Goal: Book appointment/travel/reservation

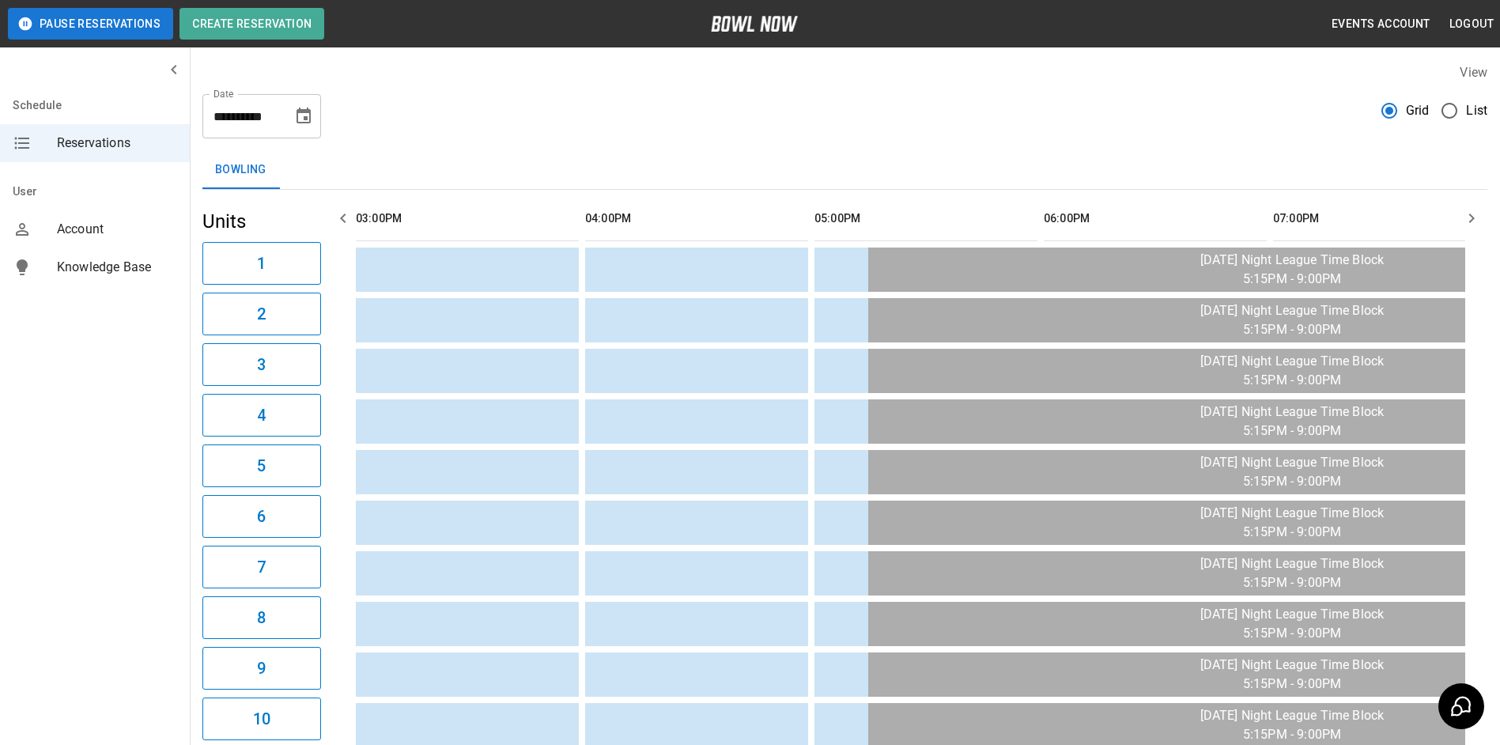
click at [307, 120] on icon "Choose date, selected date is Aug 28, 2025" at bounding box center [303, 116] width 19 height 19
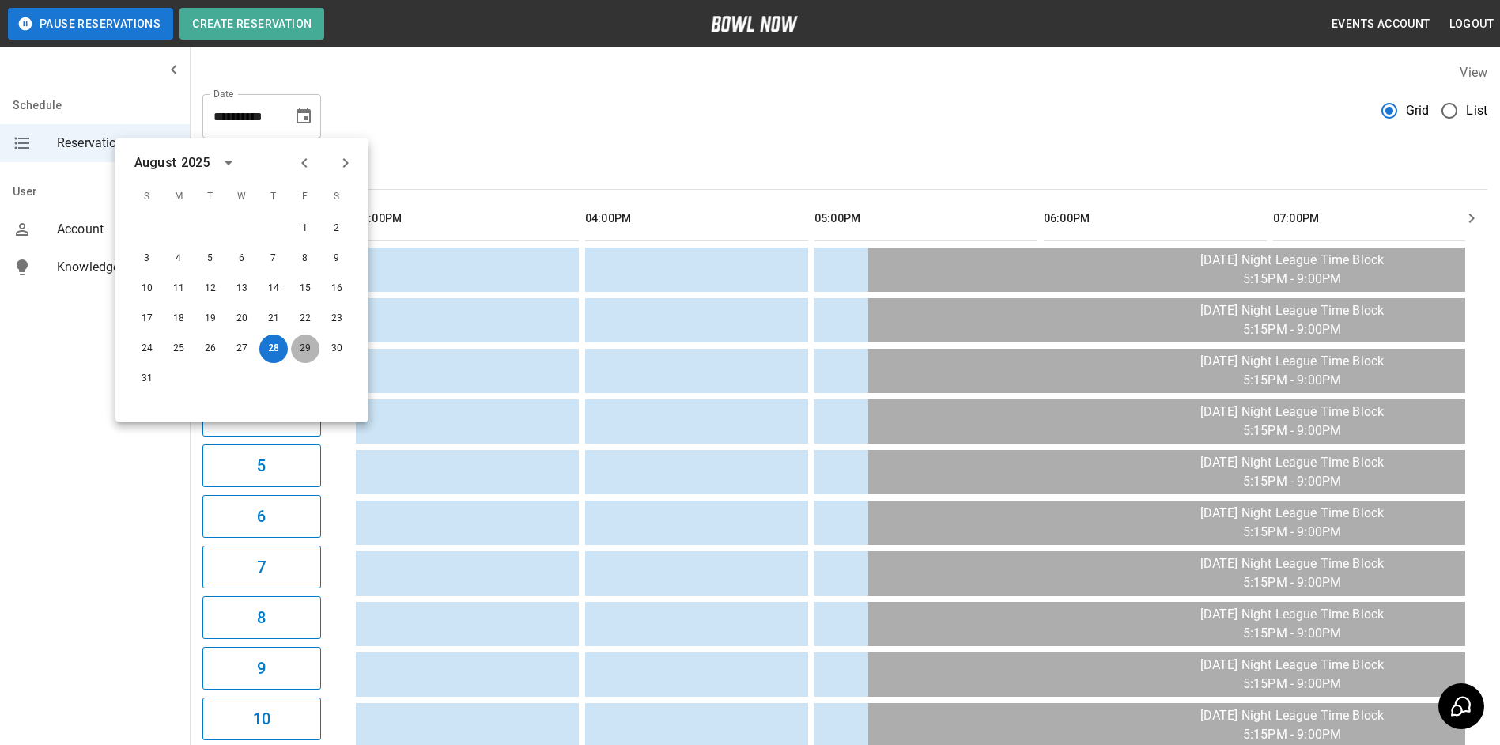
click at [300, 350] on button "29" at bounding box center [305, 348] width 28 height 28
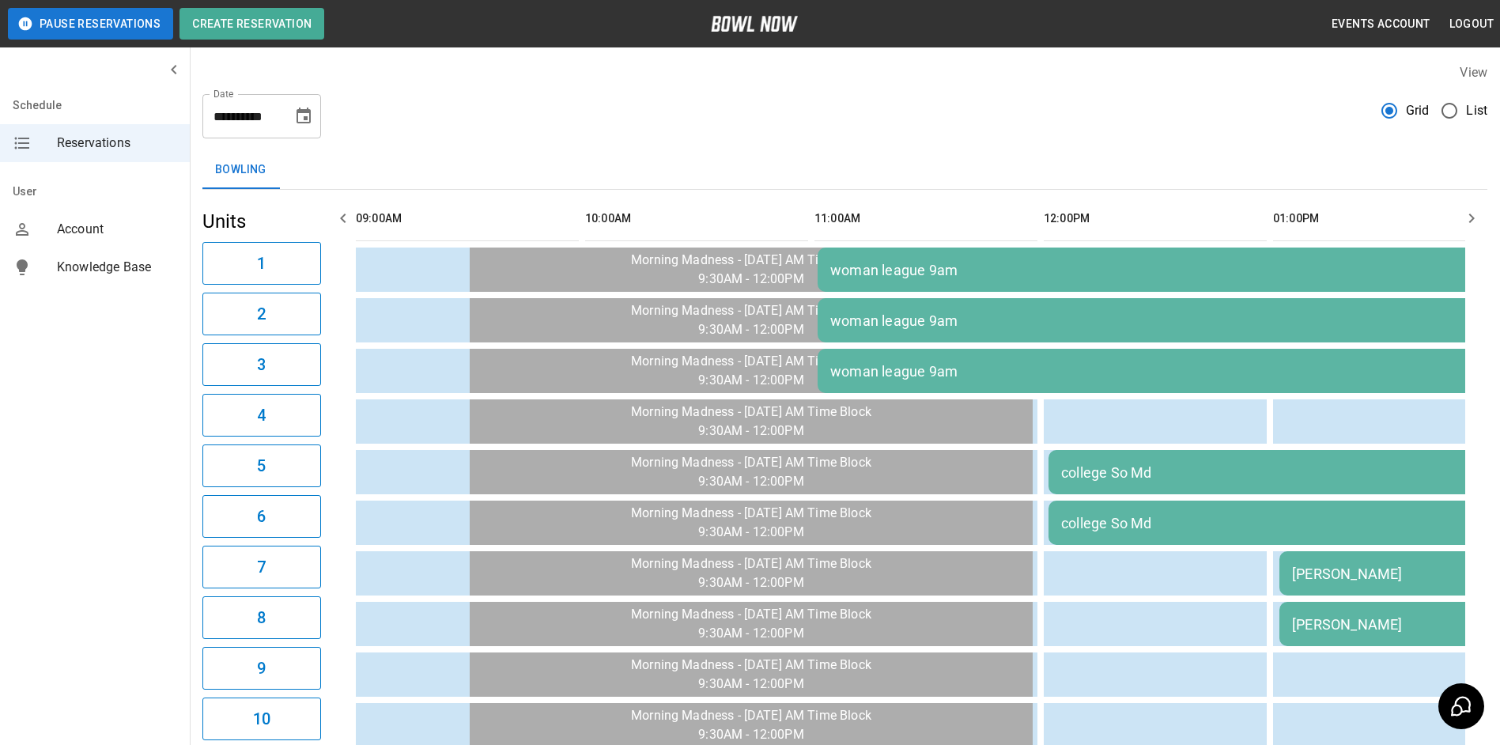
scroll to position [0, 1605]
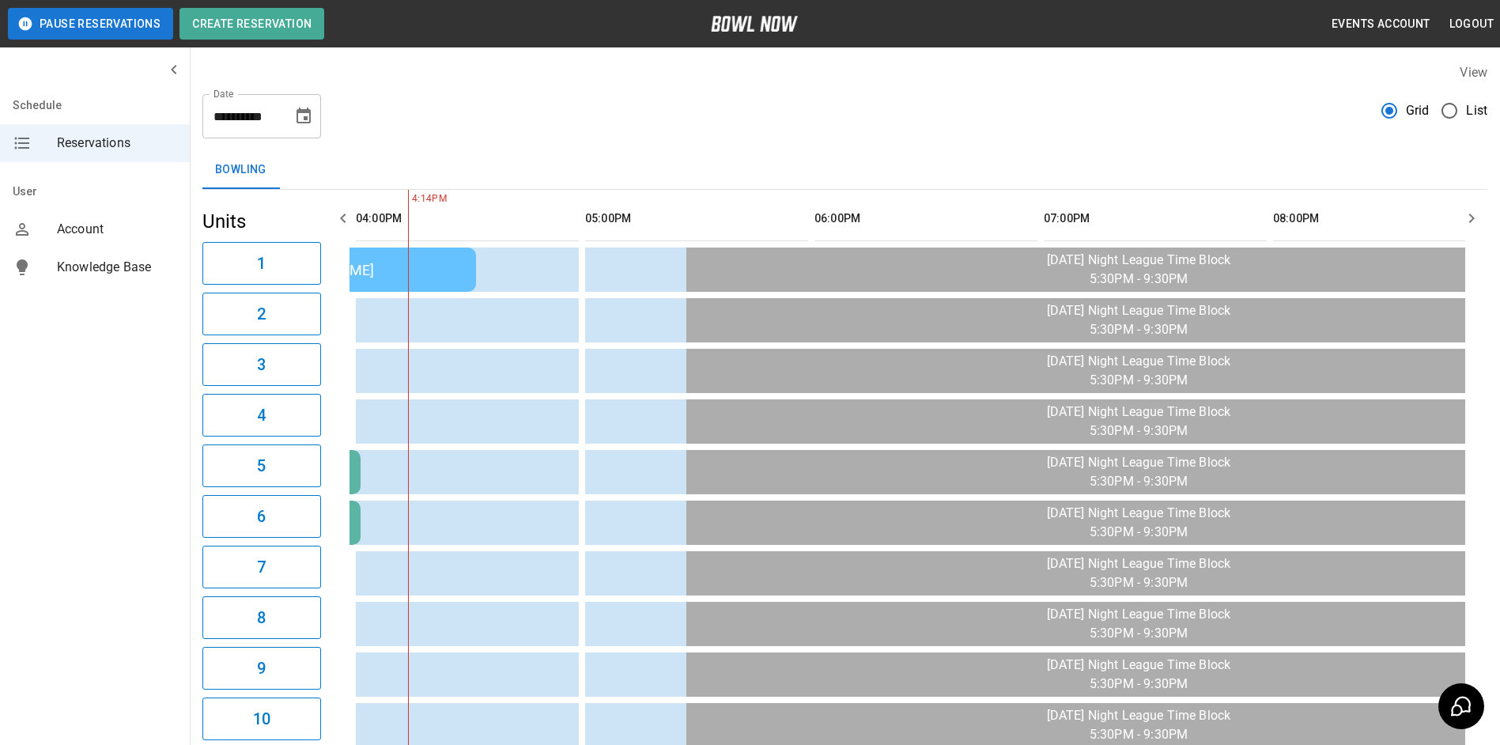
click at [307, 115] on icon "Choose date, selected date is Aug 29, 2025" at bounding box center [303, 116] width 19 height 19
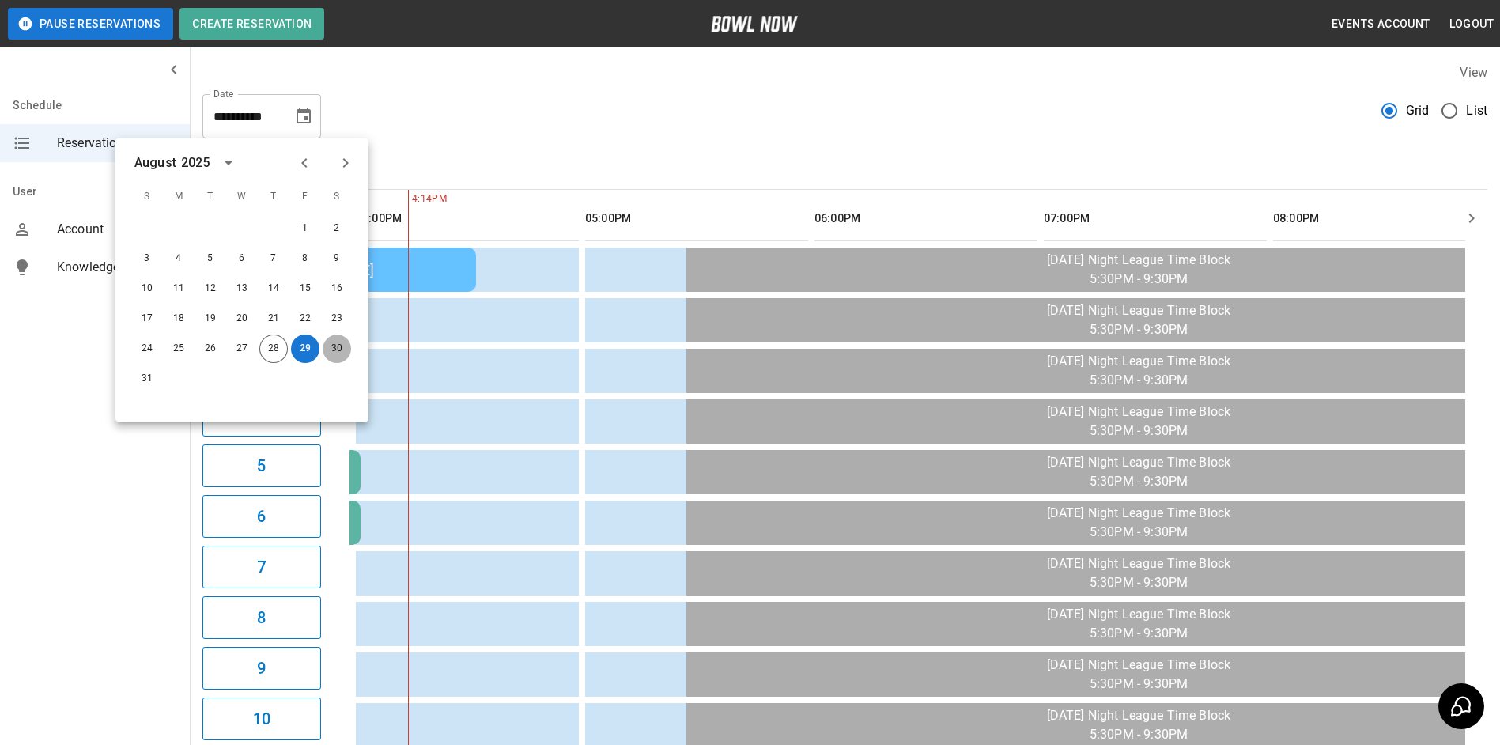
click at [337, 353] on button "30" at bounding box center [337, 348] width 28 height 28
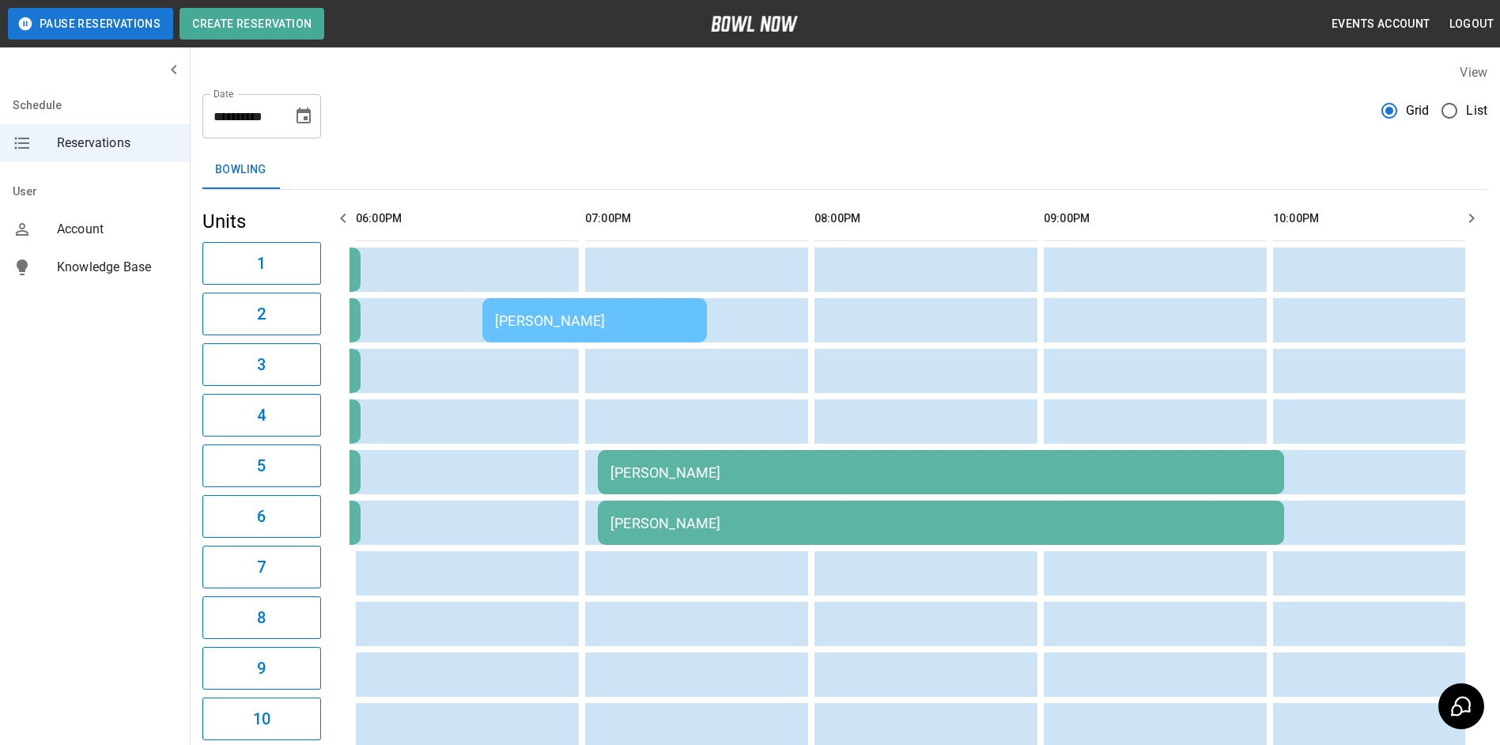
scroll to position [0, 1146]
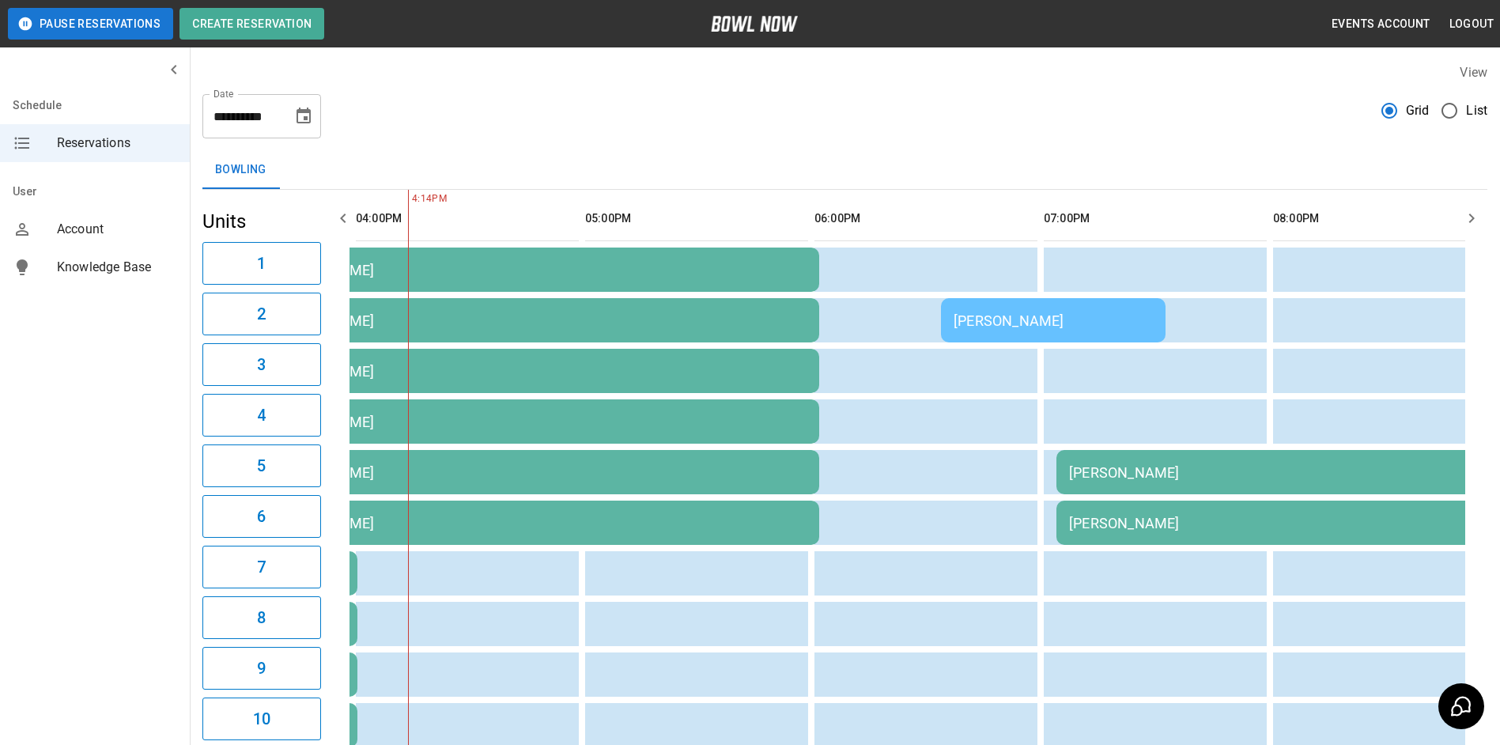
click at [338, 217] on icon "button" at bounding box center [343, 218] width 19 height 19
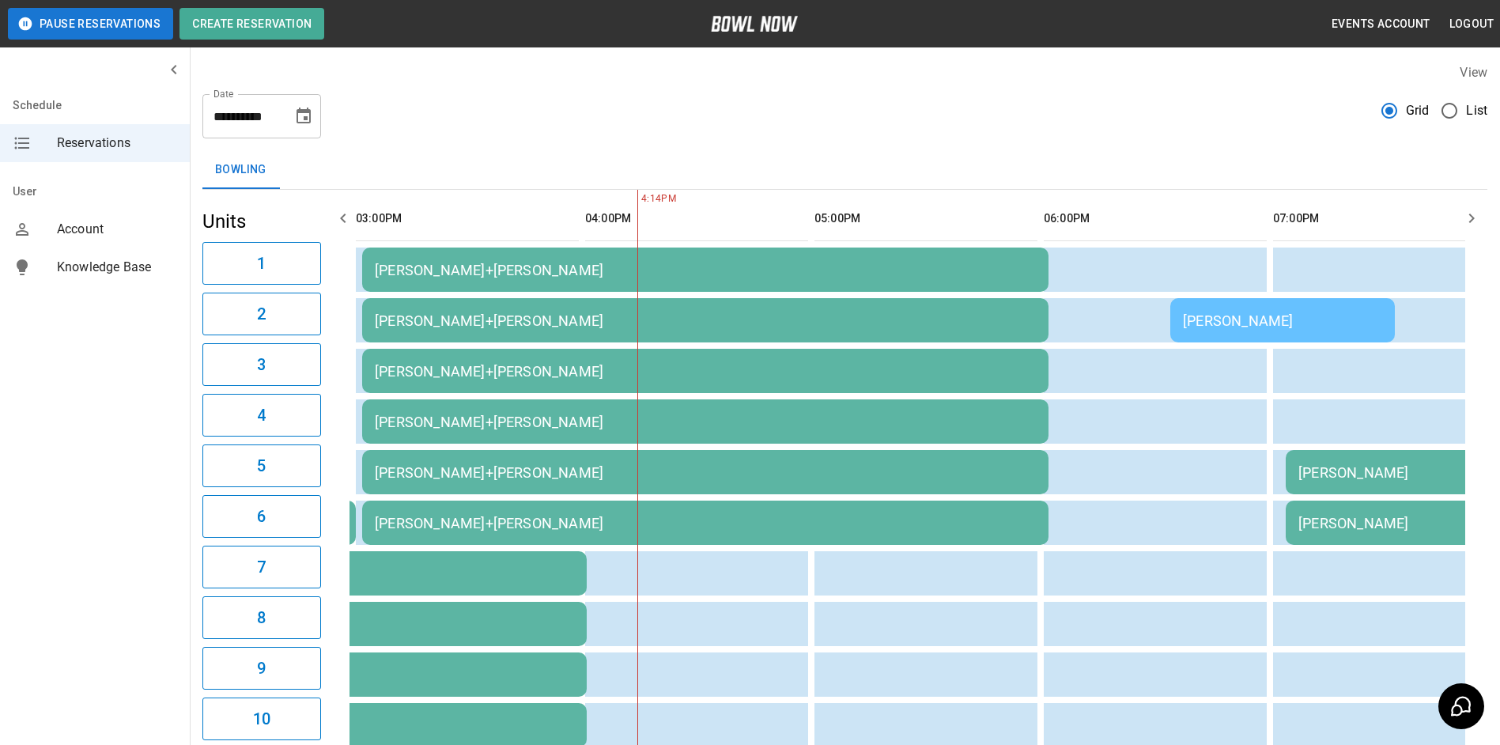
click at [338, 217] on icon "button" at bounding box center [343, 218] width 19 height 19
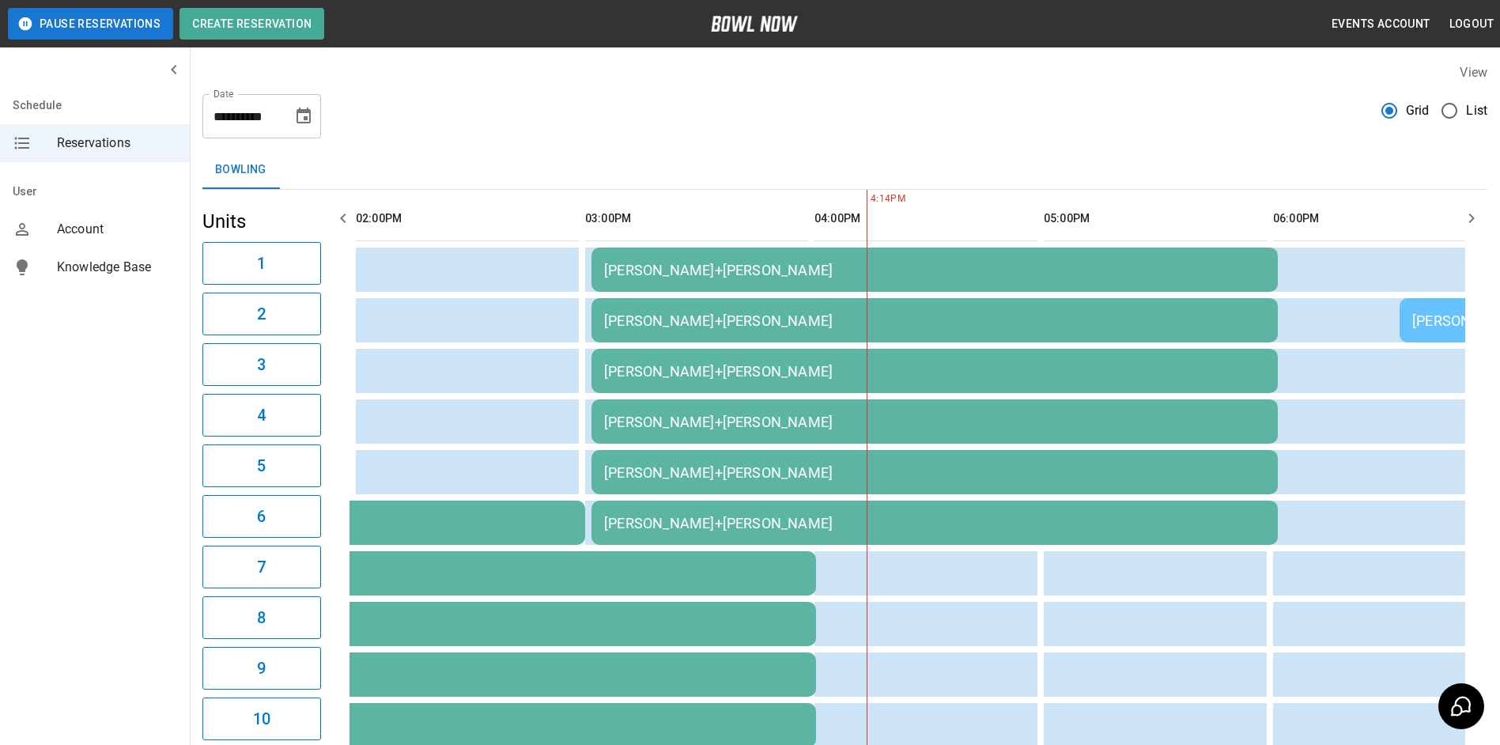
click at [338, 217] on icon "button" at bounding box center [343, 218] width 19 height 19
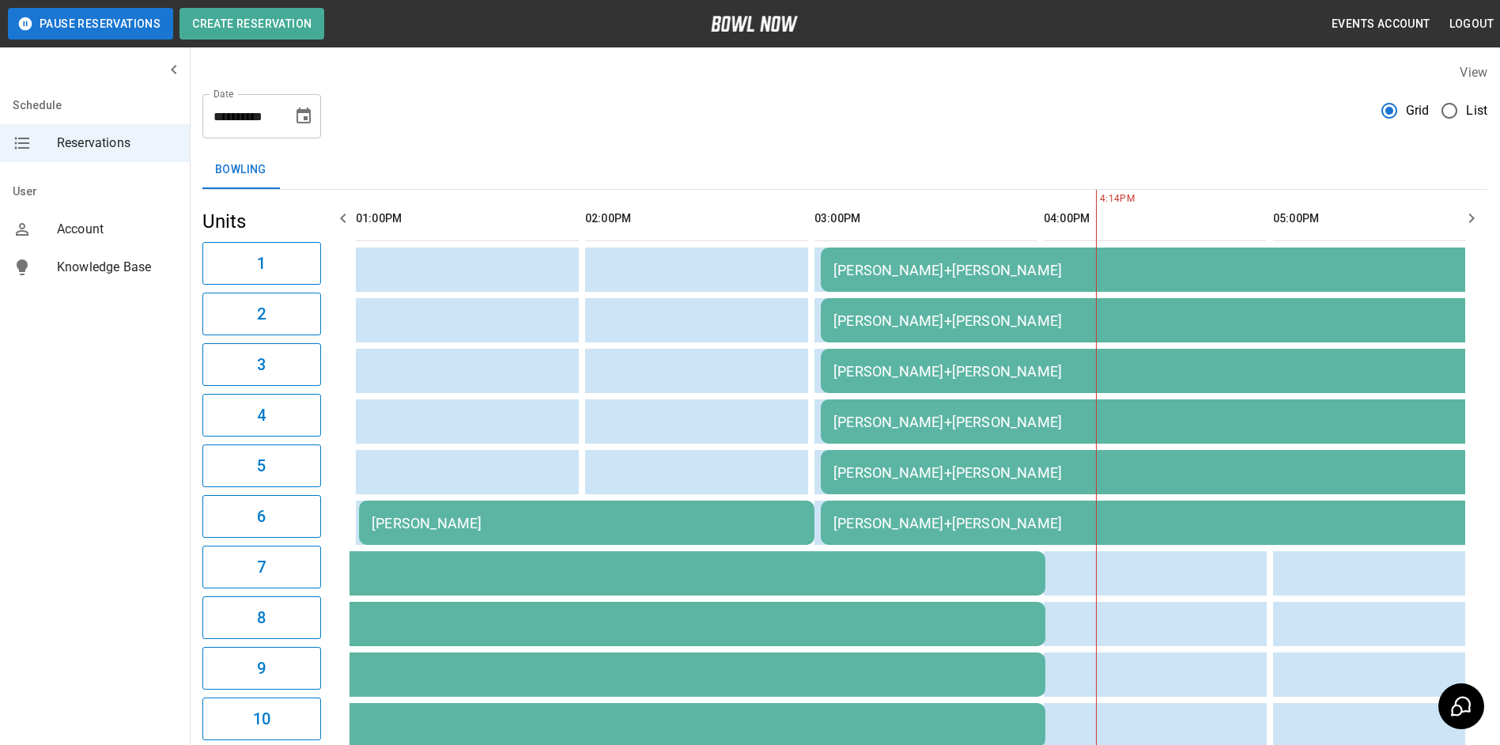
click at [338, 217] on icon "button" at bounding box center [343, 218] width 19 height 19
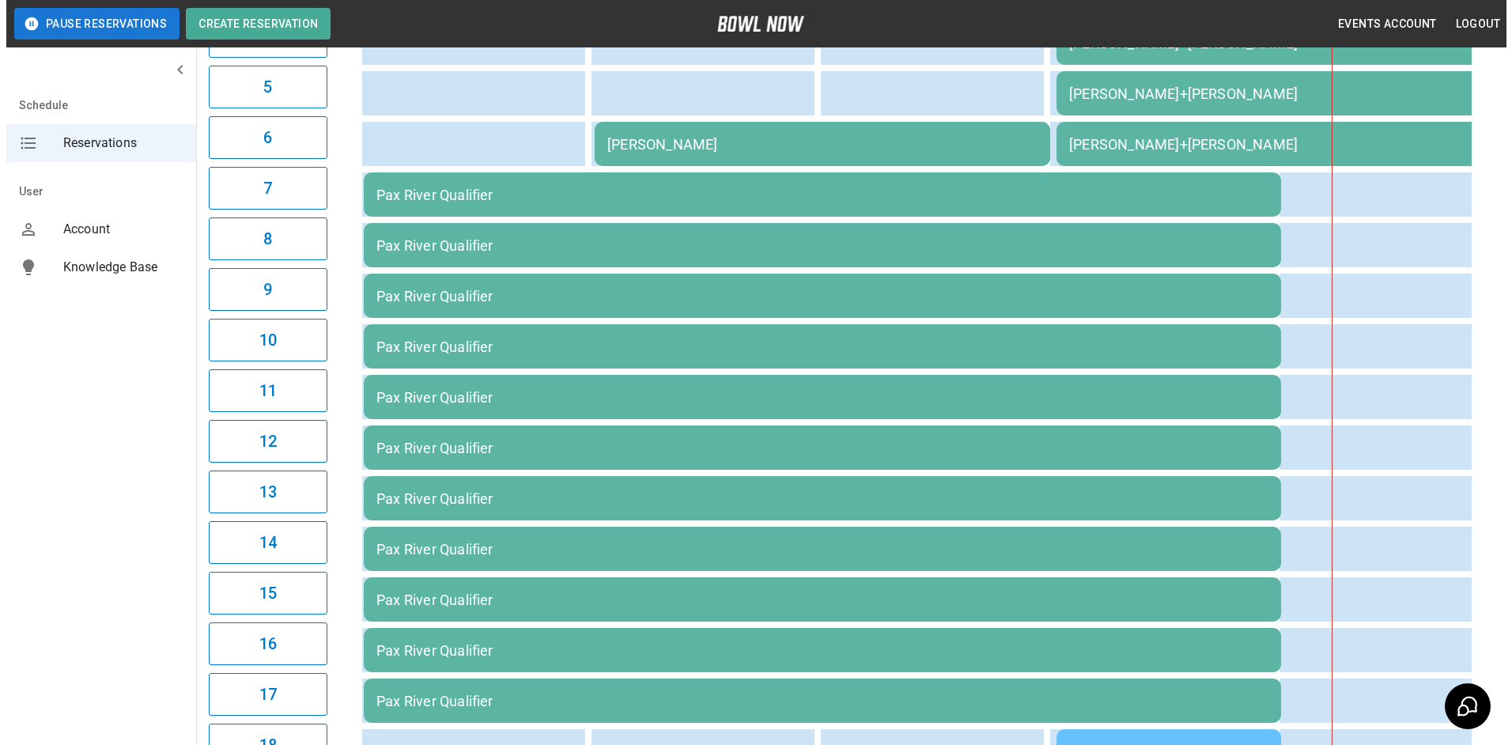
scroll to position [474, 0]
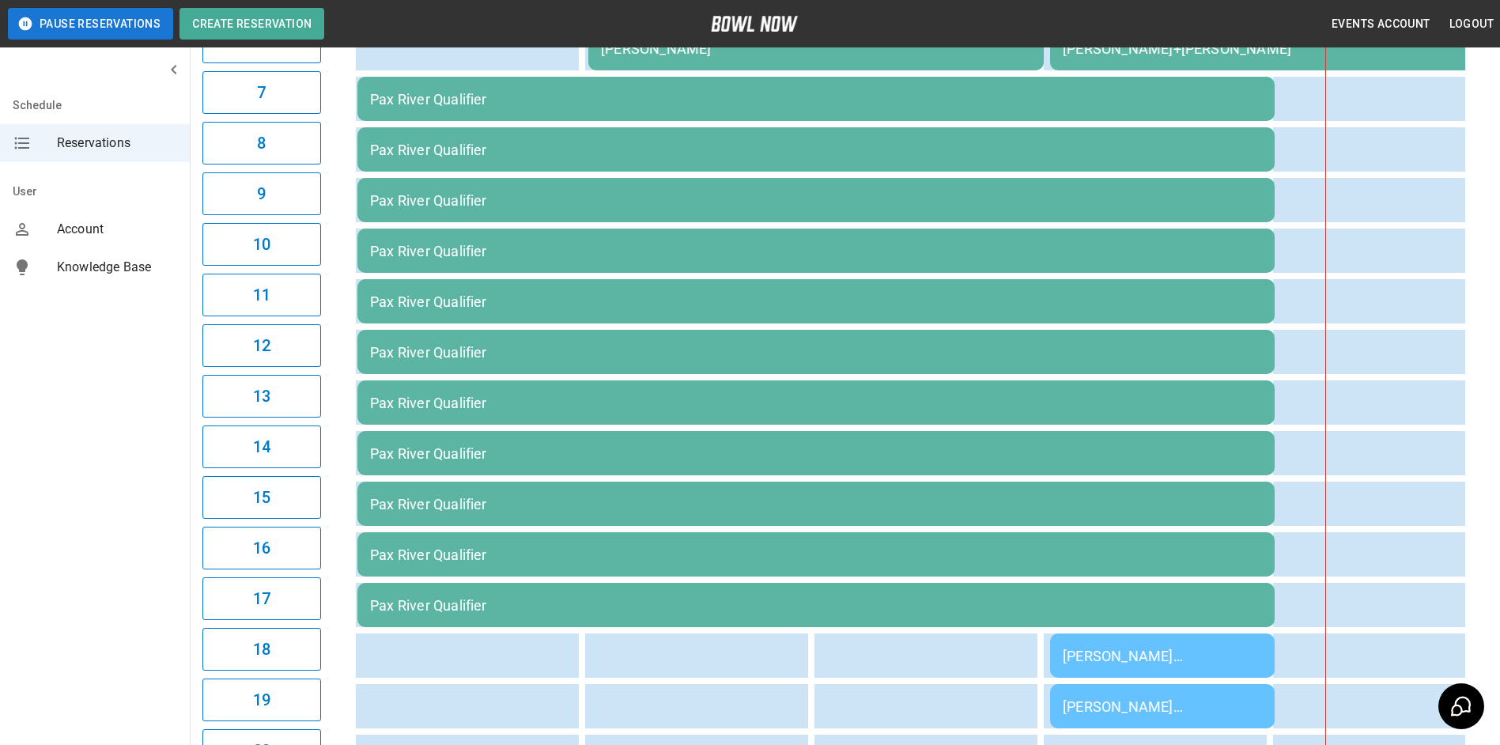
click at [435, 108] on div "Pax River Qualifier" at bounding box center [816, 99] width 892 height 17
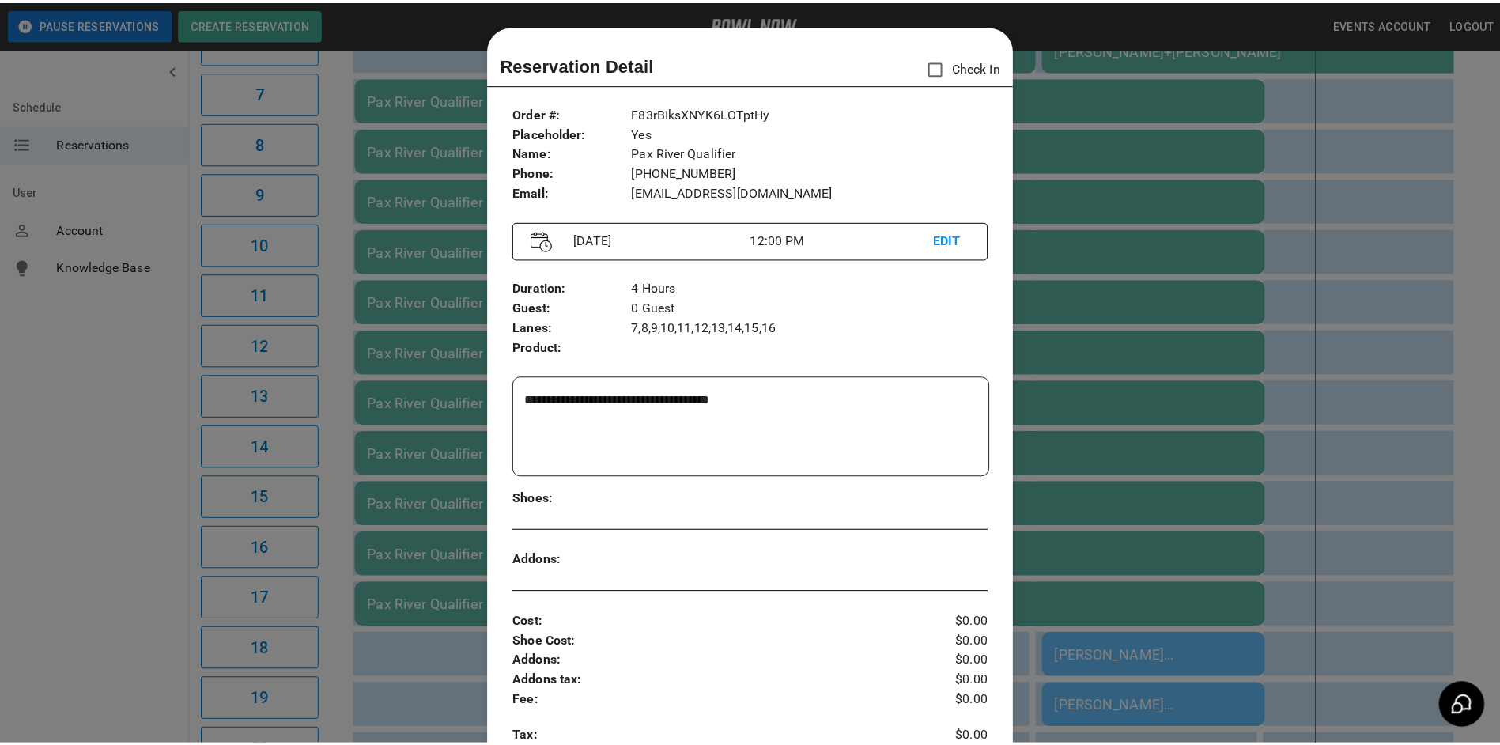
scroll to position [25, 0]
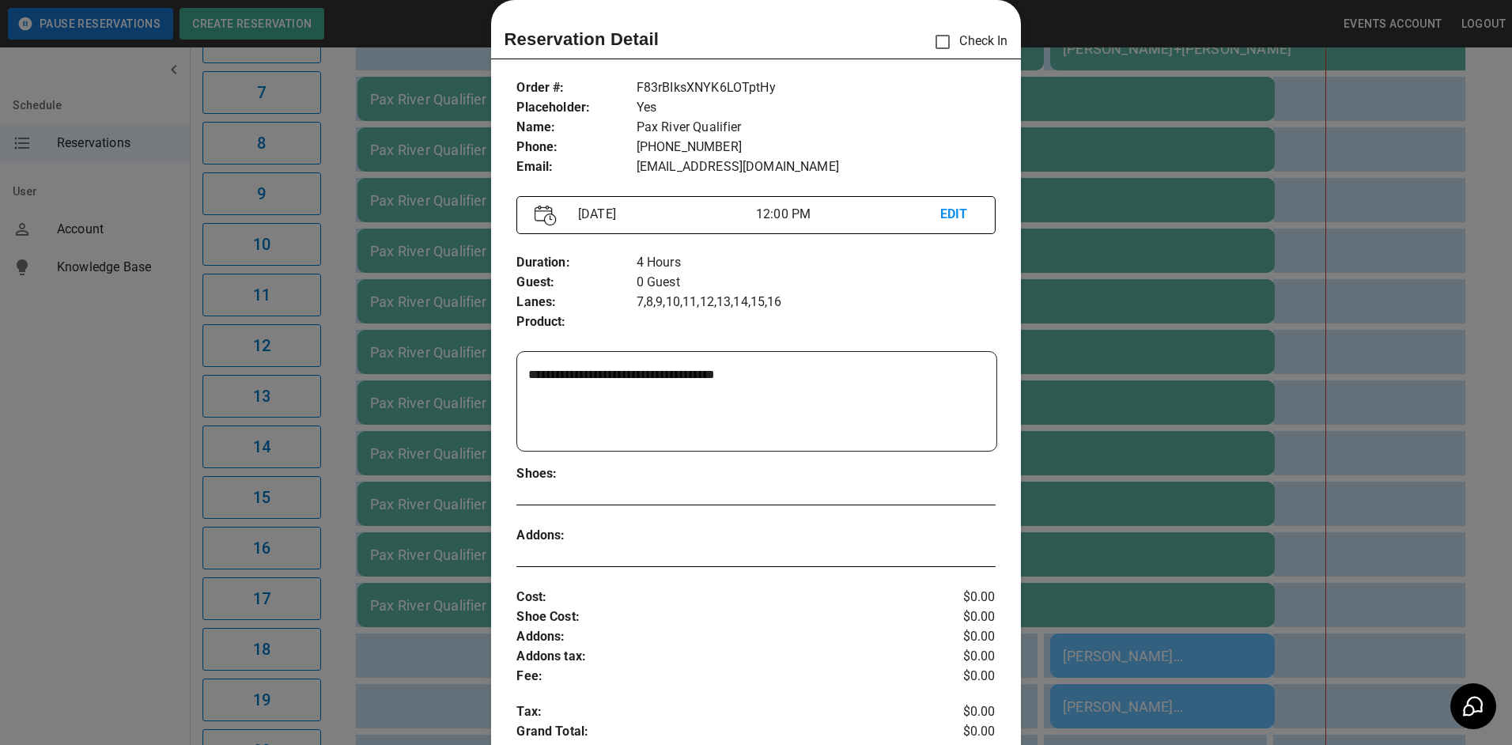
click at [1207, 372] on div at bounding box center [756, 372] width 1512 height 745
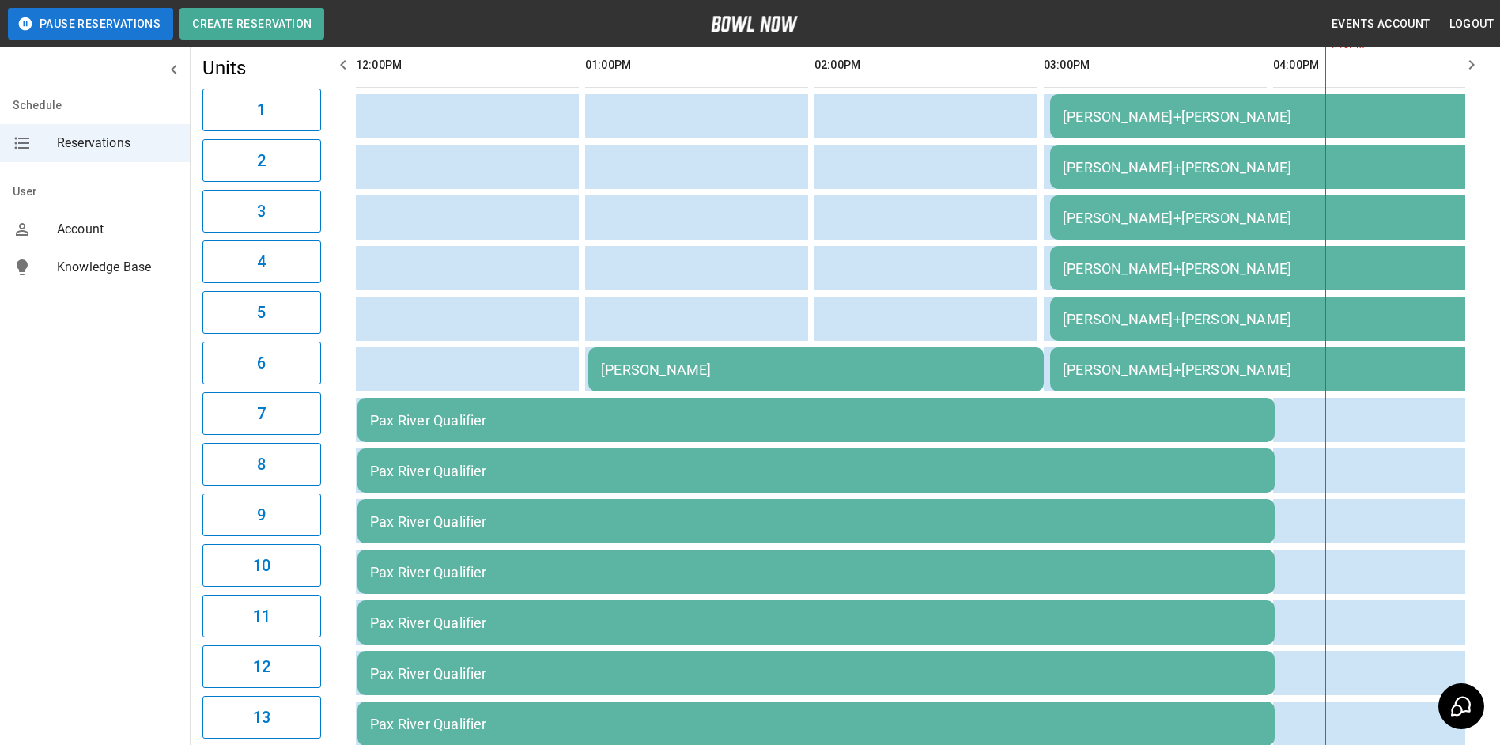
scroll to position [0, 0]
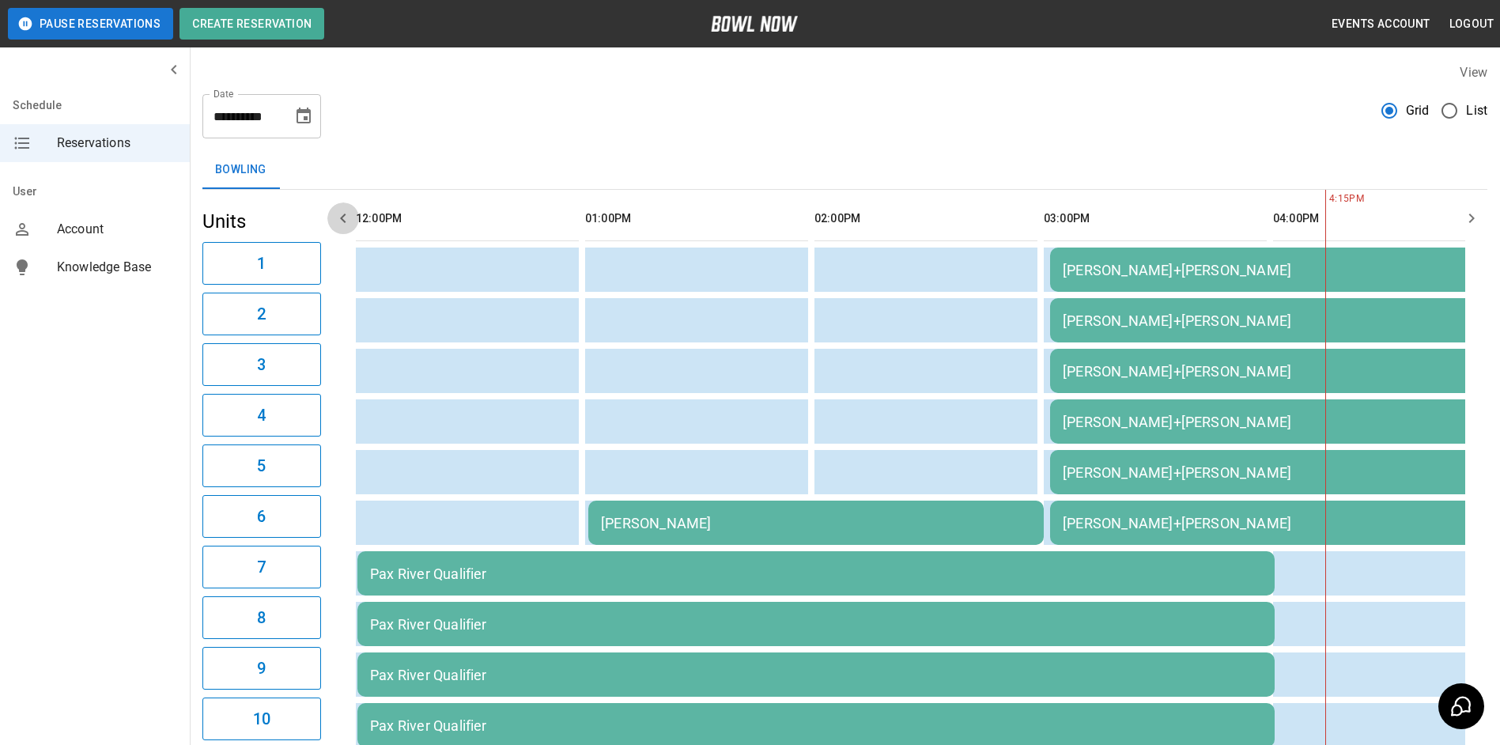
click at [342, 218] on icon "button" at bounding box center [343, 217] width 6 height 9
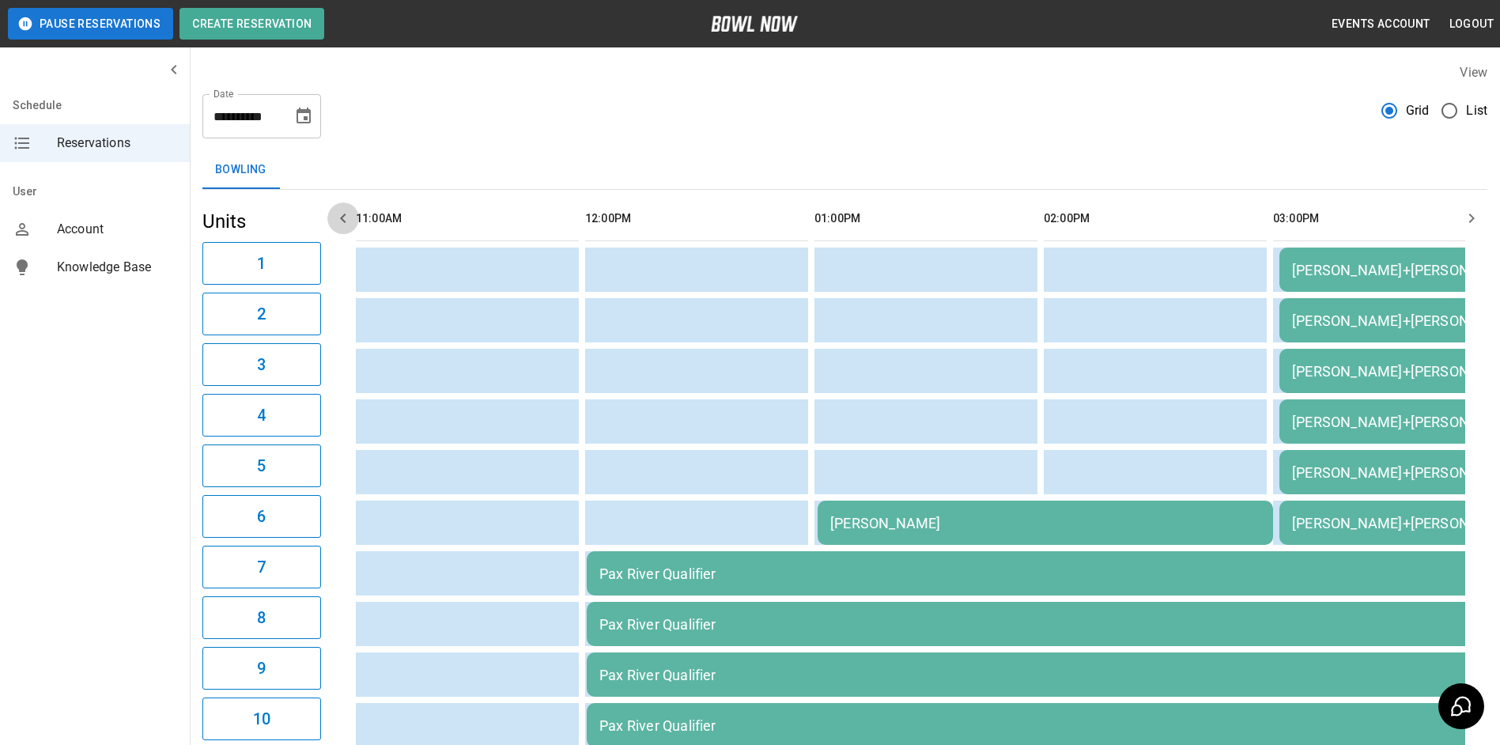
click at [342, 218] on icon "button" at bounding box center [343, 217] width 6 height 9
click at [300, 118] on icon "Choose date, selected date is Aug 30, 2025" at bounding box center [303, 116] width 19 height 19
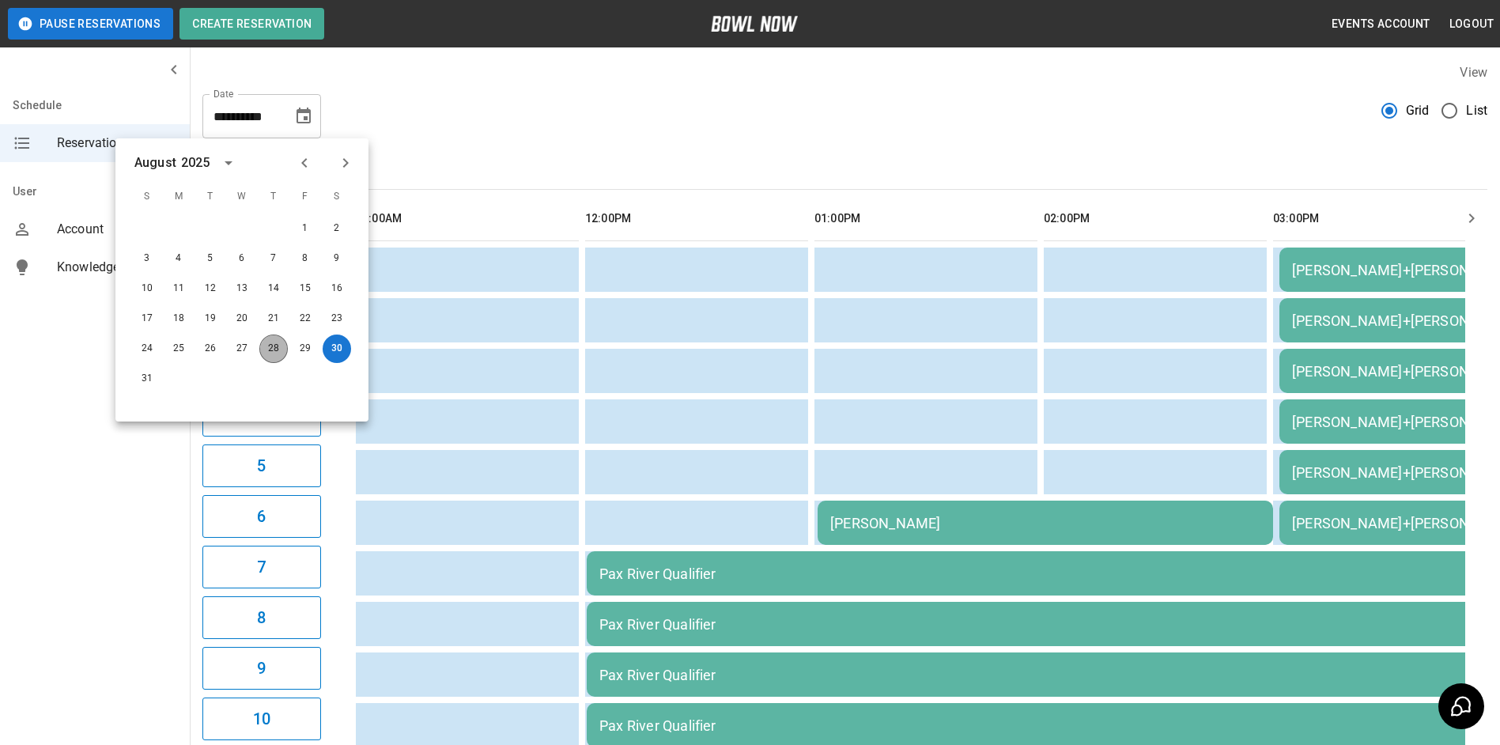
click at [274, 349] on button "28" at bounding box center [273, 348] width 28 height 28
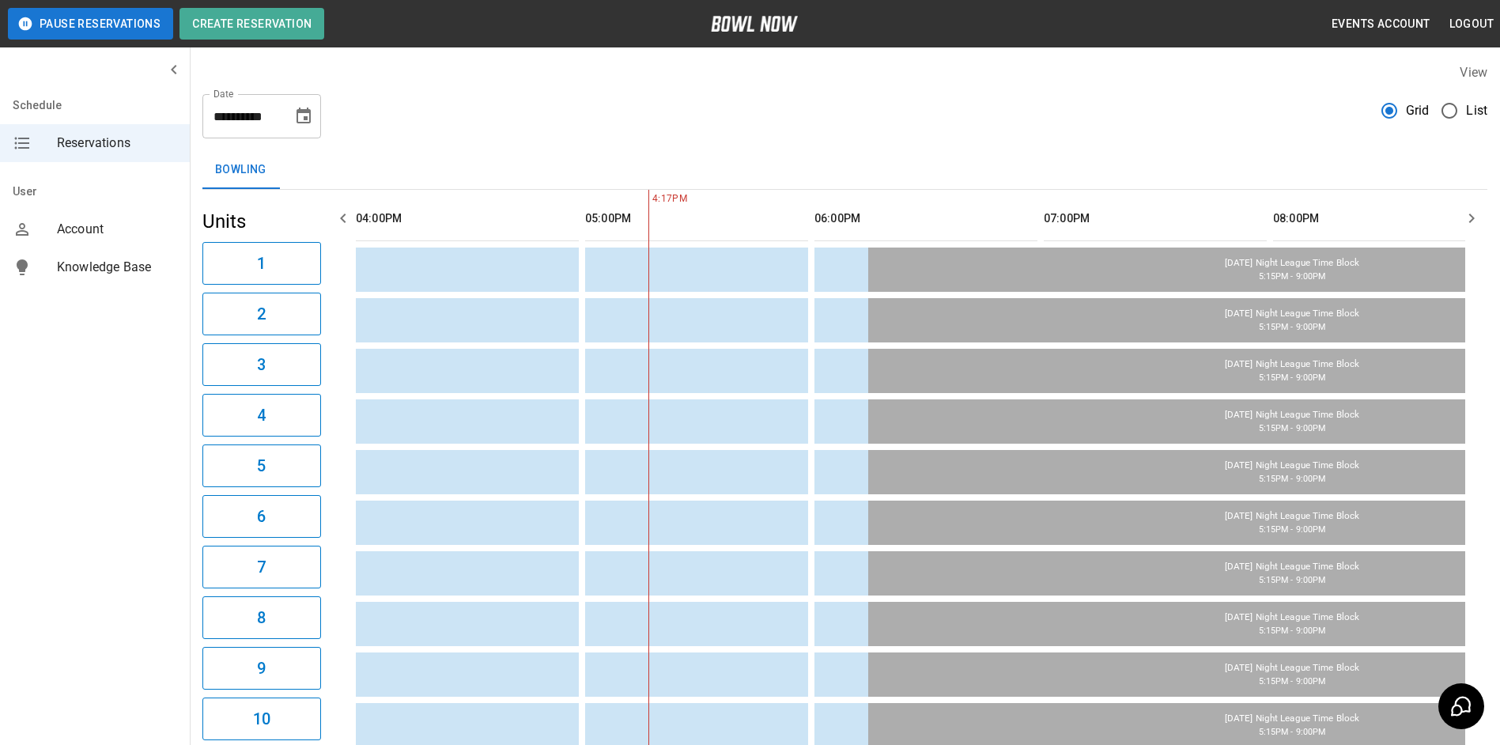
scroll to position [0, 229]
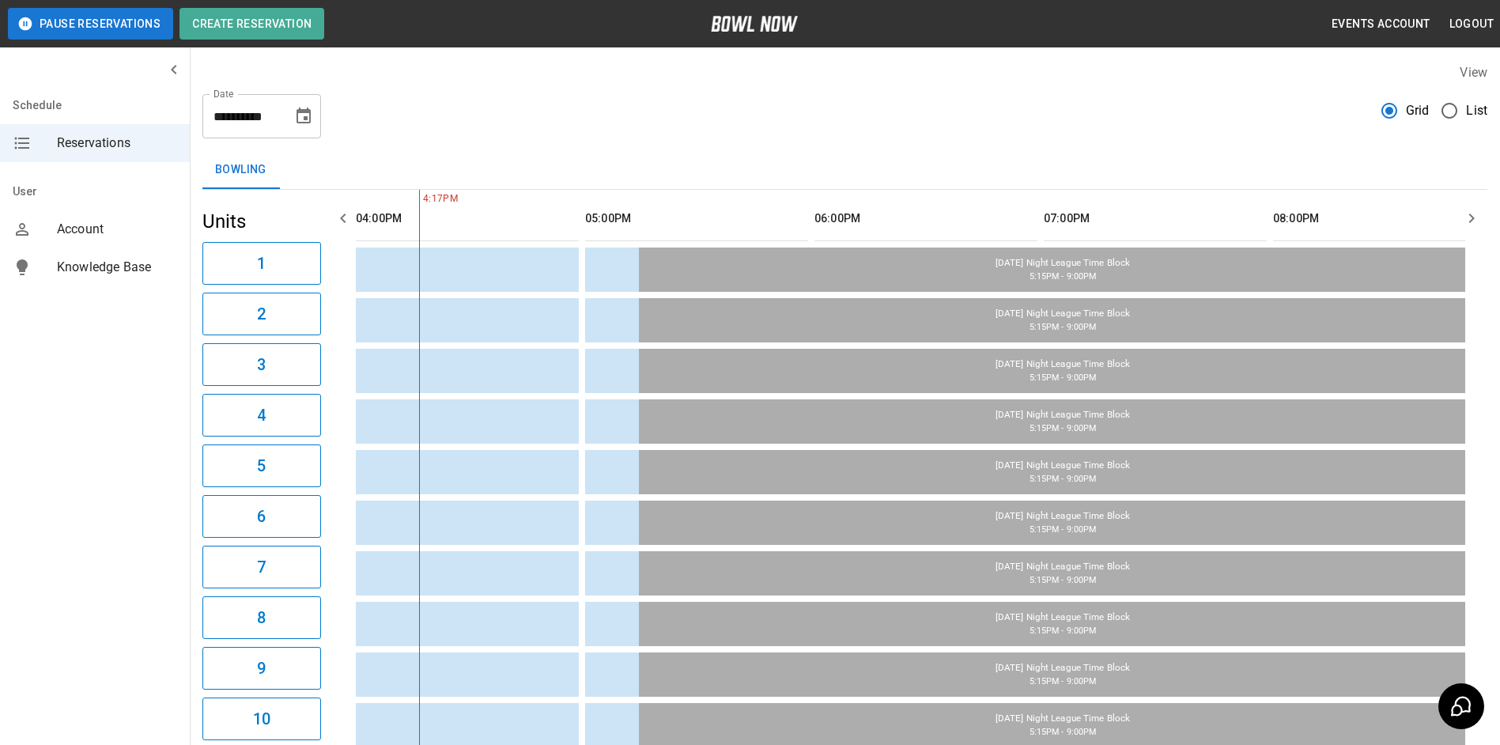
click at [304, 106] on button "Choose date, selected date is Aug 28, 2025" at bounding box center [304, 116] width 32 height 32
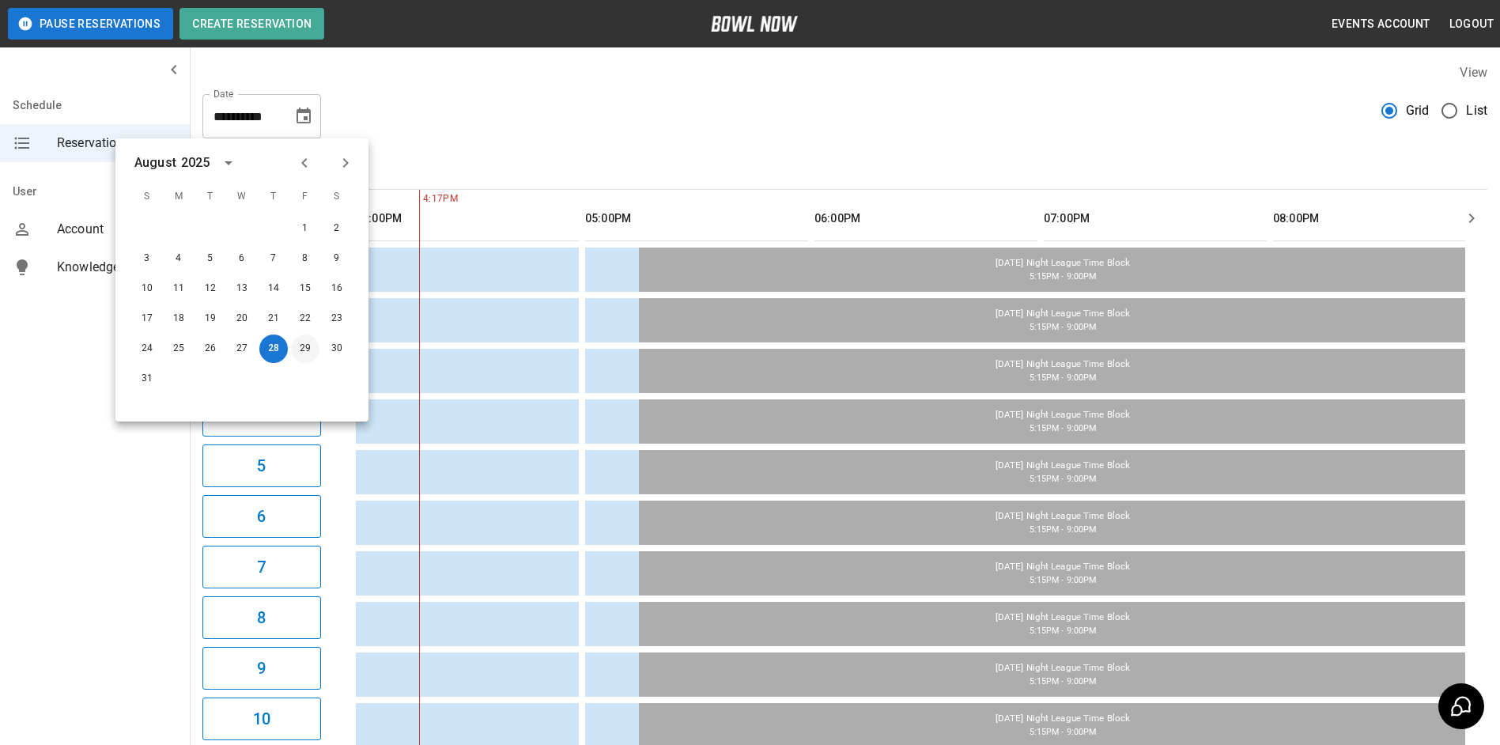
click at [294, 349] on button "29" at bounding box center [305, 348] width 28 height 28
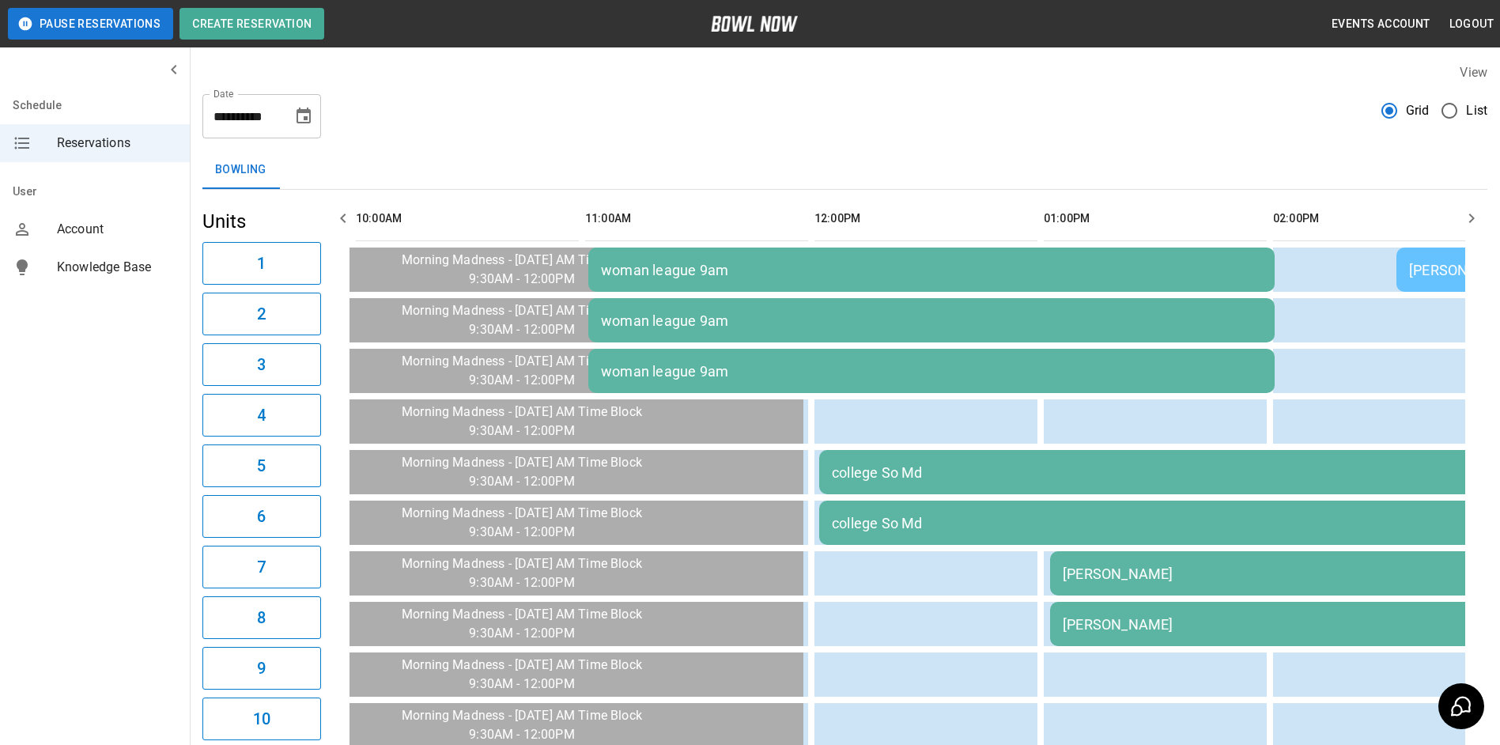
scroll to position [0, 1605]
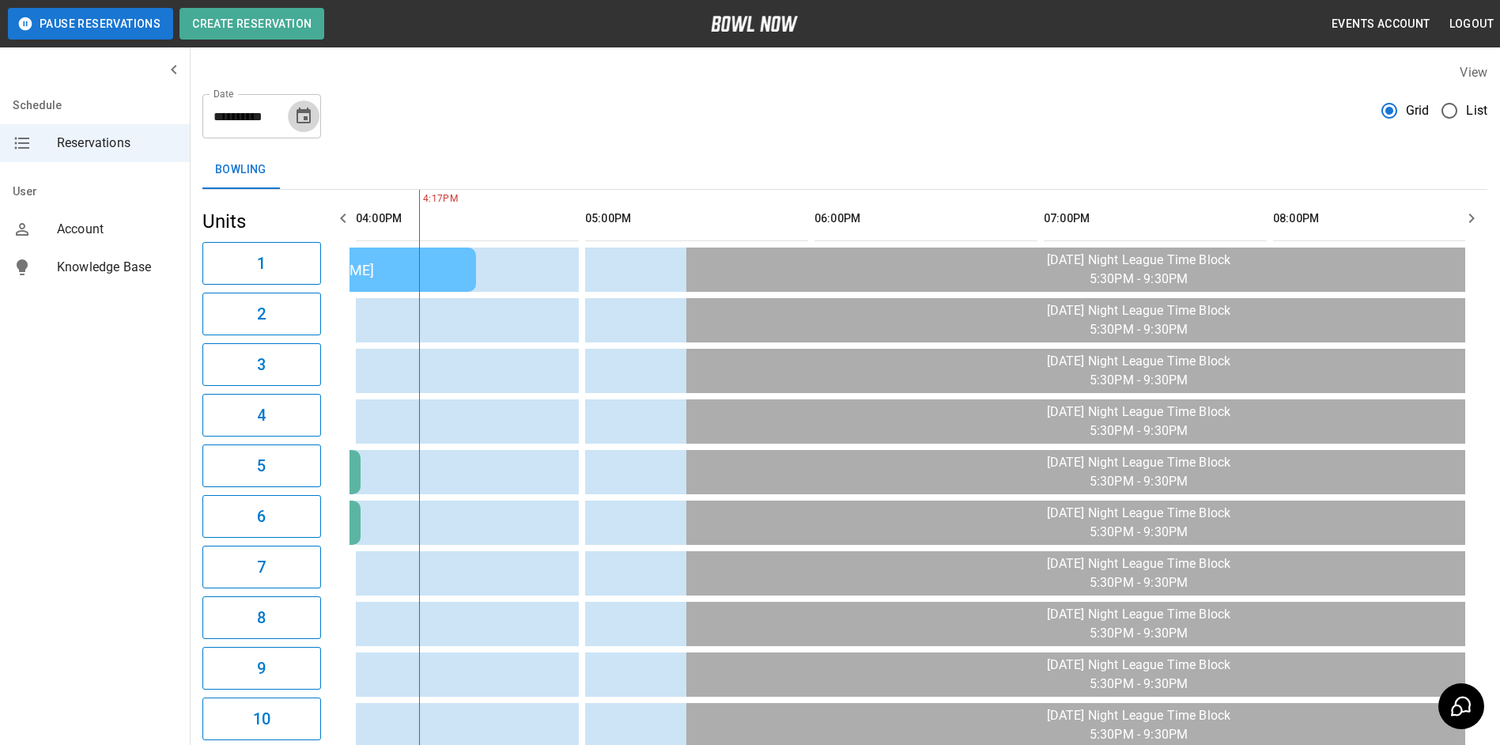
click at [309, 118] on icon "Choose date, selected date is Aug 29, 2025" at bounding box center [303, 116] width 14 height 16
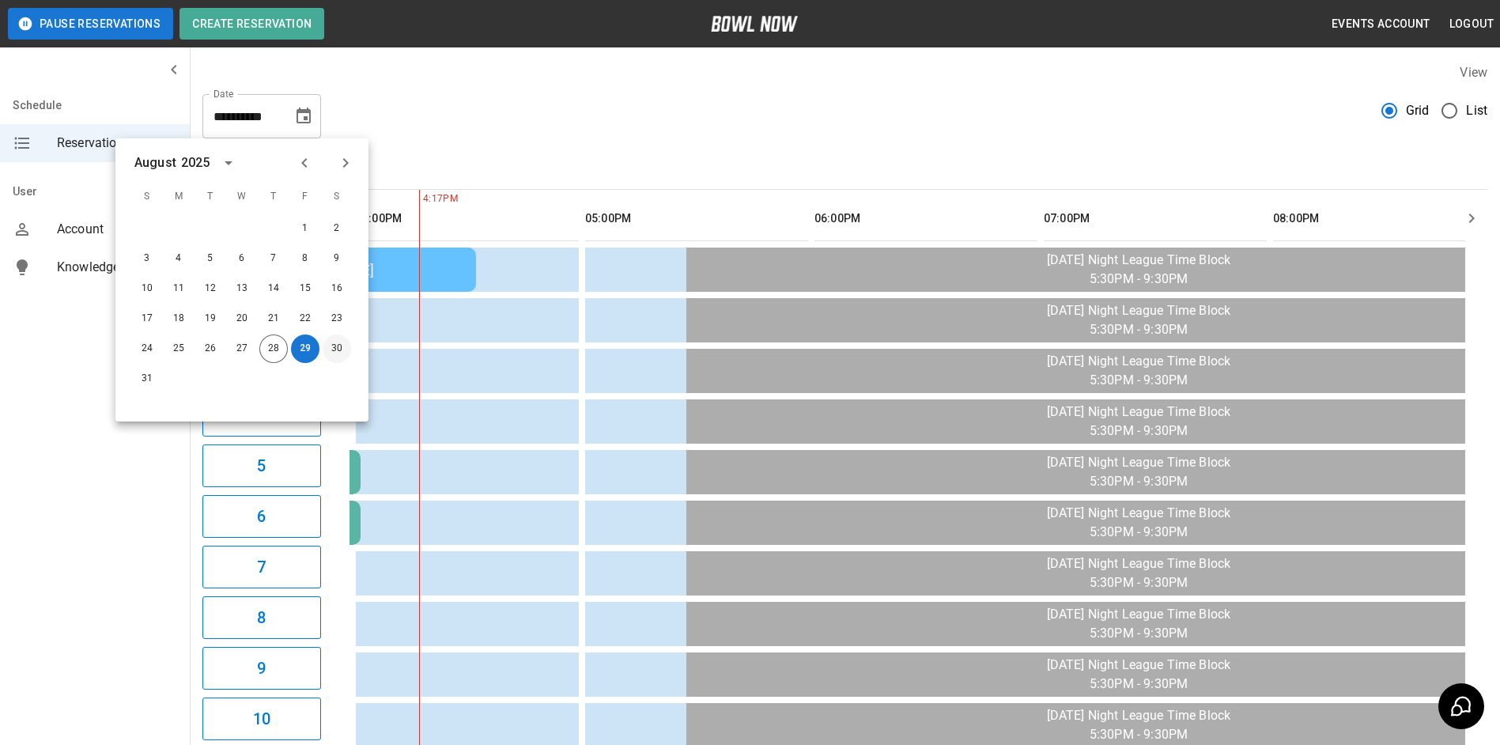
click at [329, 354] on button "30" at bounding box center [337, 348] width 28 height 28
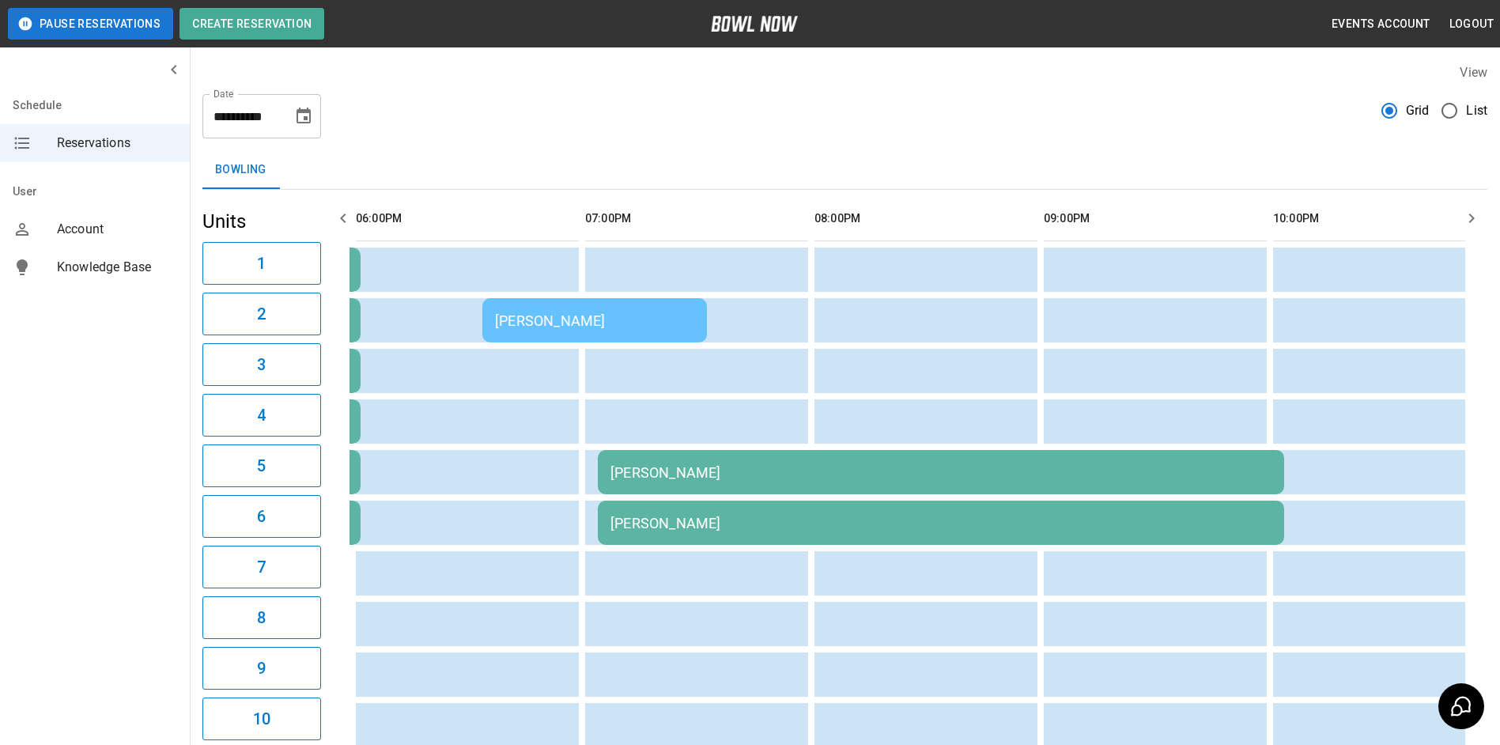
scroll to position [0, 1146]
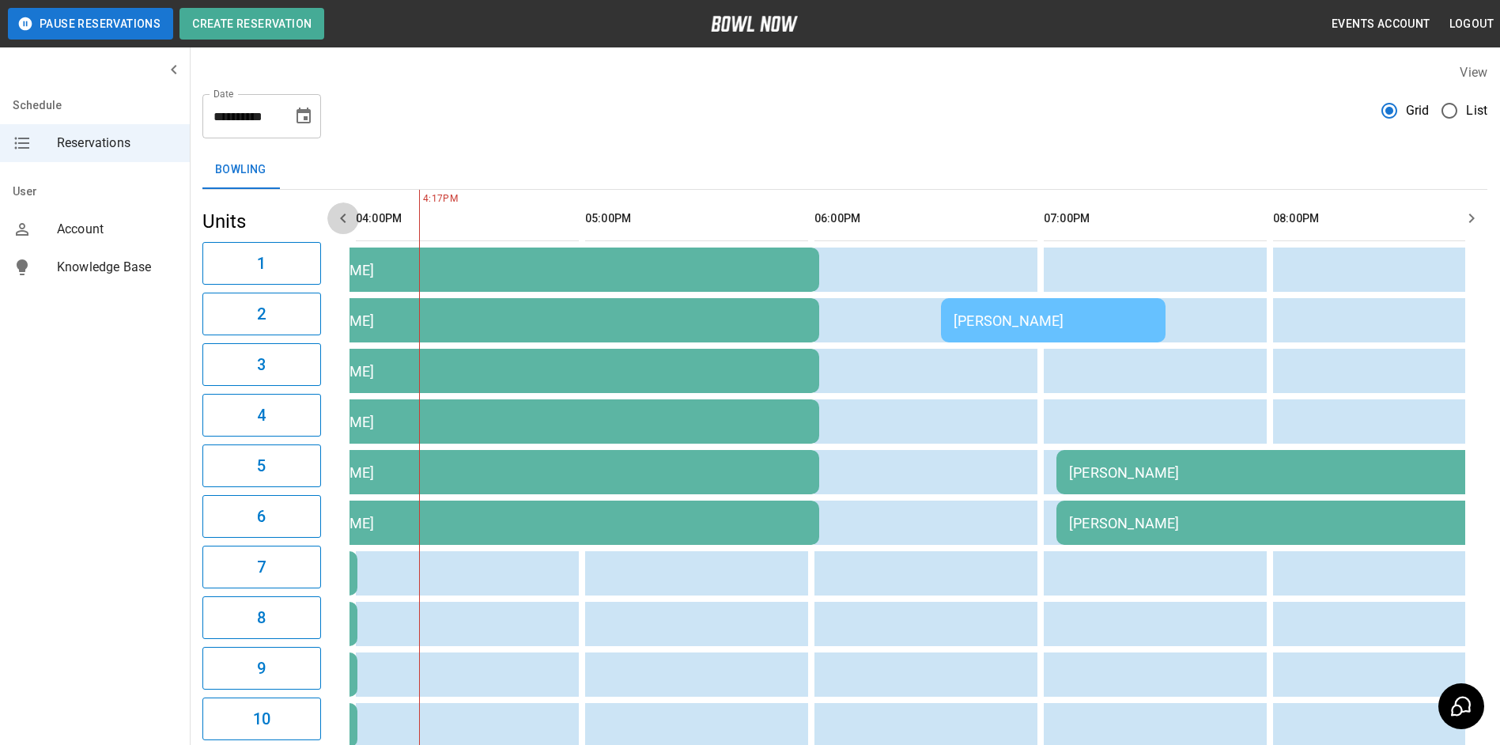
click at [349, 224] on icon "button" at bounding box center [343, 218] width 19 height 19
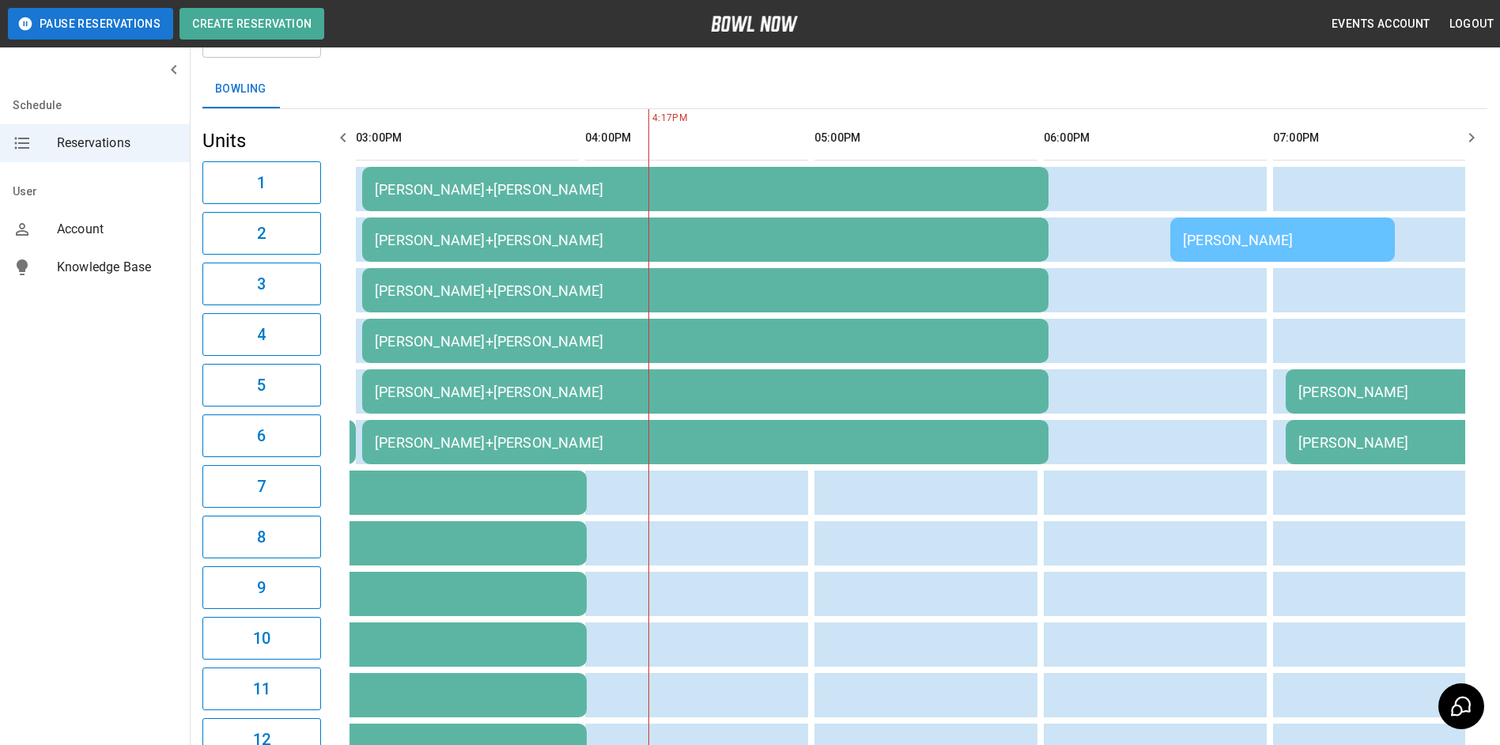
scroll to position [79, 0]
click at [351, 139] on icon "button" at bounding box center [343, 139] width 19 height 19
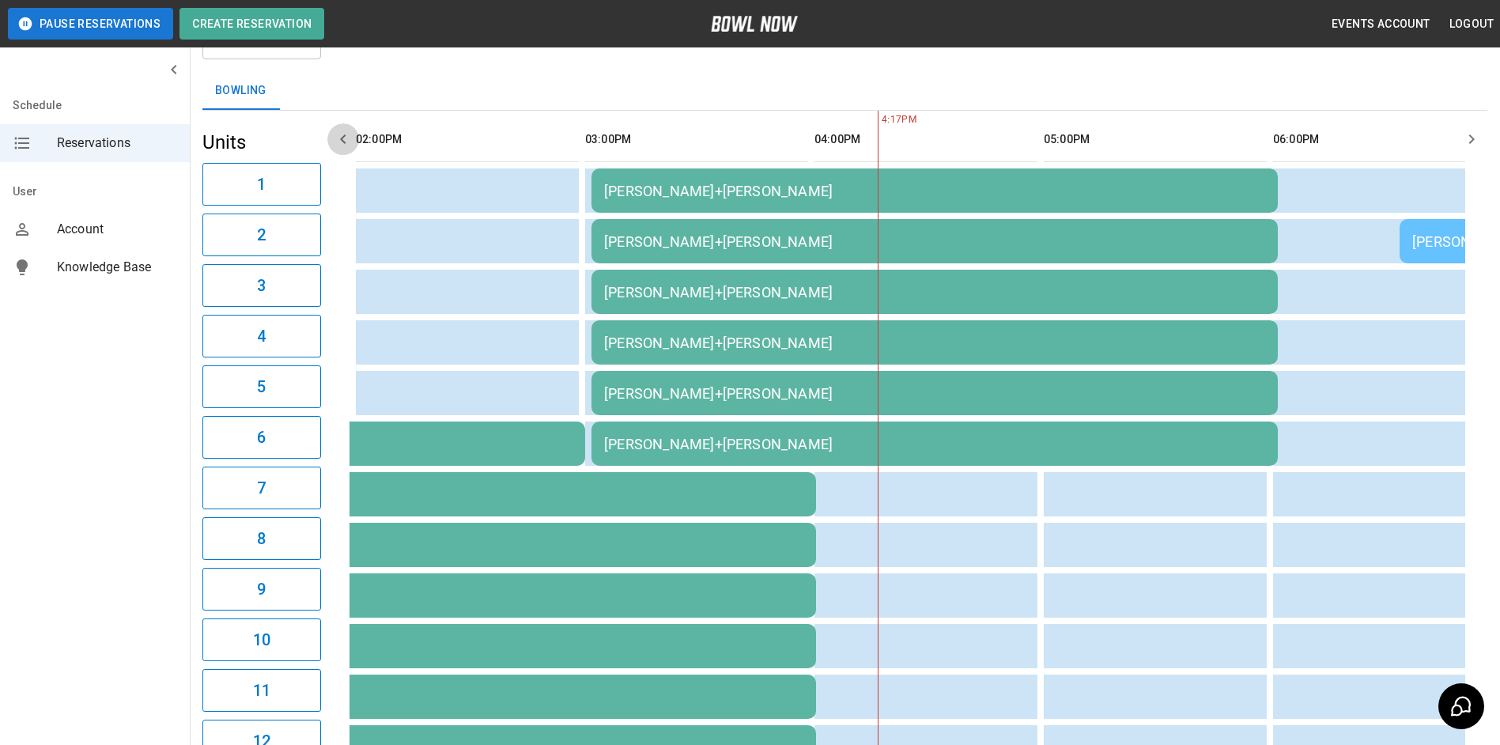
click at [350, 139] on icon "button" at bounding box center [343, 139] width 19 height 19
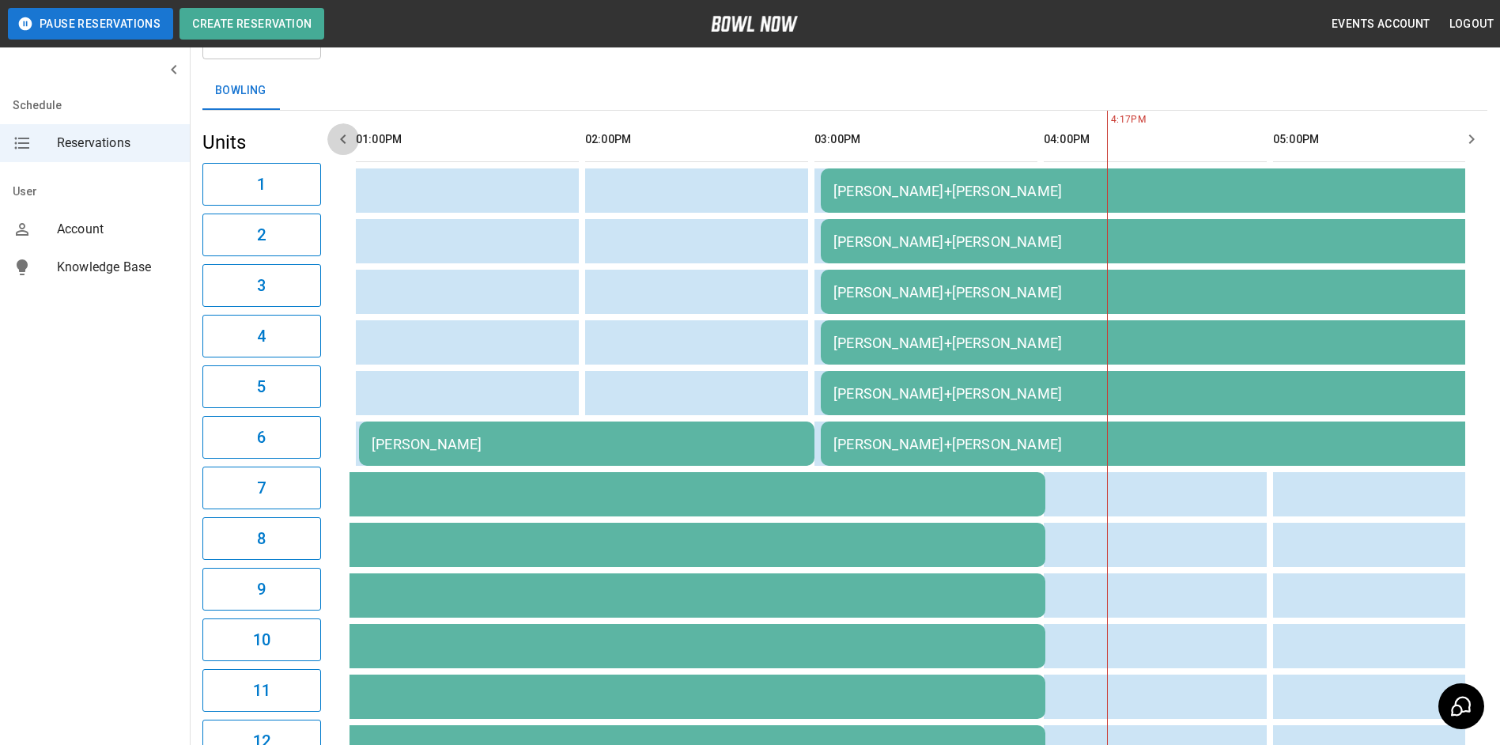
scroll to position [0, 459]
click at [350, 139] on icon "button" at bounding box center [343, 139] width 19 height 19
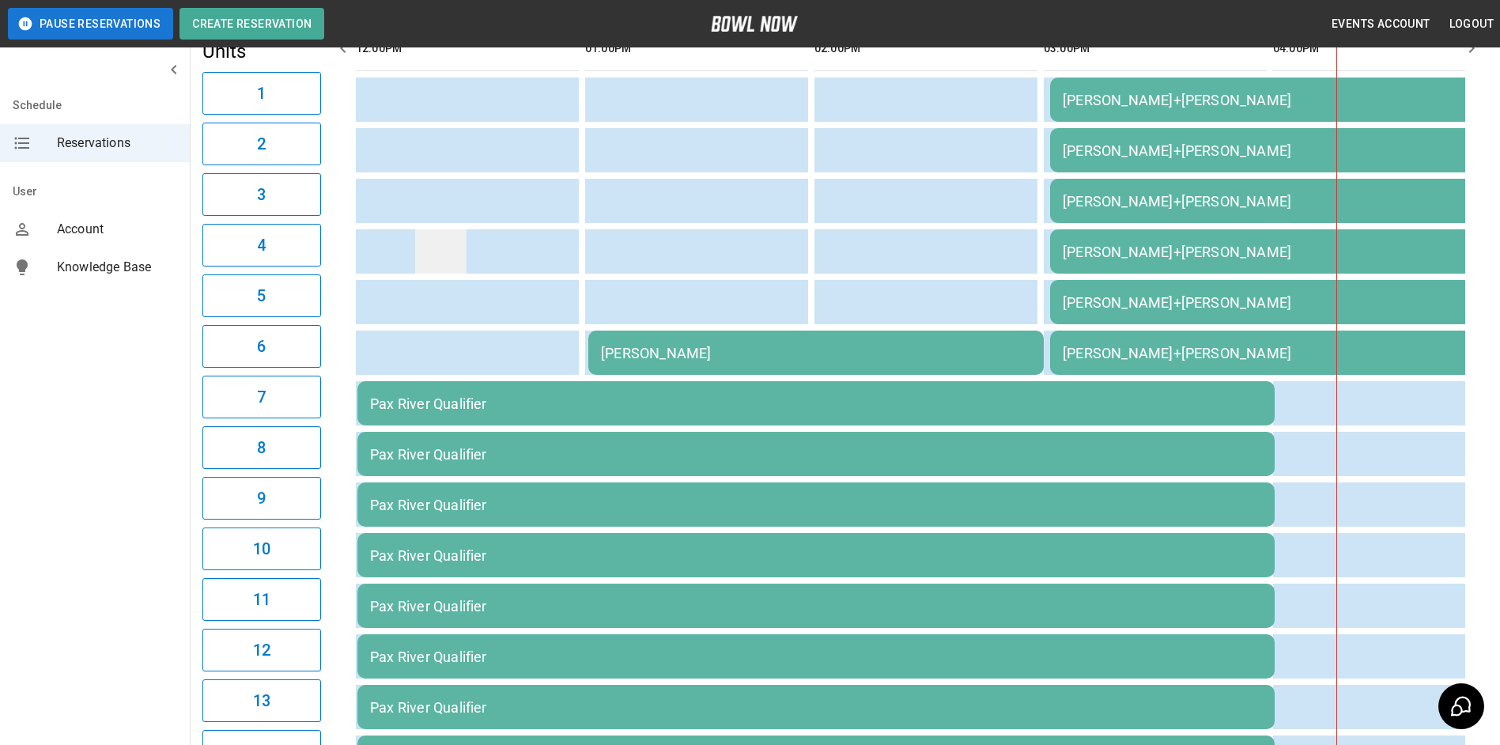
scroll to position [0, 0]
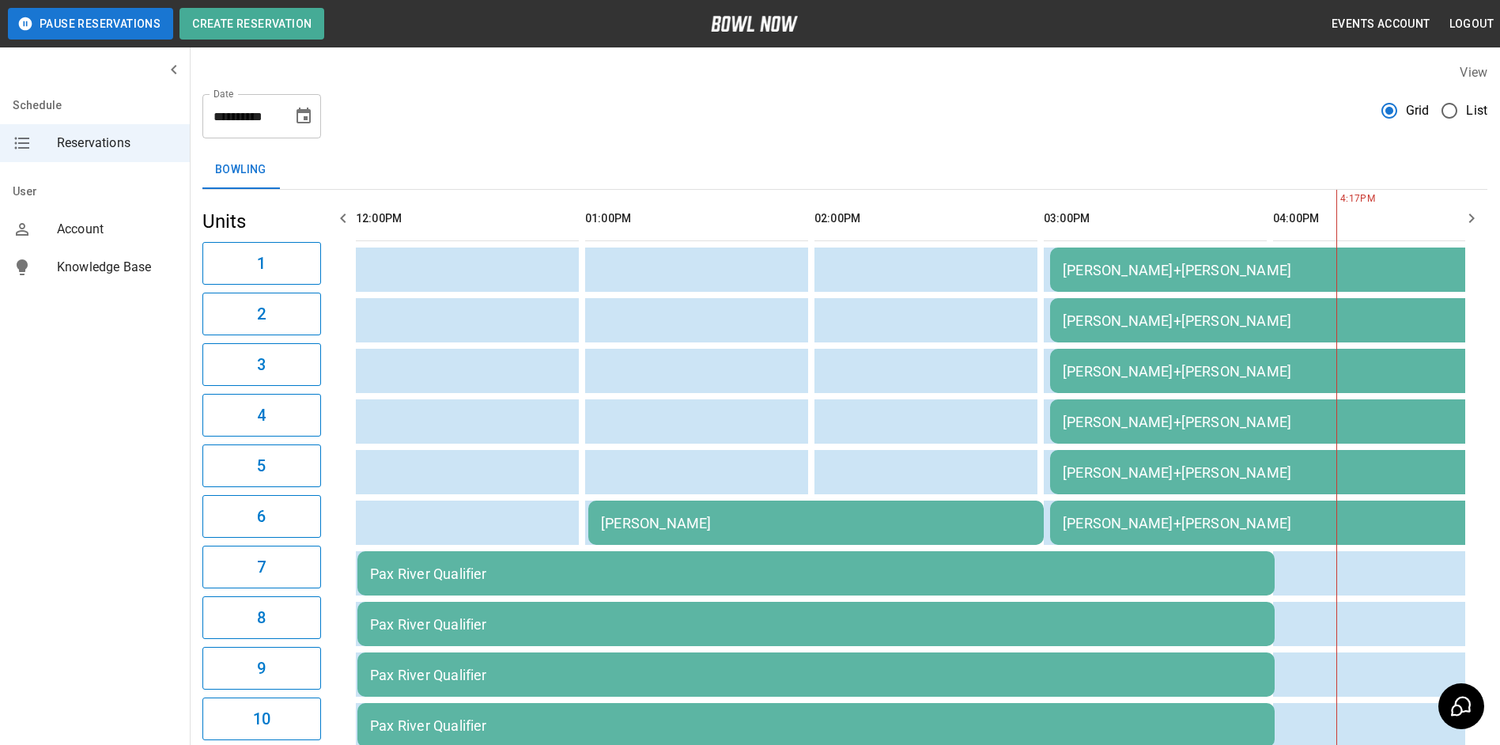
click at [346, 216] on icon "button" at bounding box center [343, 218] width 19 height 19
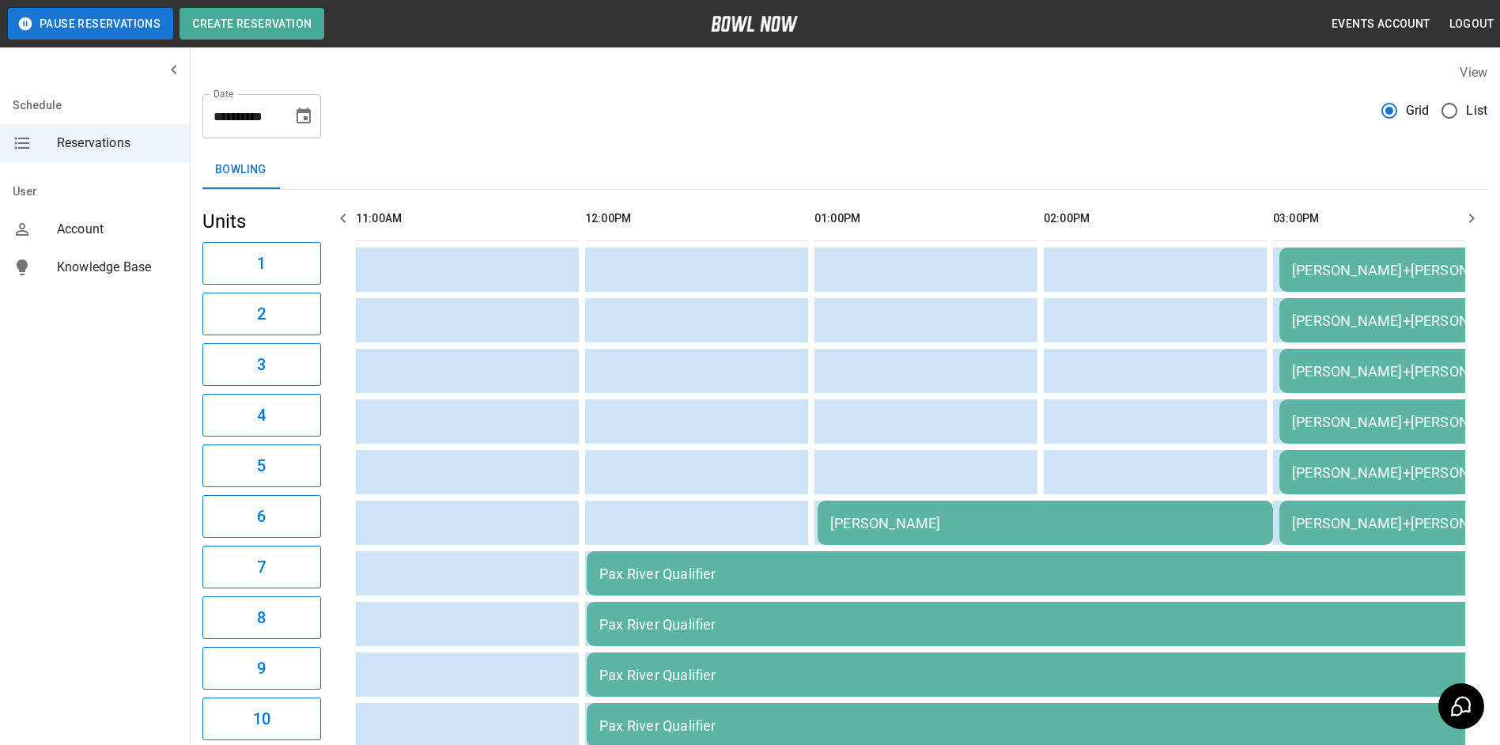
click at [348, 216] on icon "button" at bounding box center [343, 218] width 19 height 19
click at [347, 217] on icon "button" at bounding box center [343, 218] width 19 height 19
click at [298, 122] on icon "Choose date, selected date is Aug 30, 2025" at bounding box center [303, 116] width 14 height 16
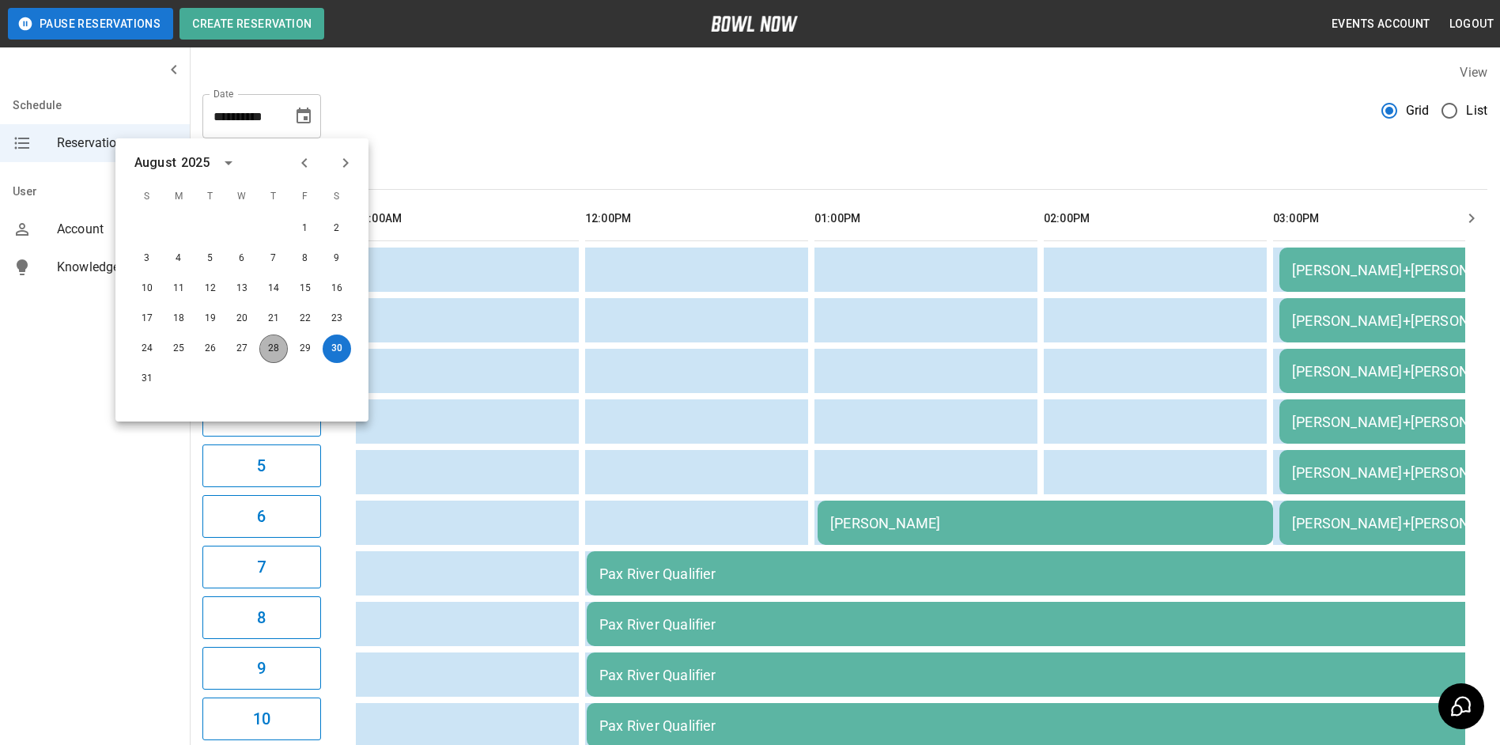
click at [270, 343] on button "28" at bounding box center [273, 348] width 28 height 28
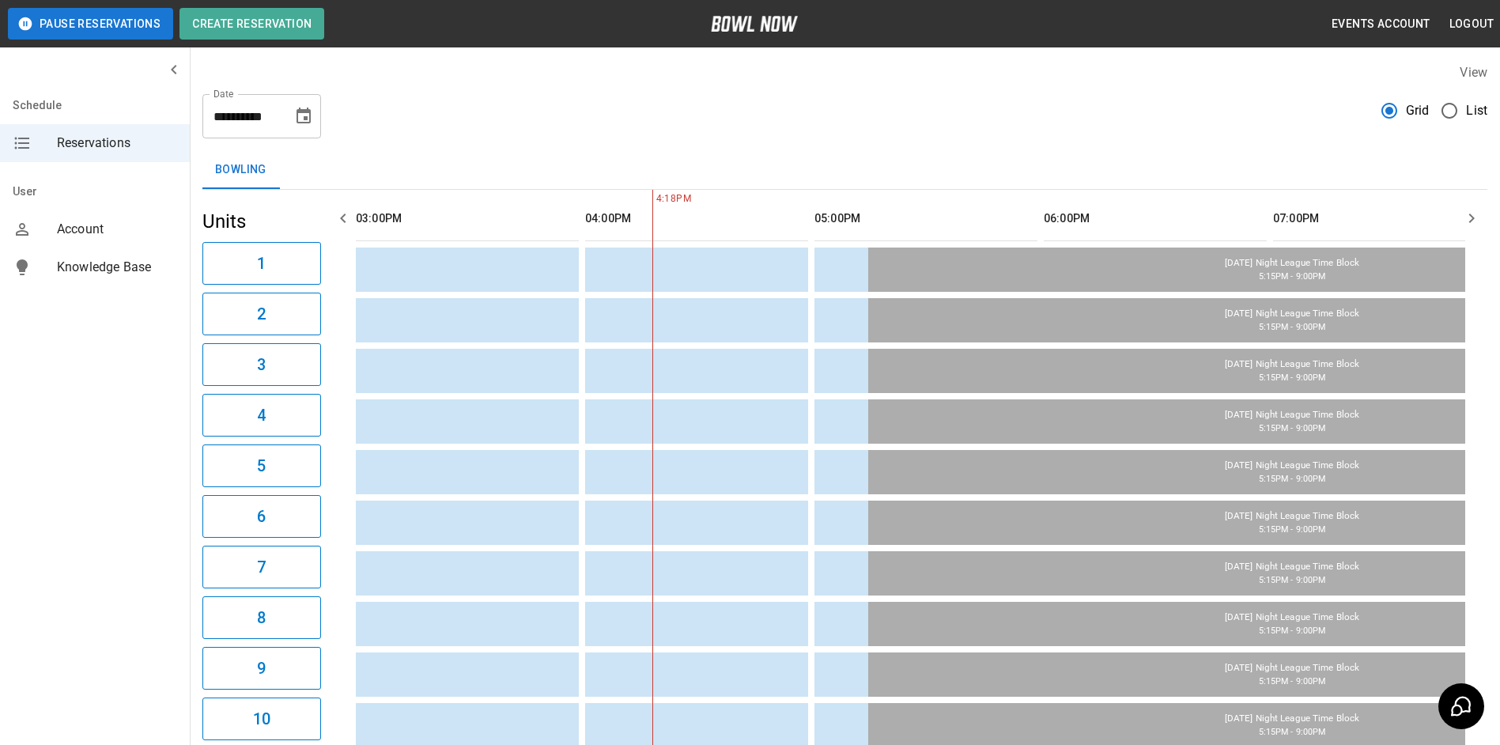
scroll to position [0, 229]
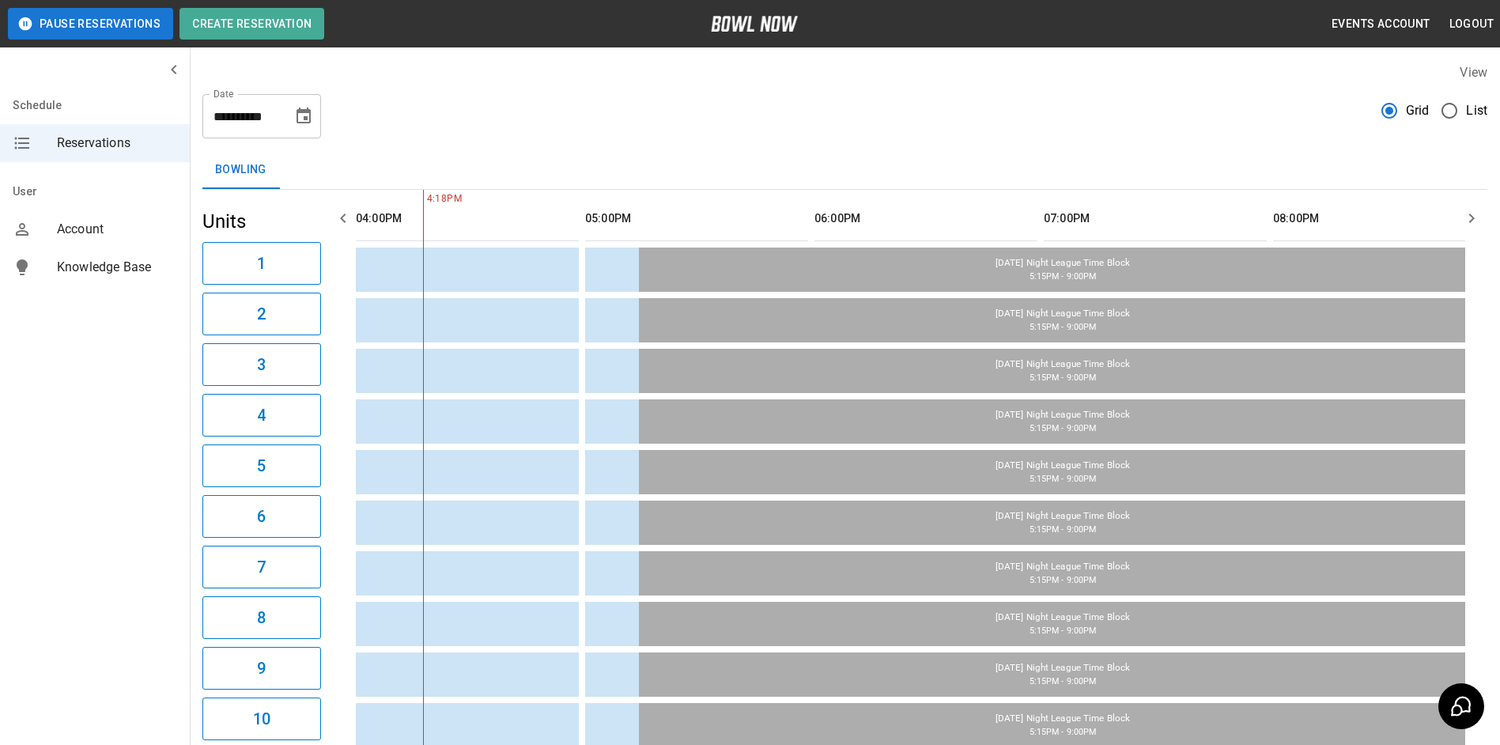
click at [300, 123] on icon "Choose date, selected date is Aug 28, 2025" at bounding box center [303, 116] width 14 height 16
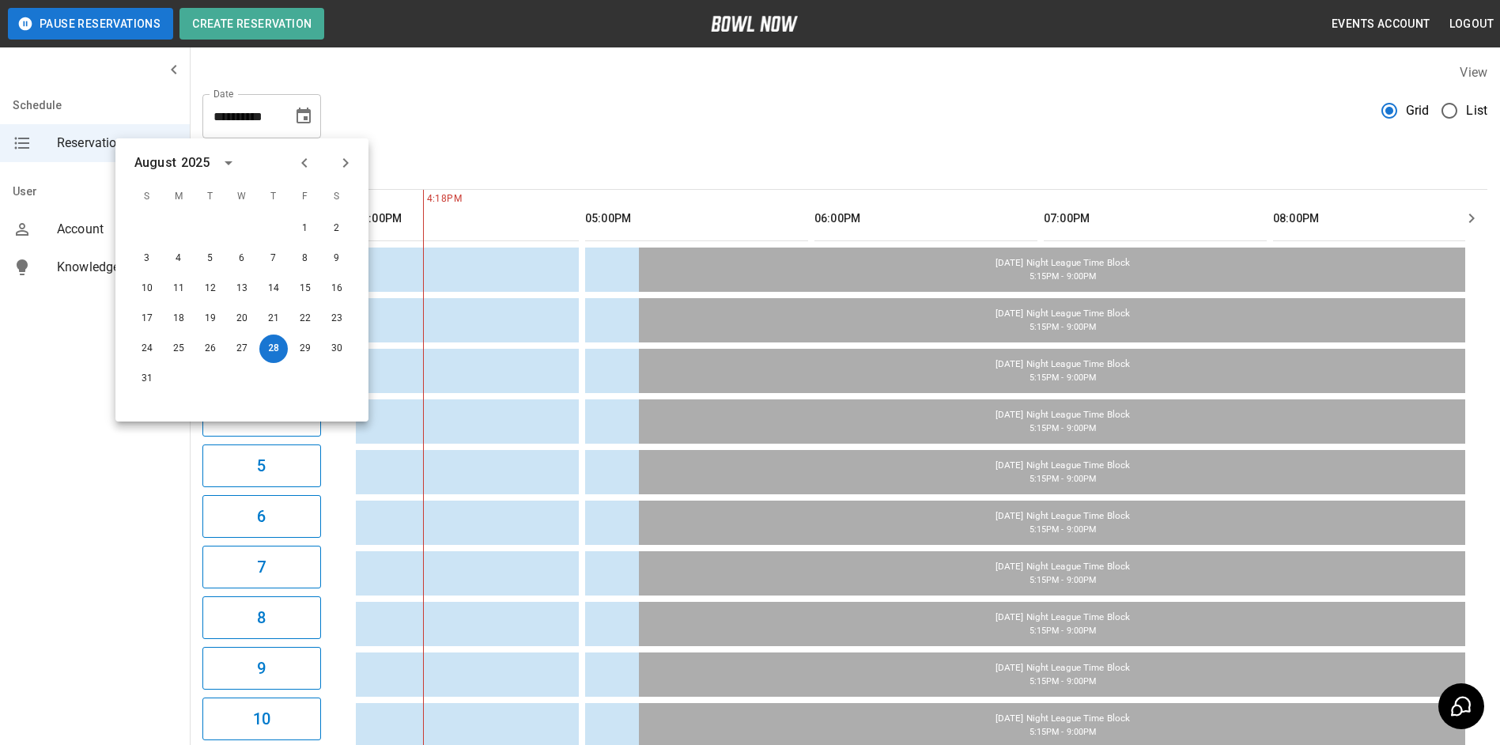
click at [344, 161] on icon "Next month" at bounding box center [345, 162] width 19 height 19
click at [138, 255] on button "7" at bounding box center [147, 258] width 28 height 28
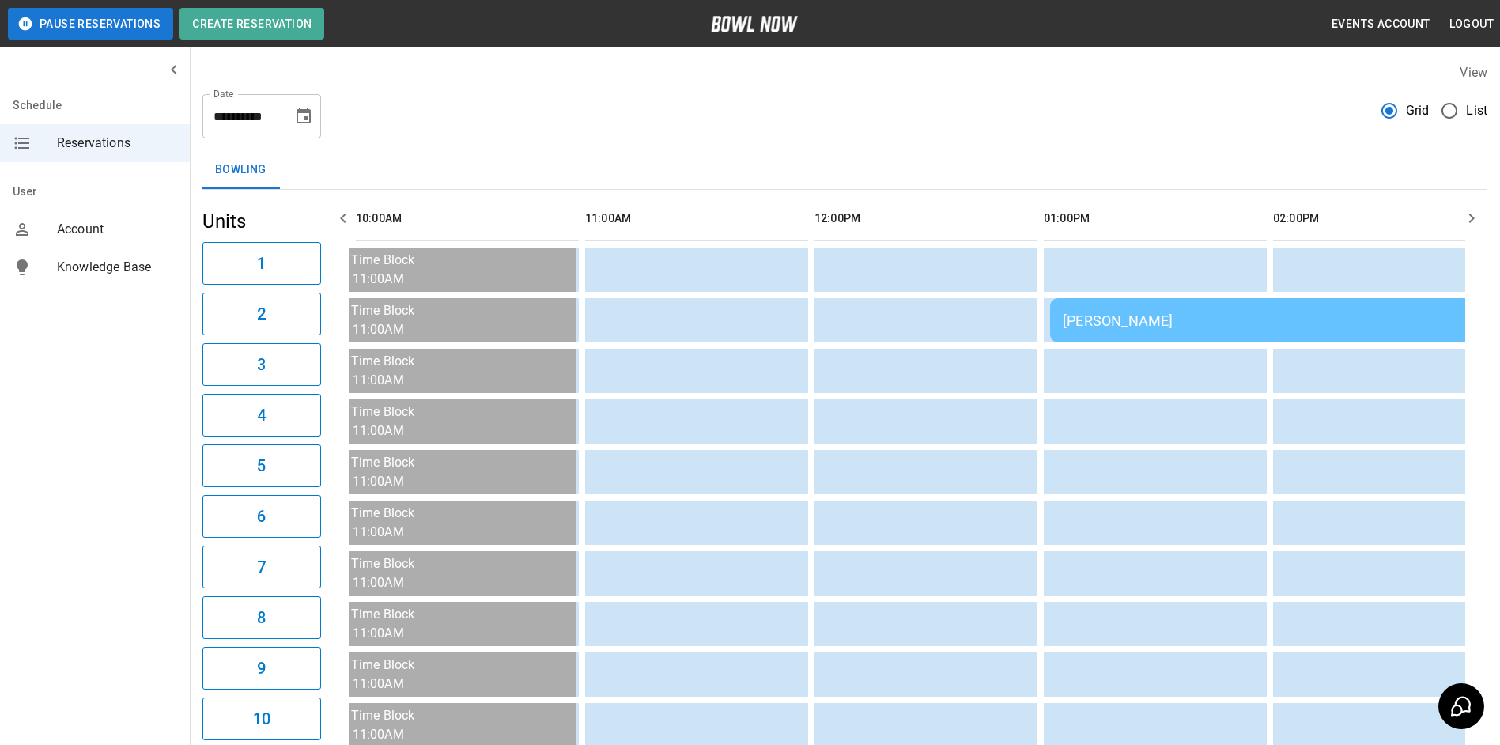
type input "**********"
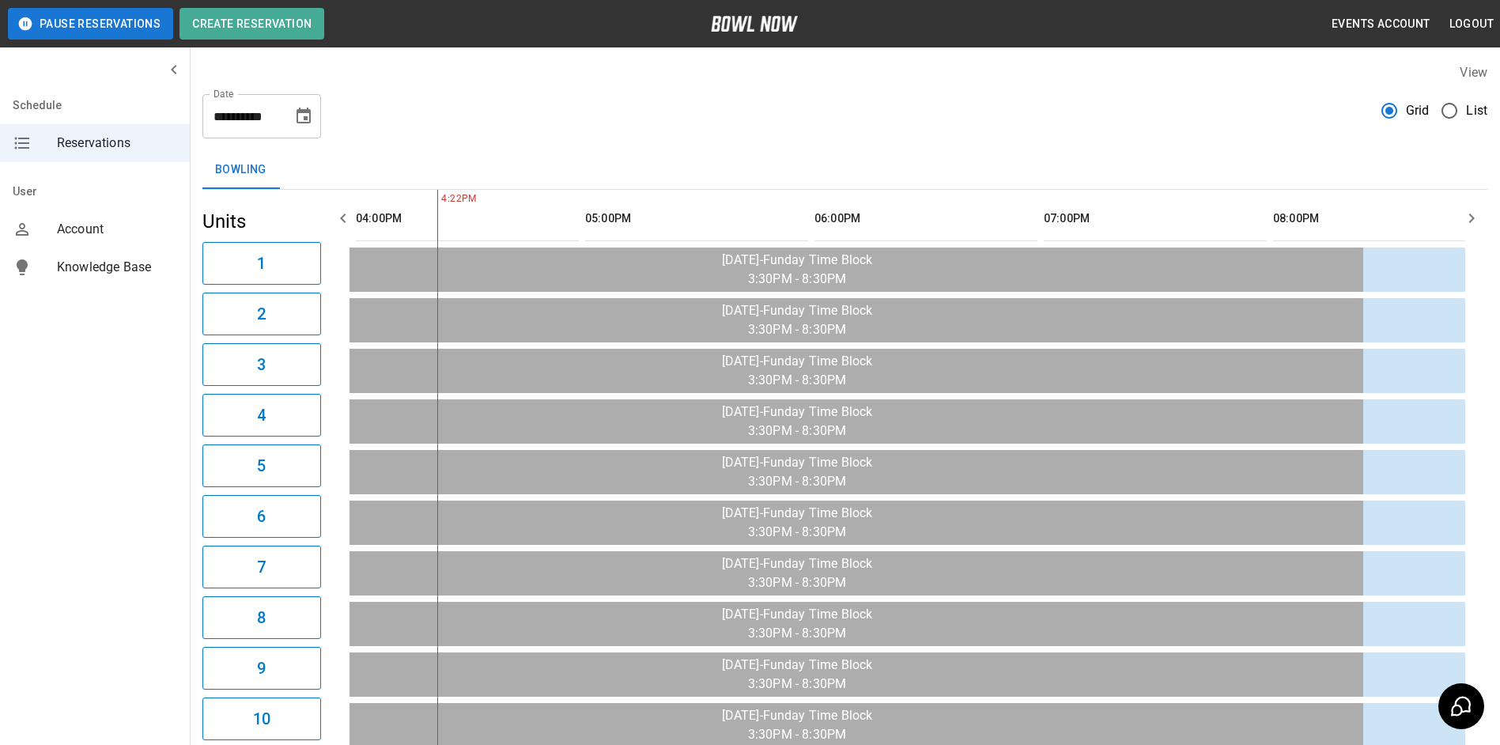
click at [336, 213] on icon "button" at bounding box center [343, 218] width 19 height 19
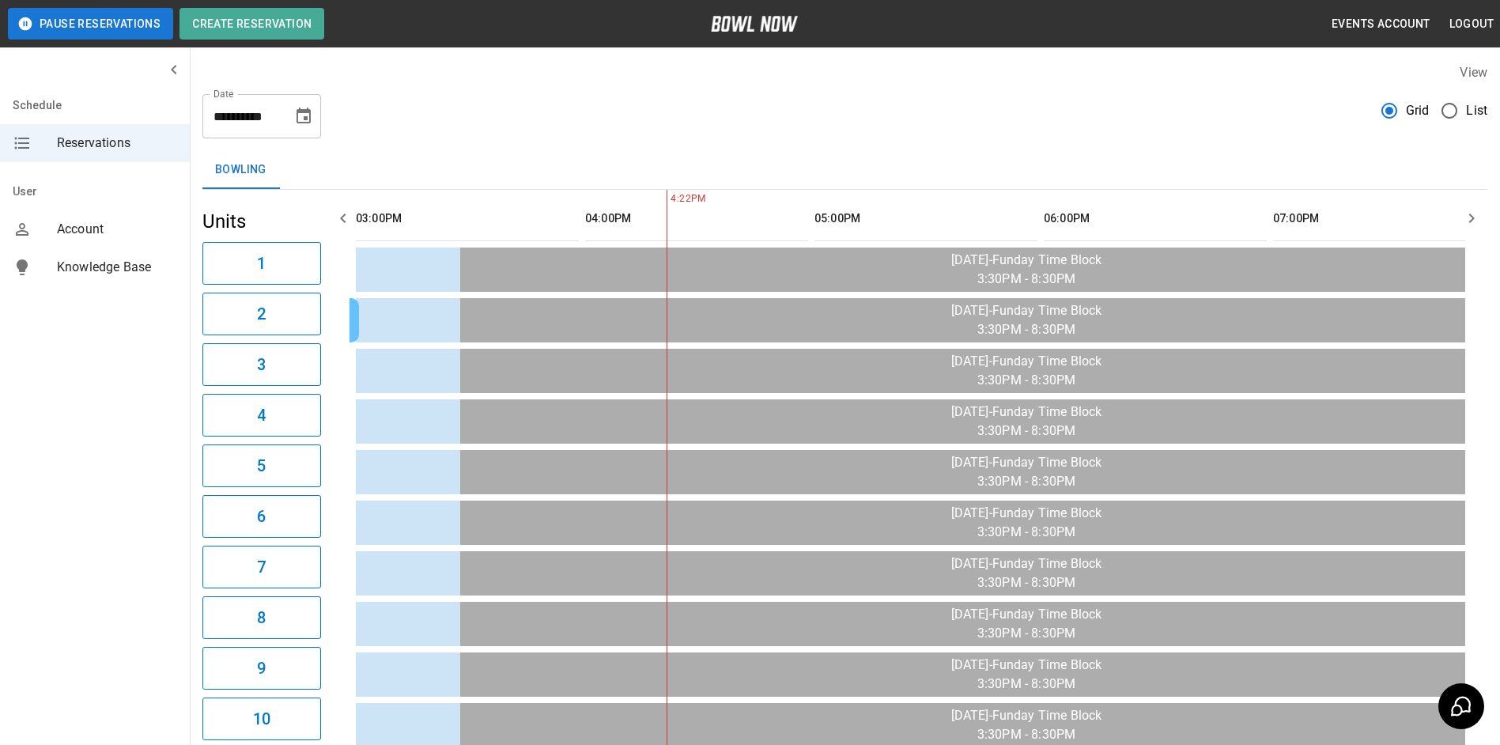
click at [336, 213] on icon "button" at bounding box center [343, 218] width 19 height 19
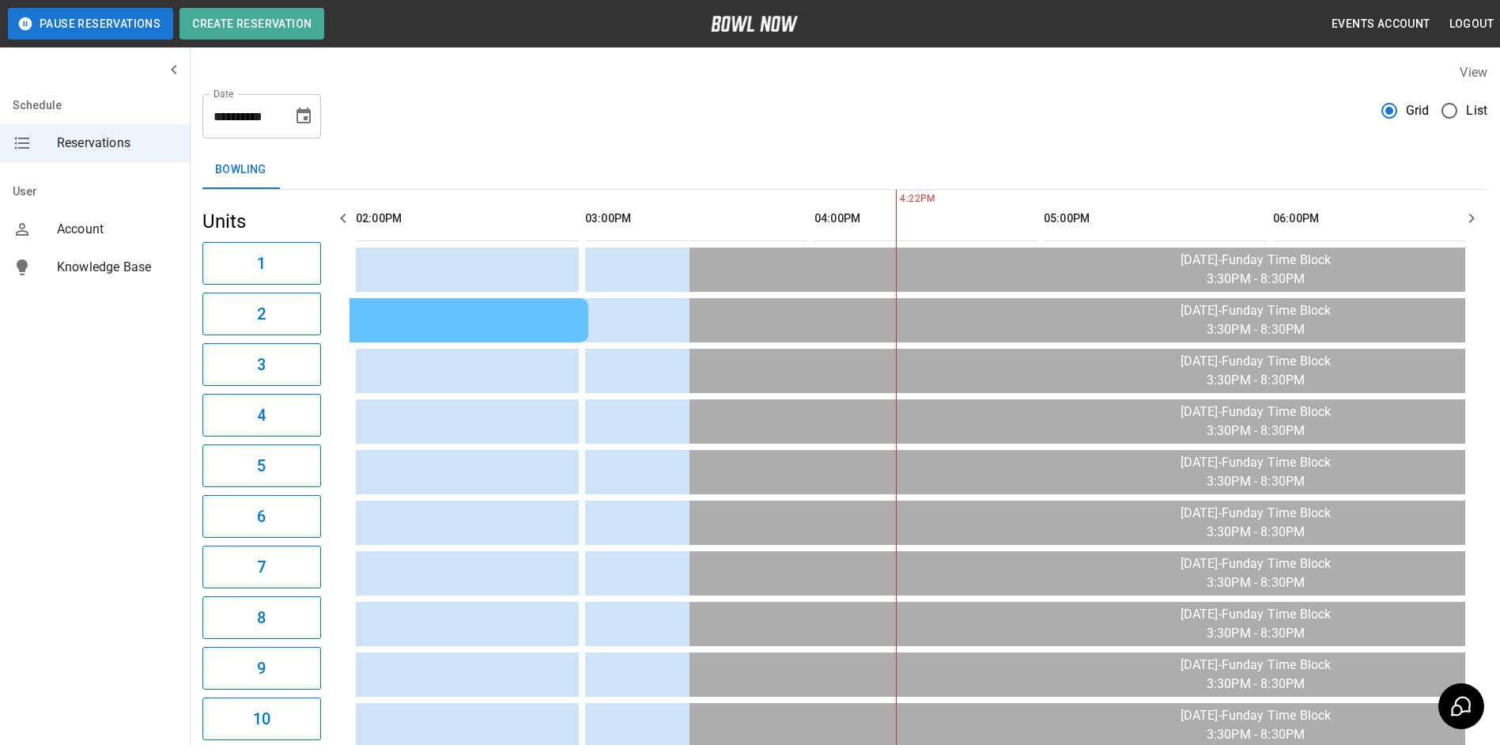
click at [336, 213] on icon "button" at bounding box center [343, 218] width 19 height 19
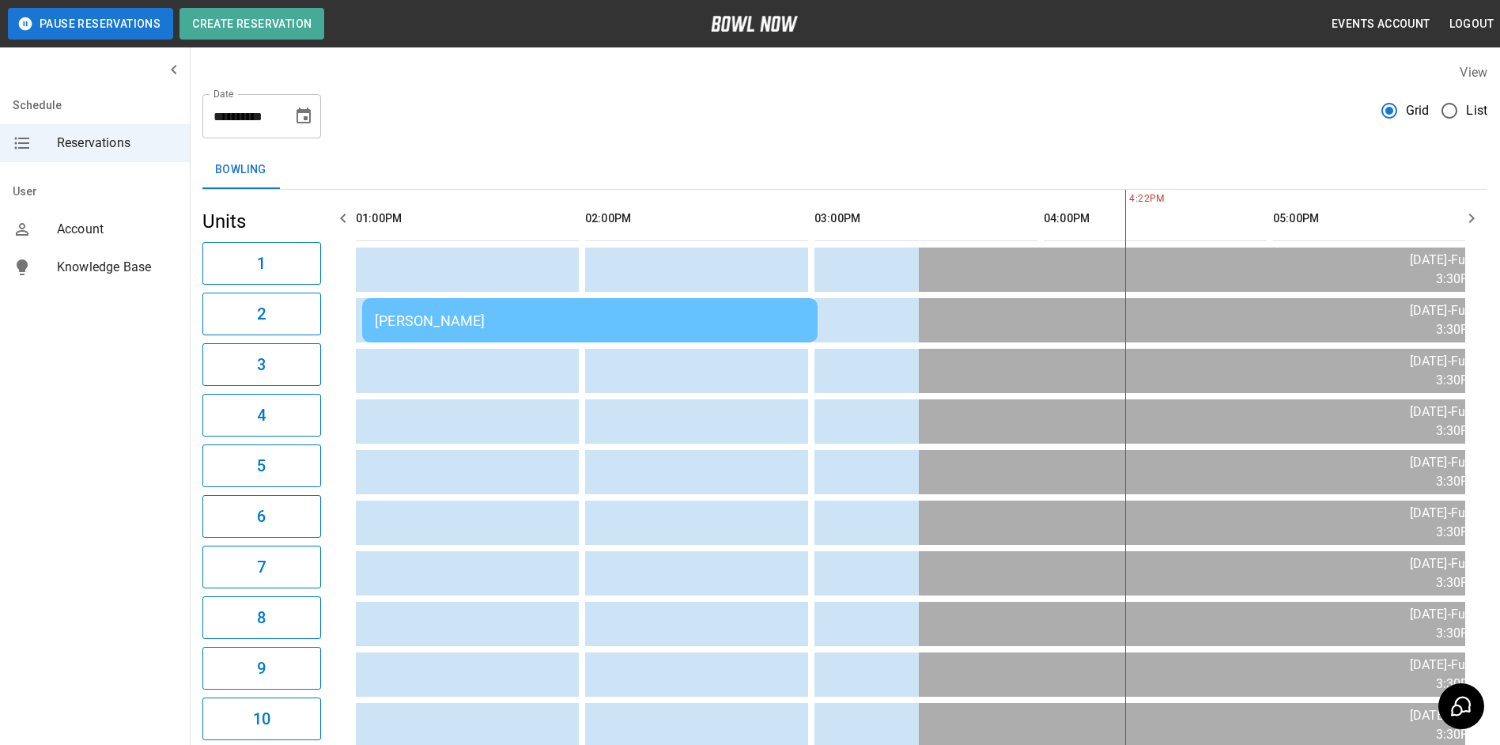
click at [336, 213] on icon "button" at bounding box center [343, 218] width 19 height 19
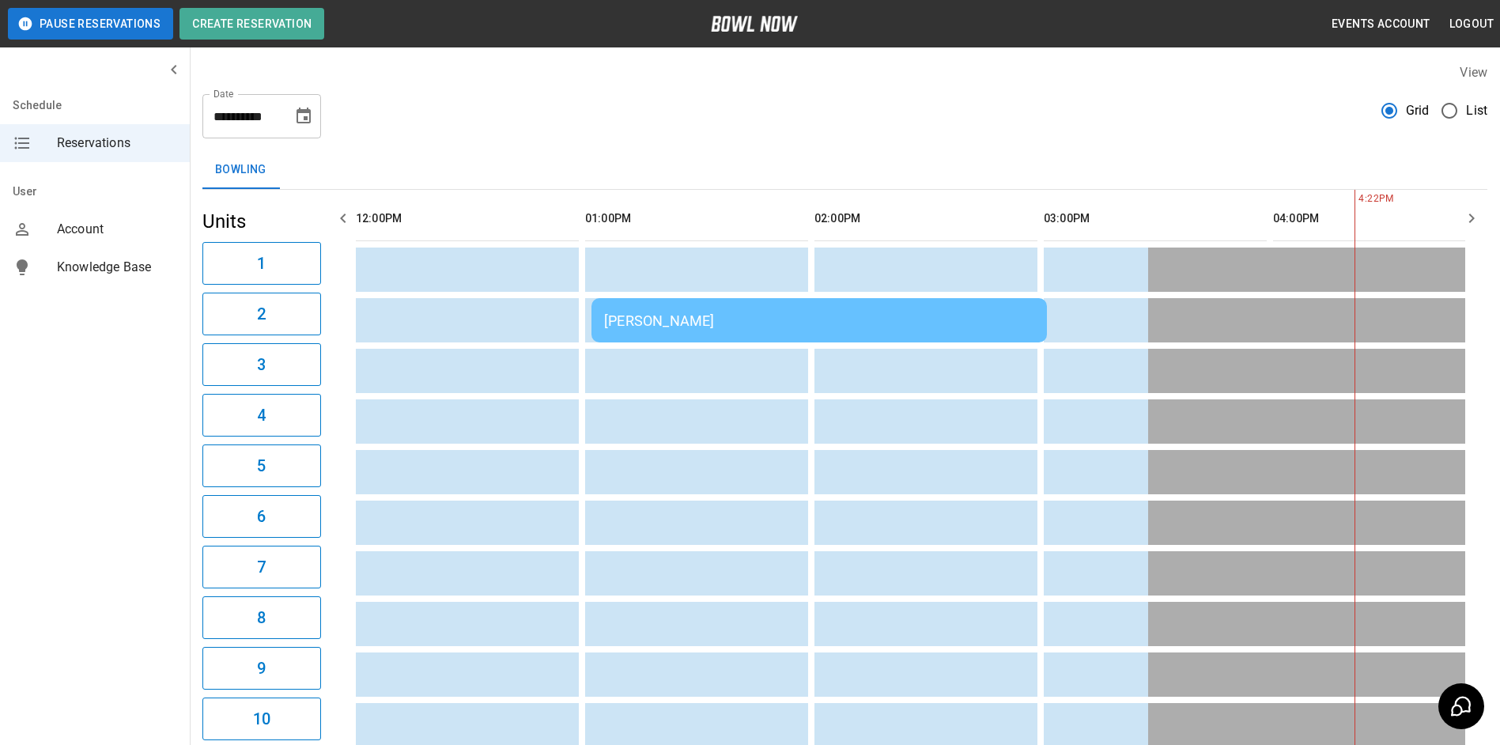
click at [336, 213] on icon "button" at bounding box center [343, 218] width 19 height 19
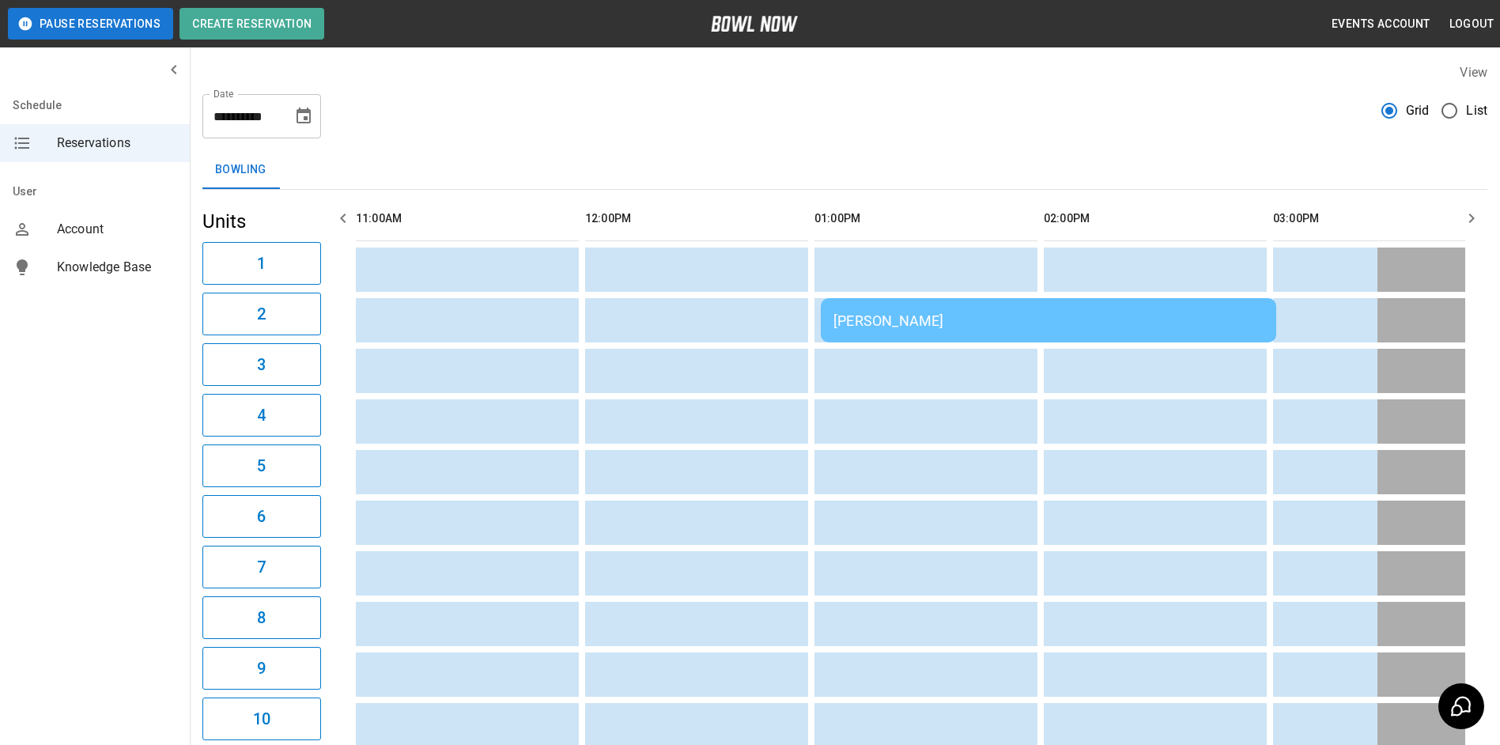
click at [336, 213] on icon "button" at bounding box center [343, 218] width 19 height 19
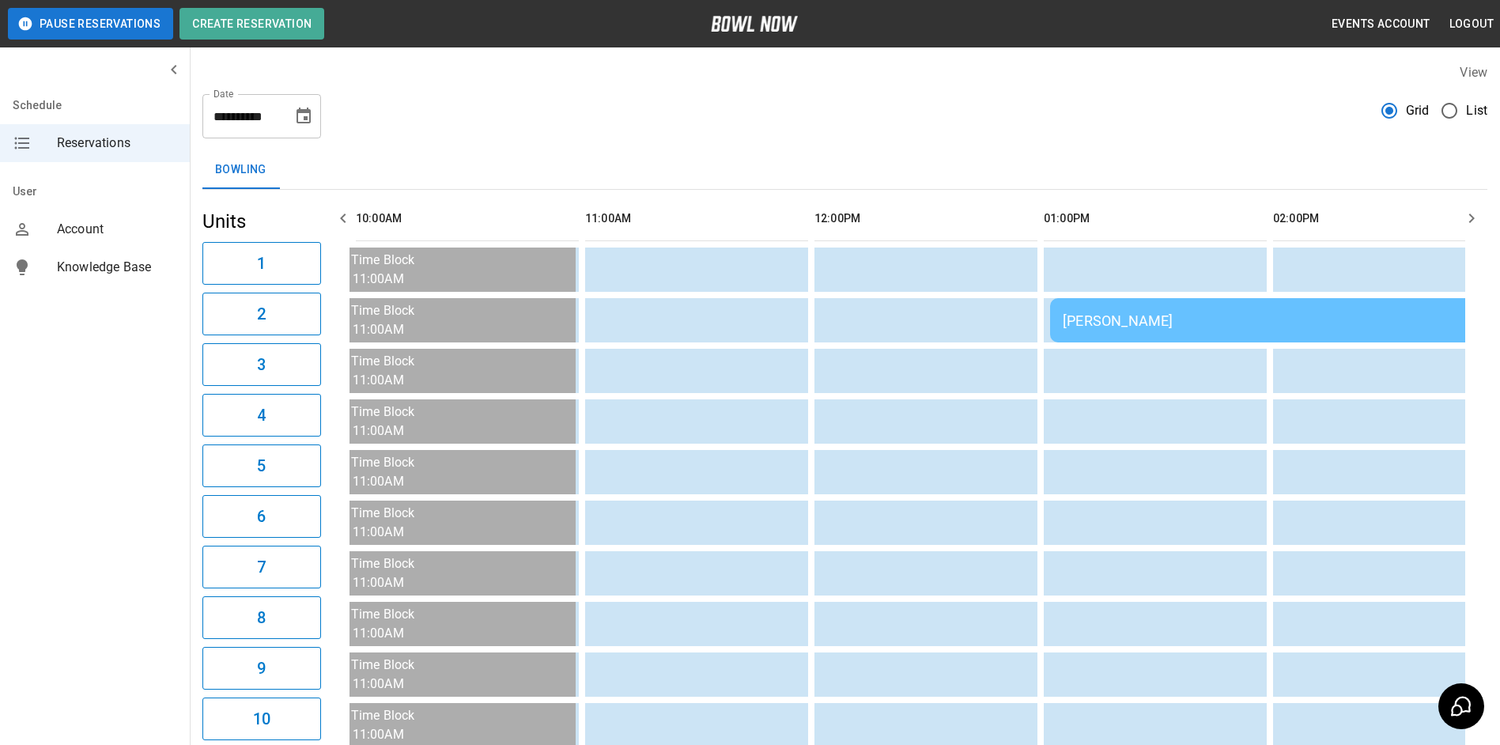
click at [336, 213] on icon "button" at bounding box center [343, 218] width 19 height 19
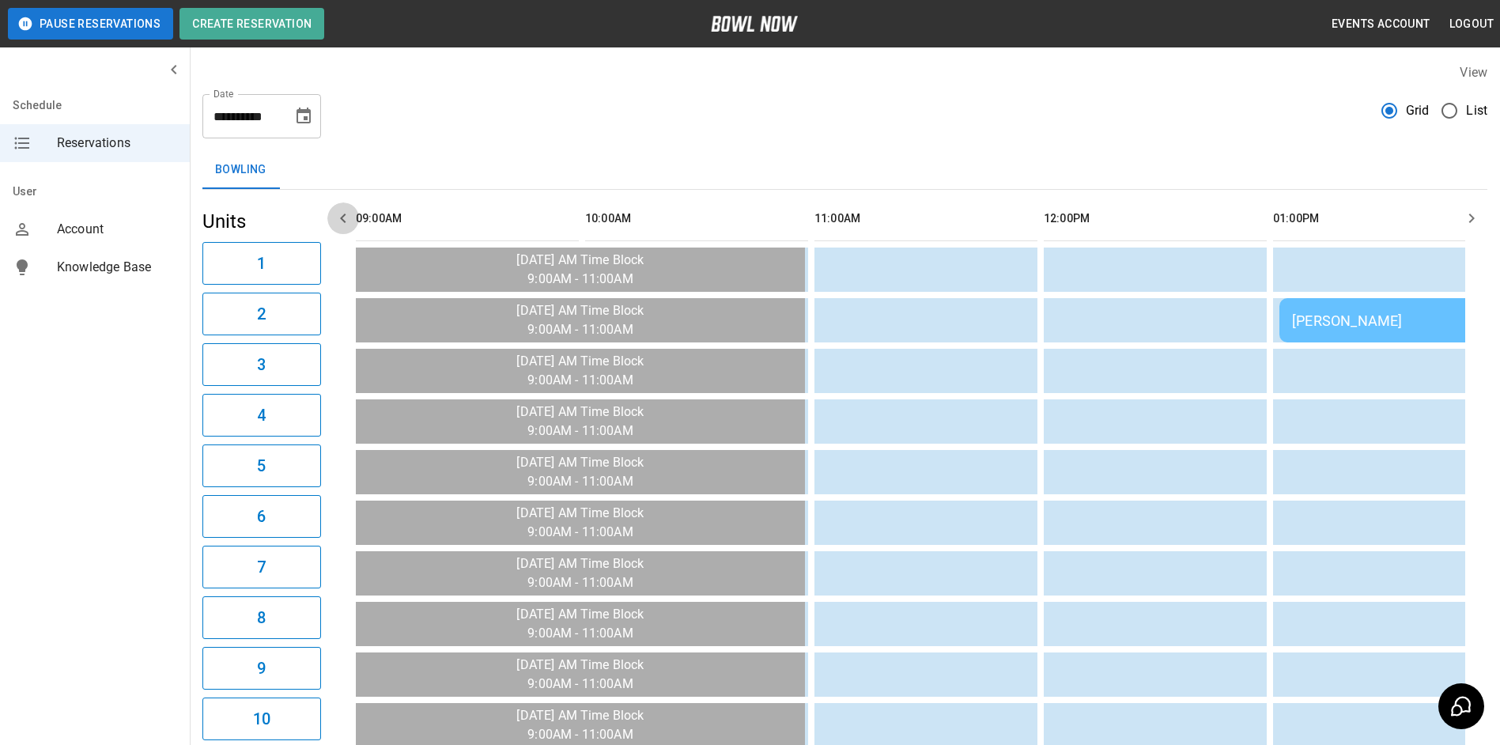
click at [336, 213] on icon "button" at bounding box center [343, 218] width 19 height 19
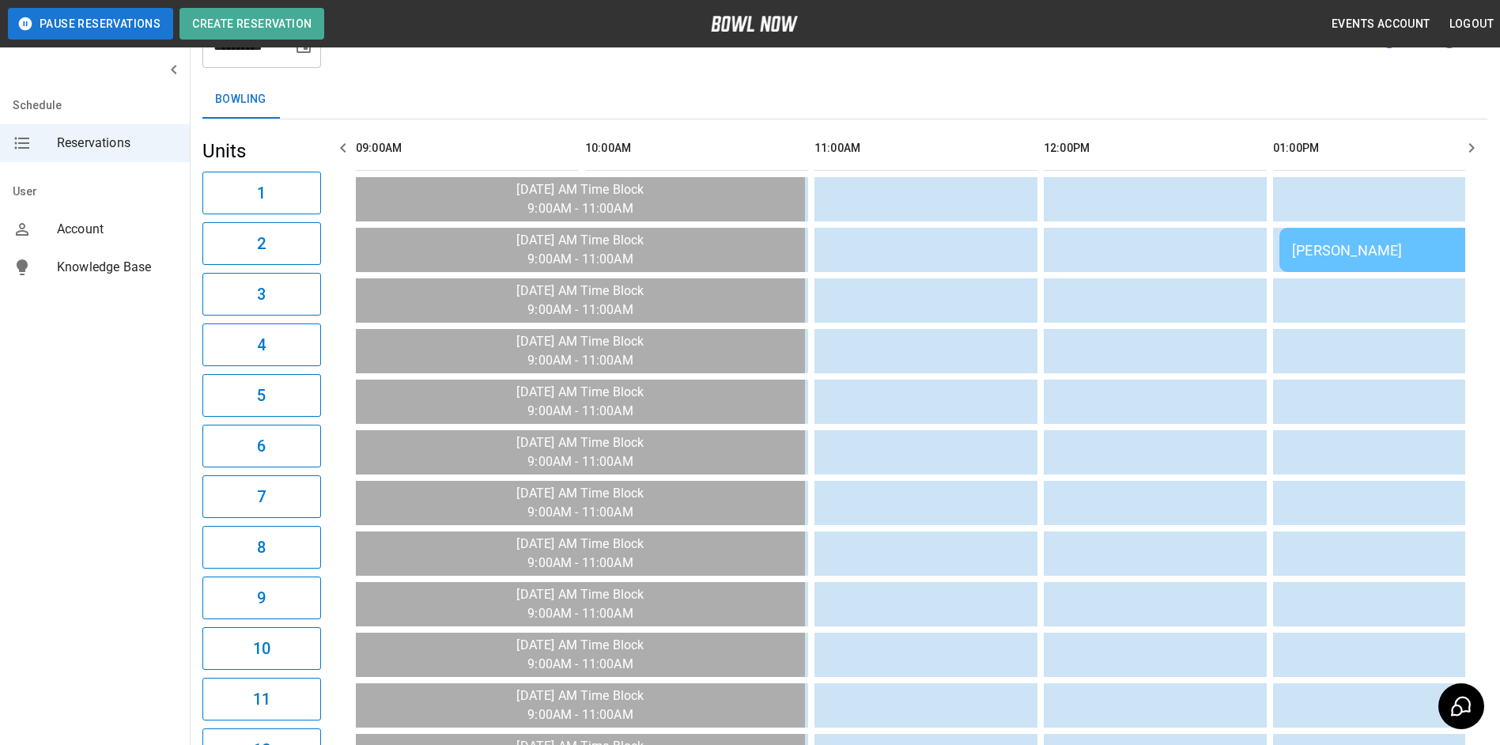
scroll to position [62, 0]
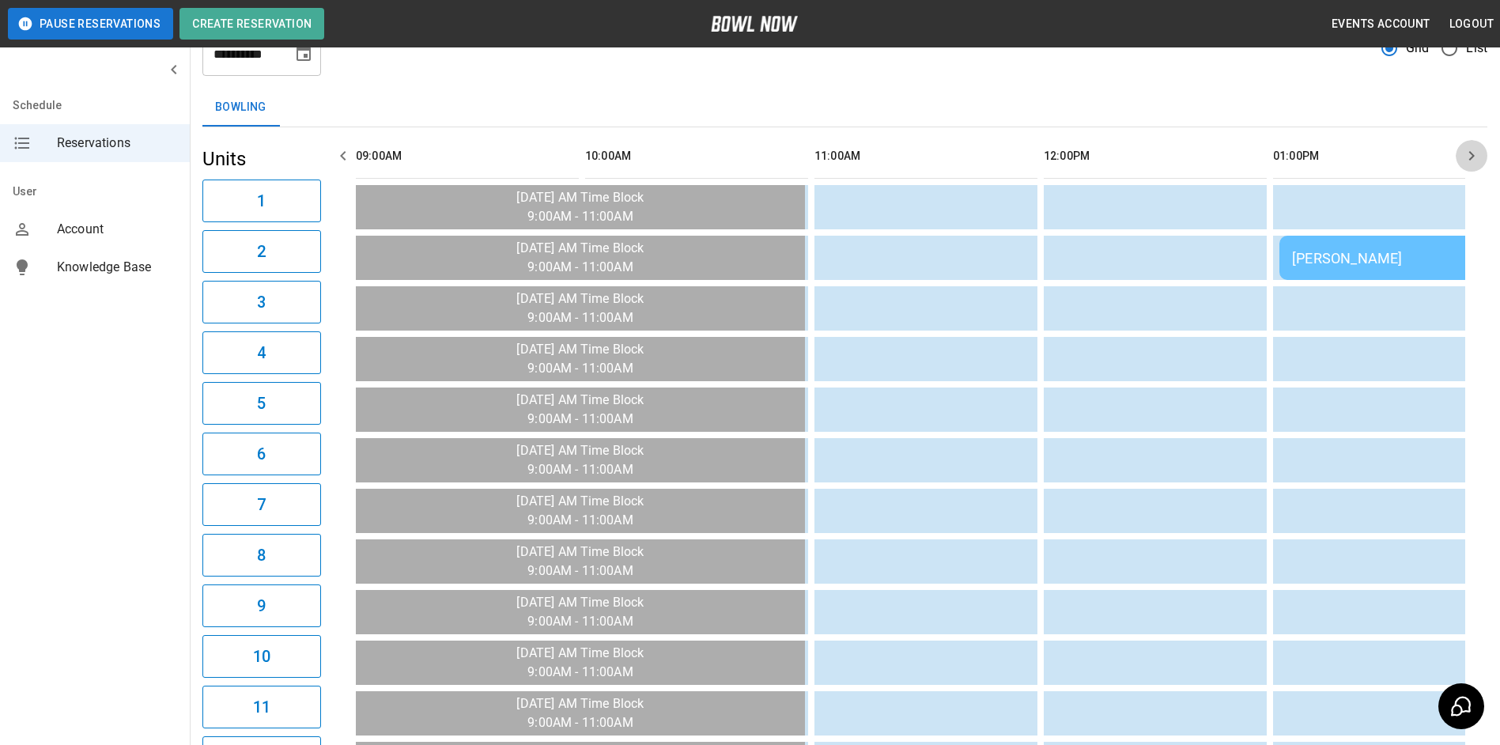
click at [1471, 144] on button "button" at bounding box center [1472, 156] width 32 height 32
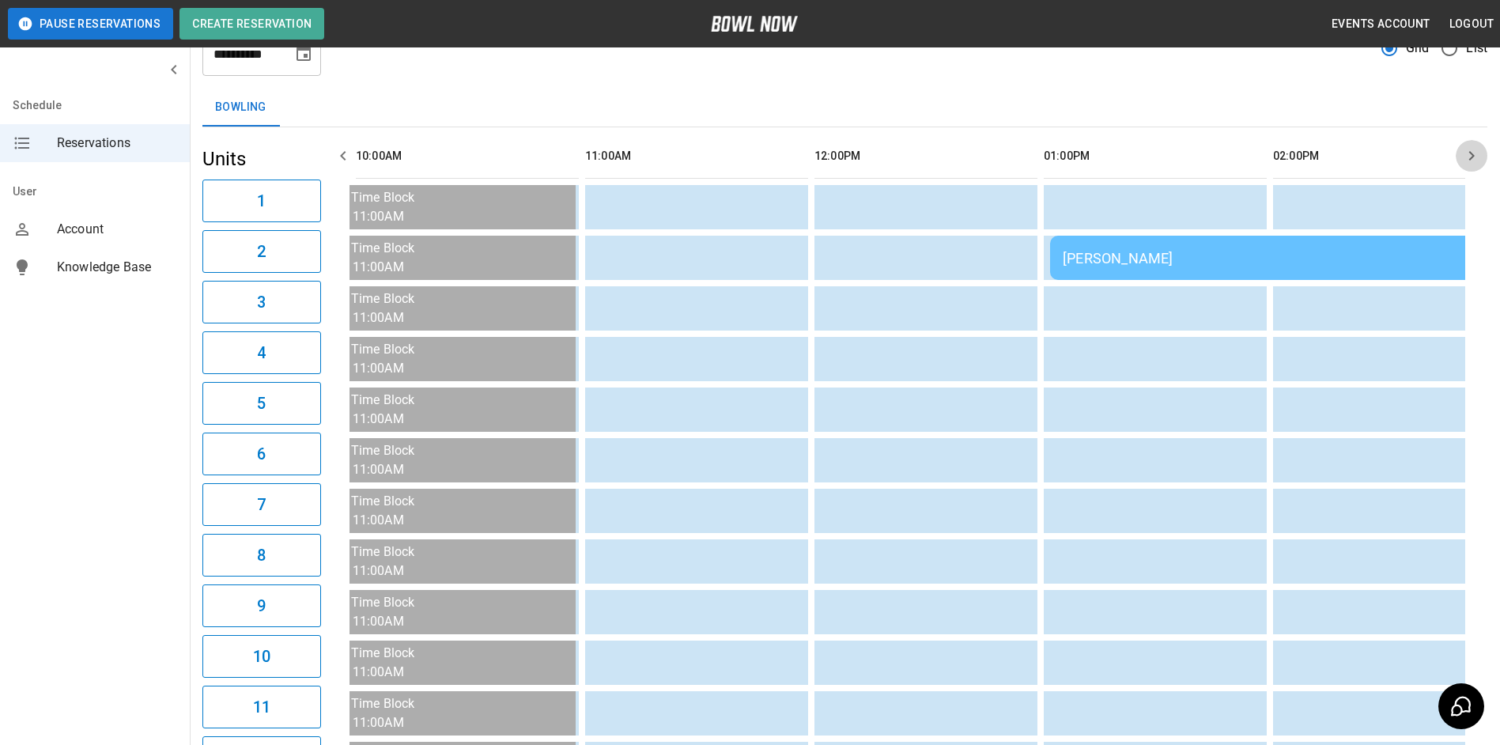
click at [1471, 144] on button "button" at bounding box center [1472, 156] width 32 height 32
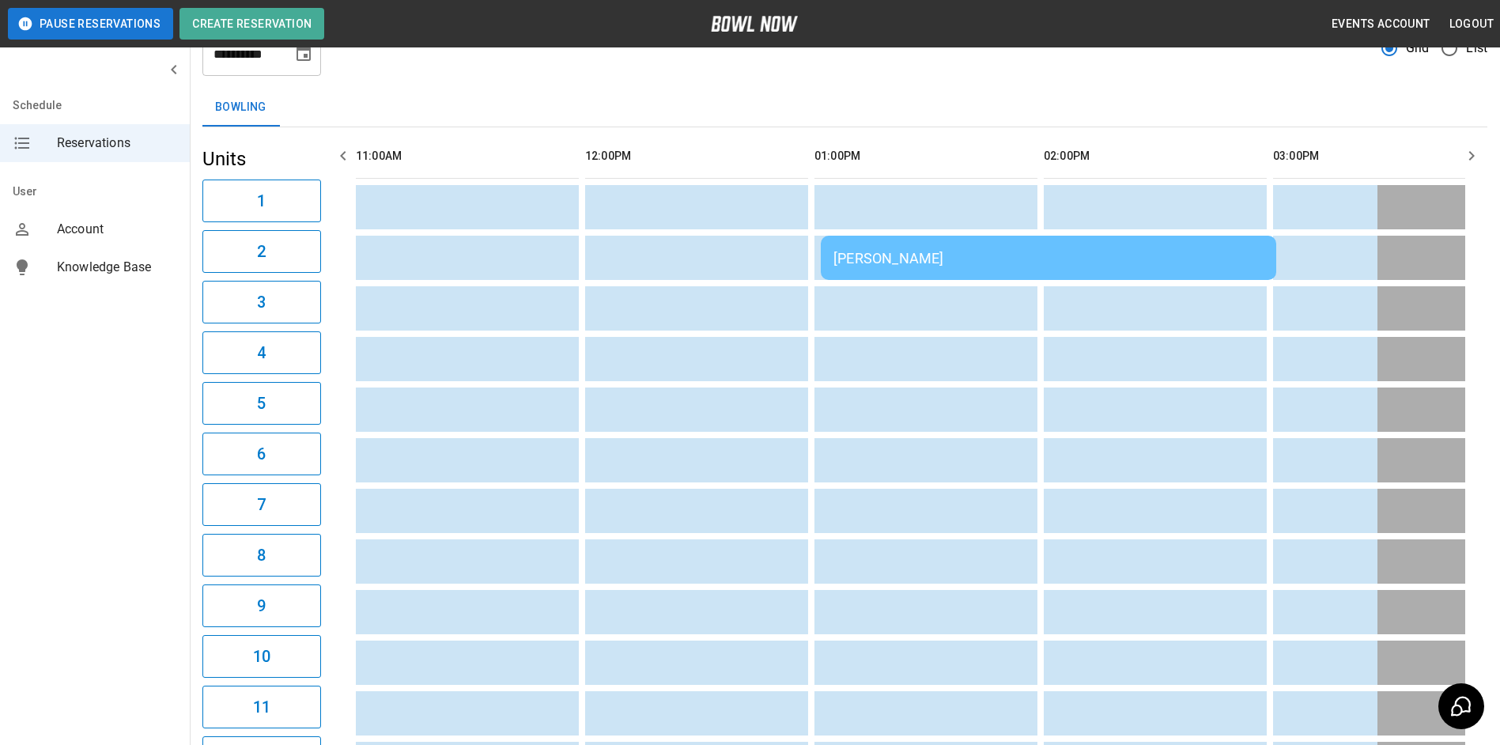
click at [861, 247] on td "[PERSON_NAME]" at bounding box center [1048, 258] width 455 height 44
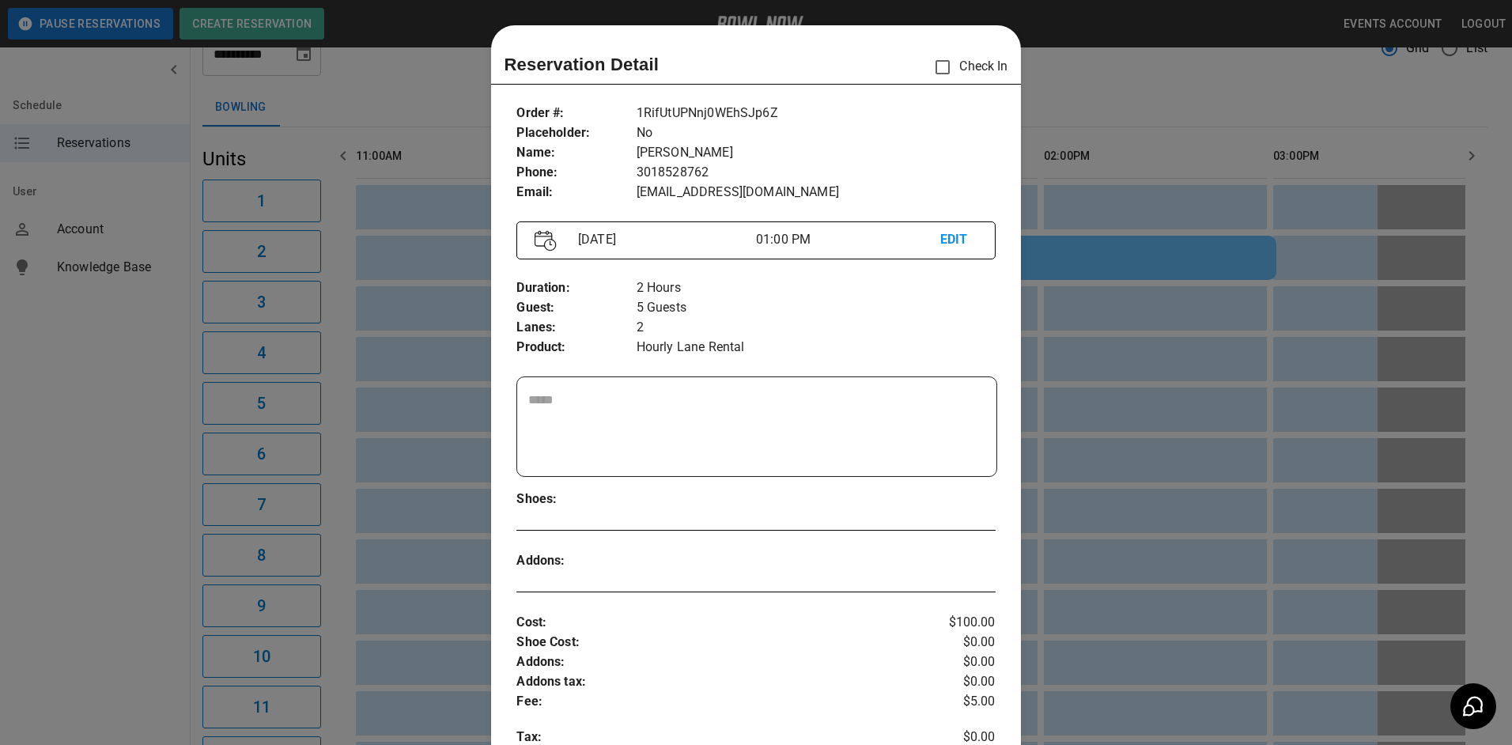
scroll to position [25, 0]
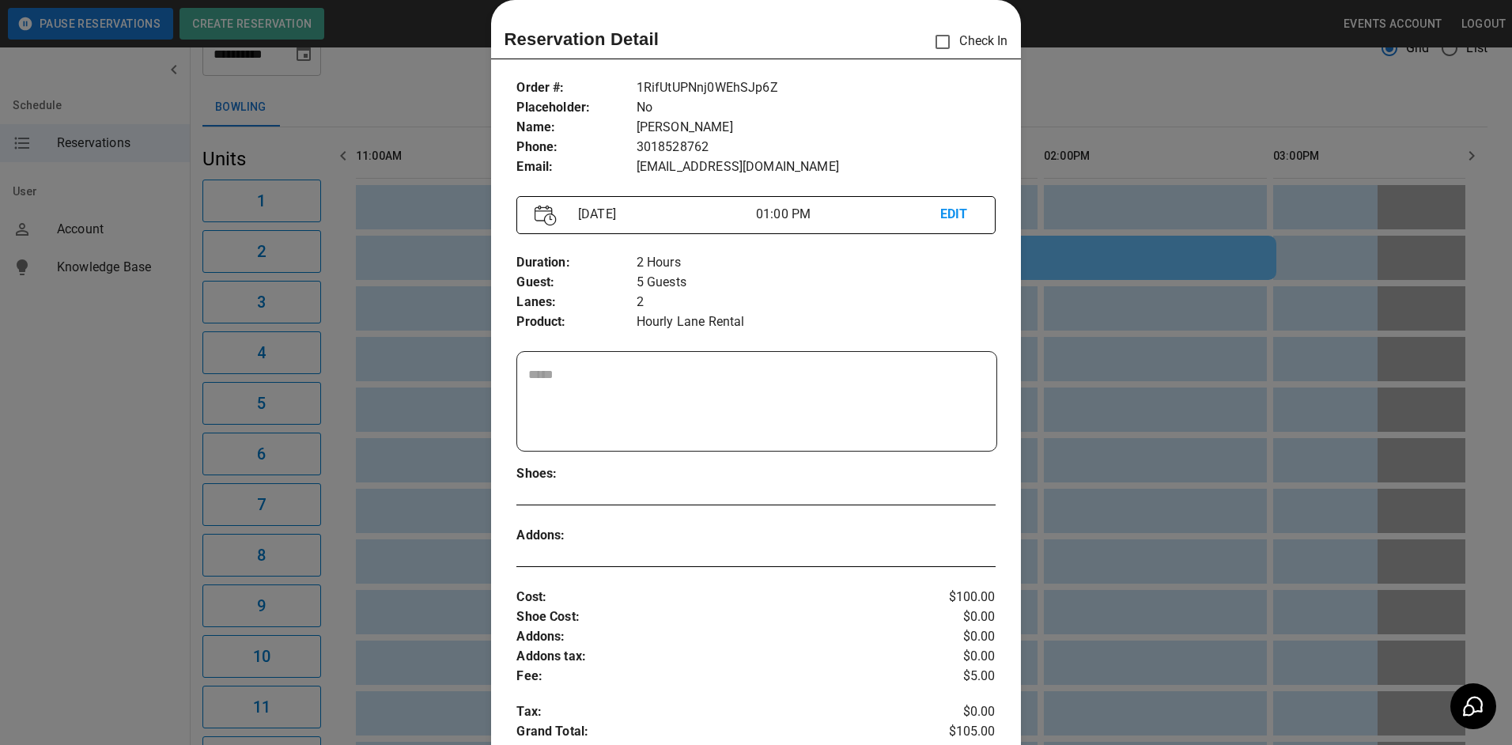
click at [1115, 457] on div at bounding box center [756, 372] width 1512 height 745
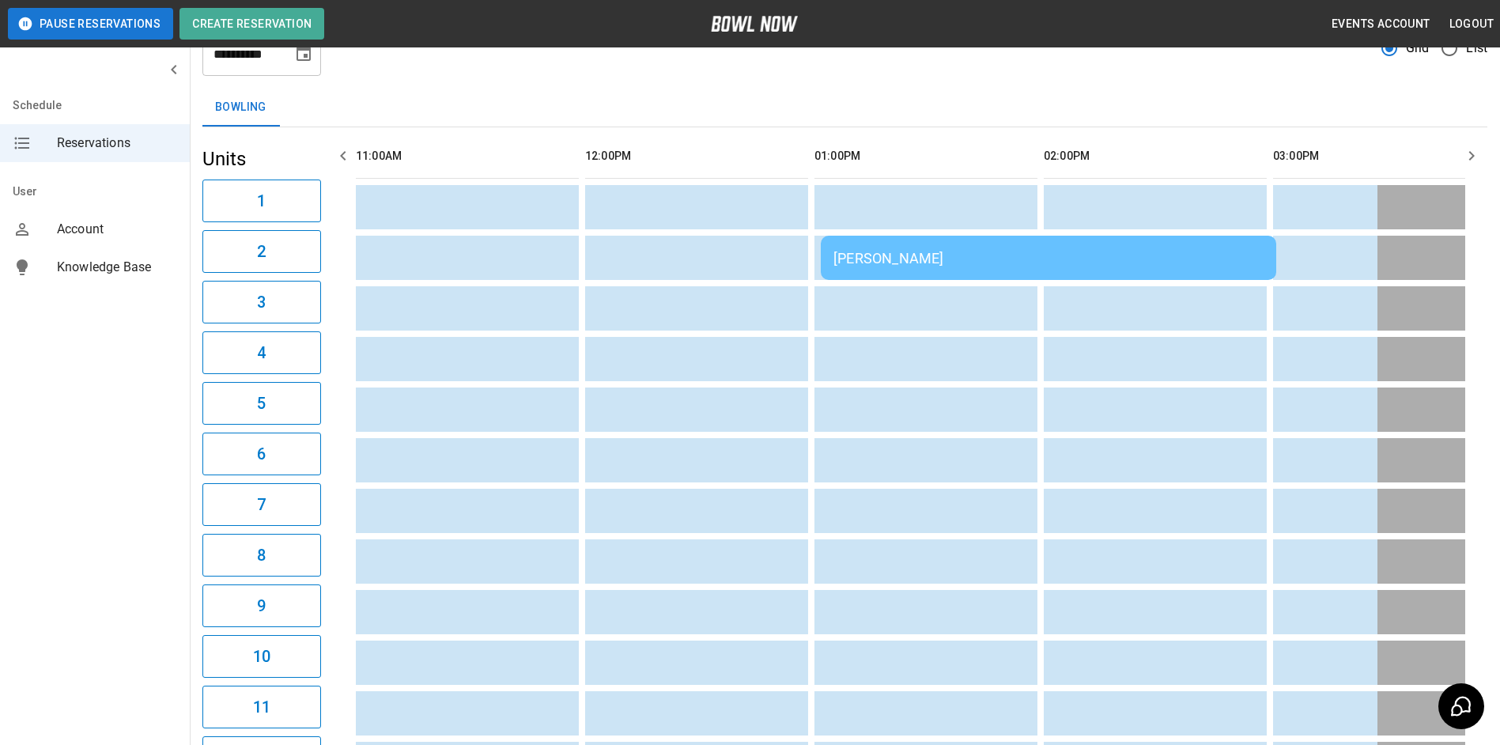
click at [916, 265] on div "[PERSON_NAME]" at bounding box center [1048, 258] width 430 height 17
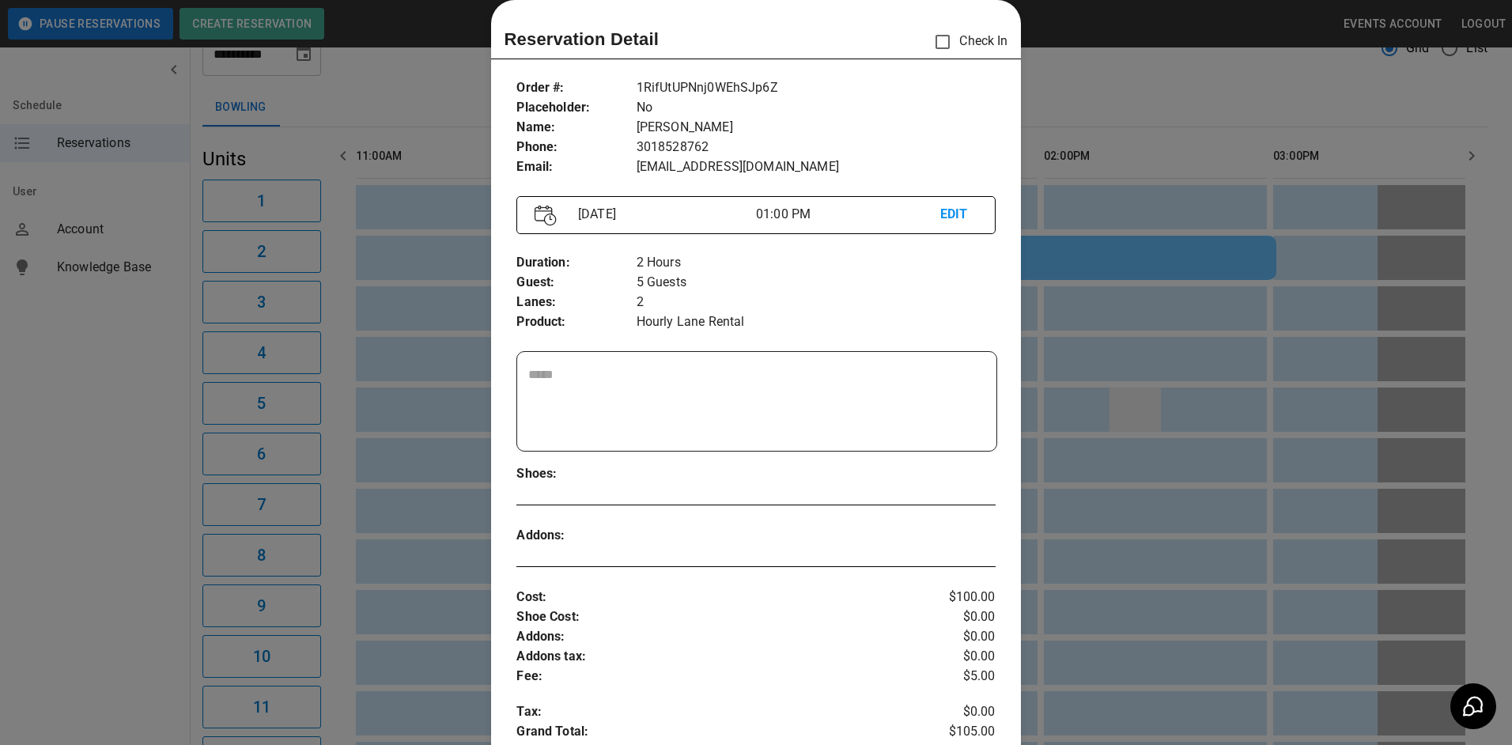
click at [1121, 428] on div at bounding box center [756, 372] width 1512 height 745
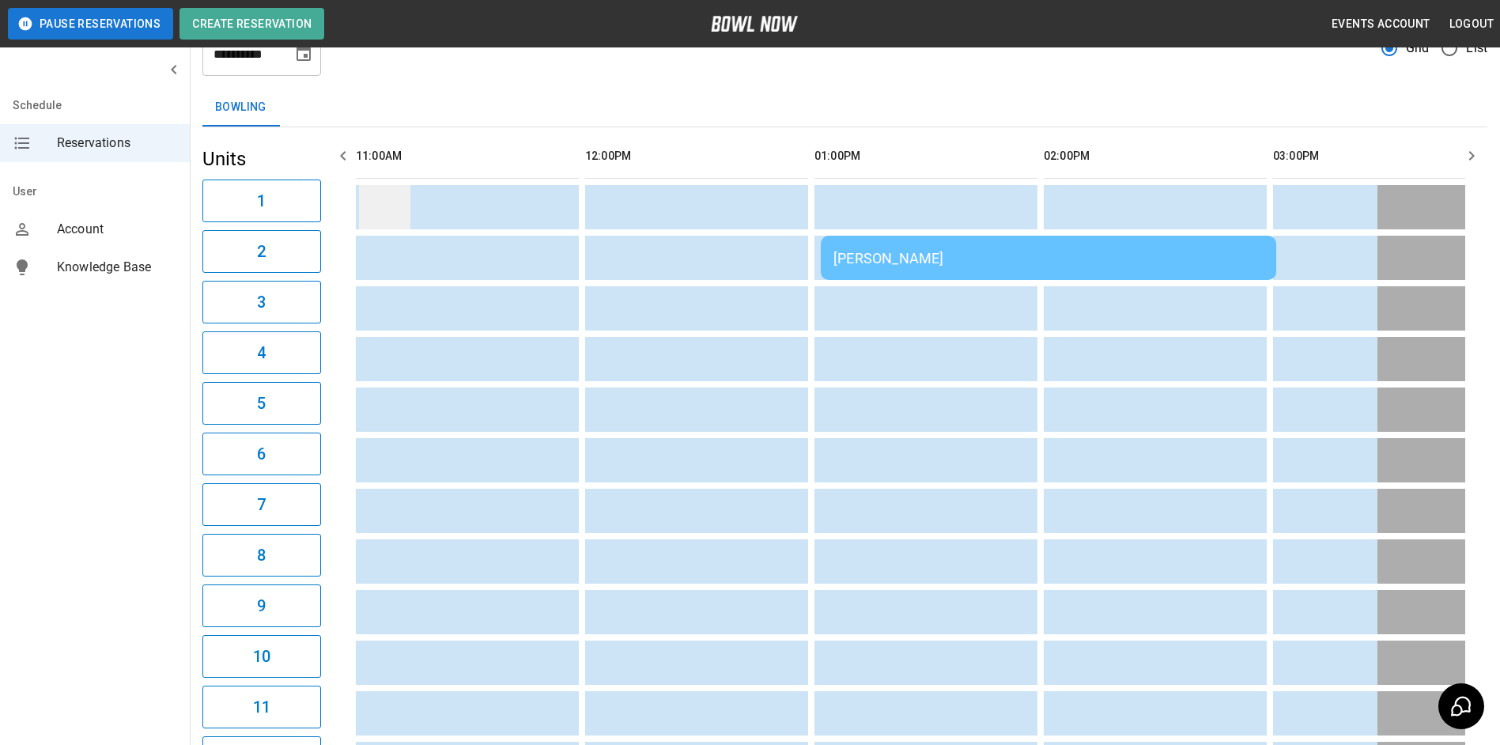
click at [388, 192] on td "sticky table" at bounding box center [384, 207] width 51 height 44
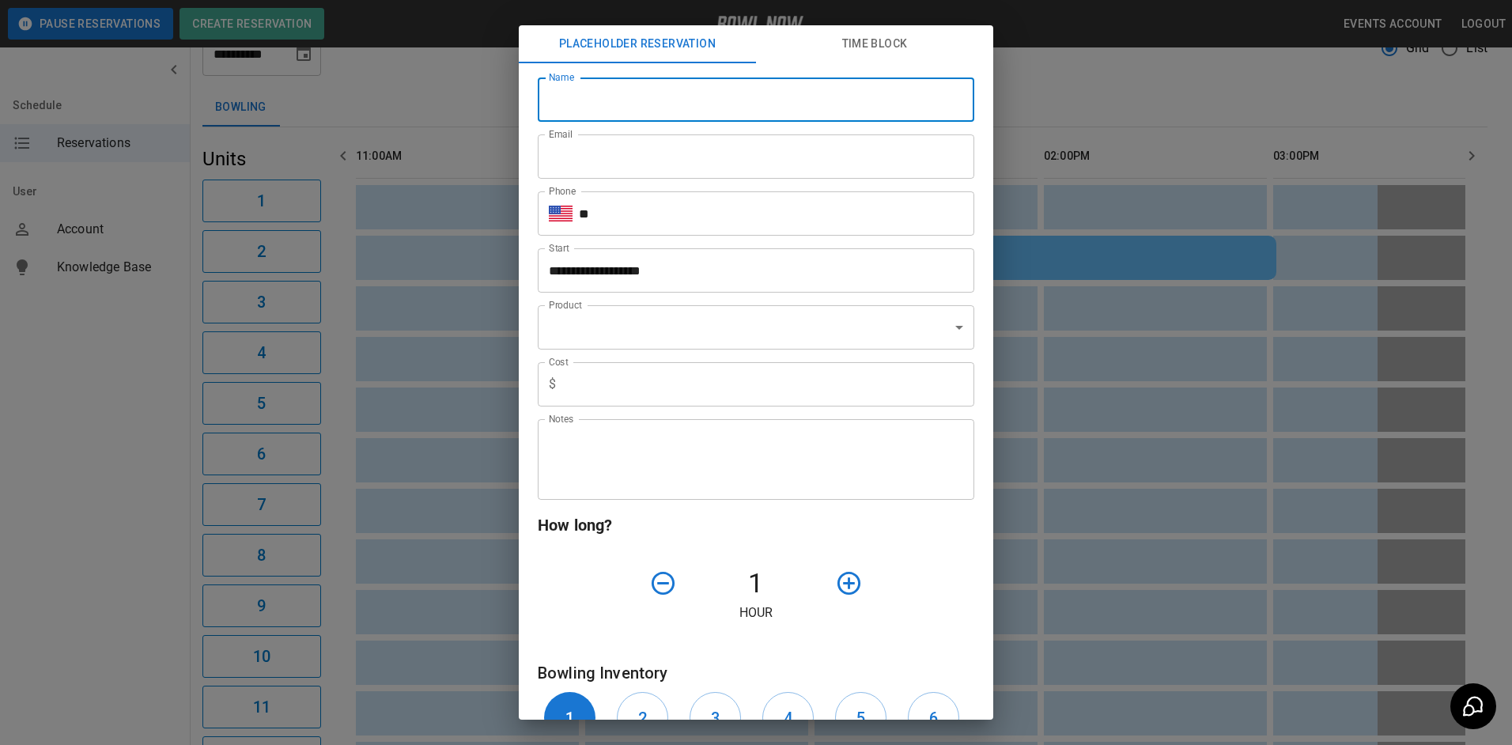
click at [678, 97] on input "Name" at bounding box center [756, 99] width 436 height 44
type input "**********"
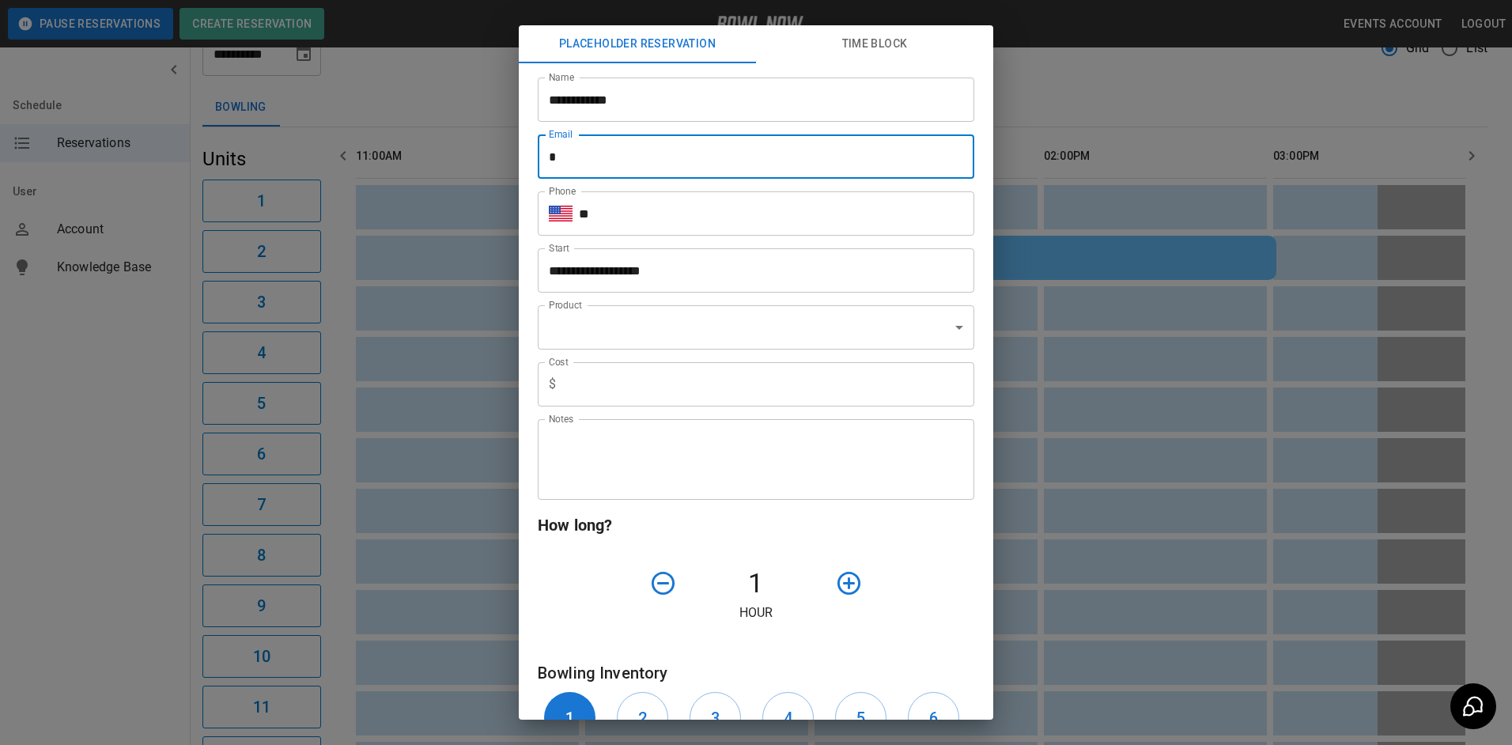
type input "**********"
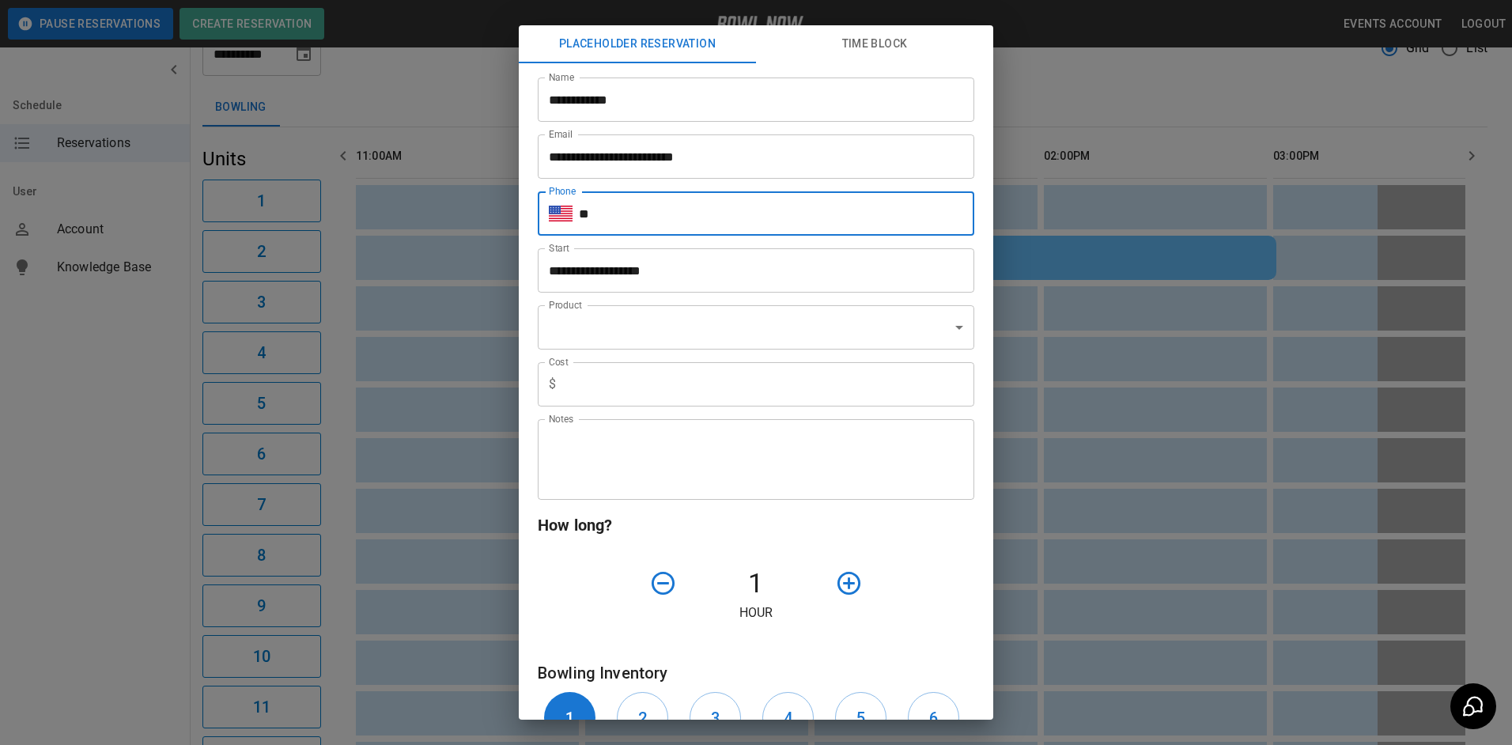
click at [663, 226] on input "**" at bounding box center [776, 213] width 395 height 44
type input "**********"
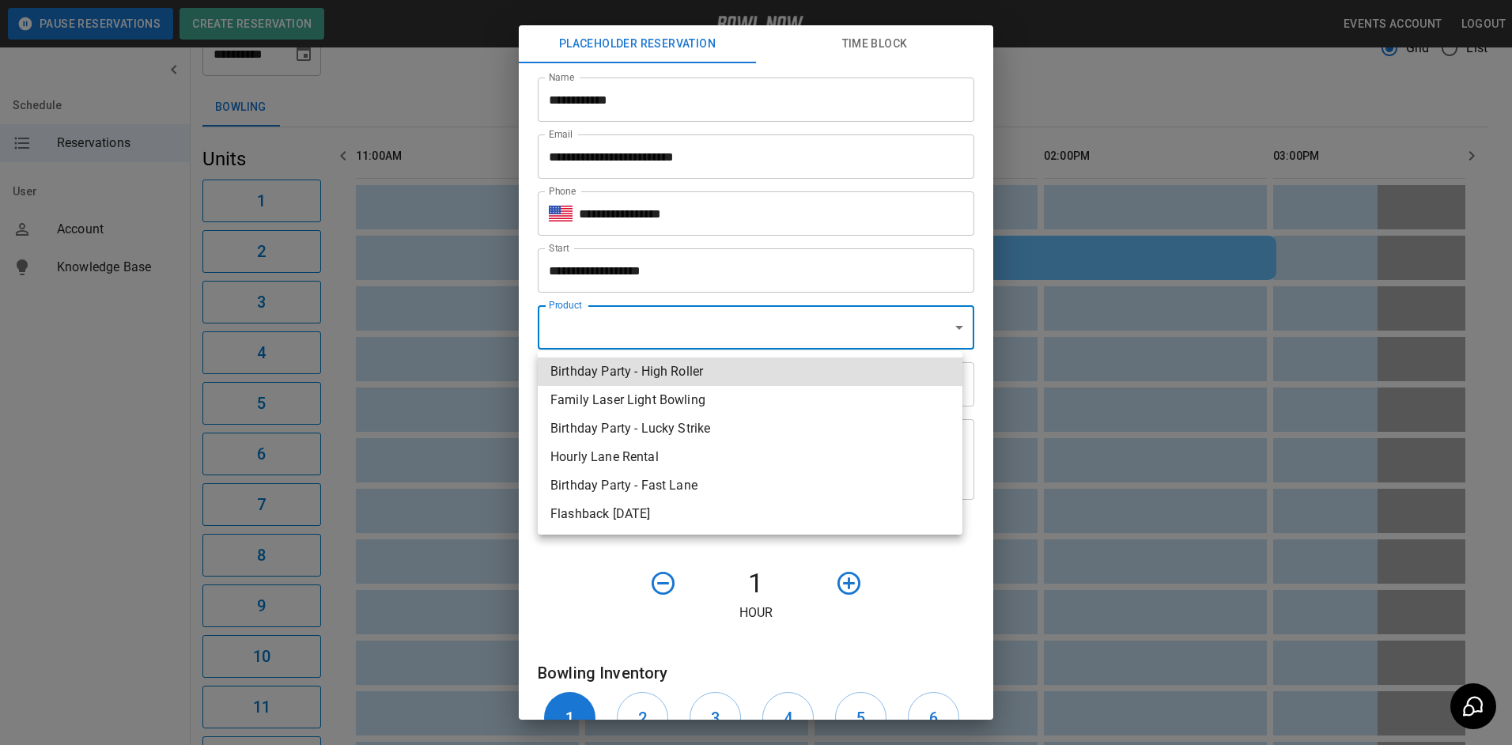
click at [640, 327] on body "**********" at bounding box center [756, 667] width 1512 height 1459
click at [644, 466] on li "Hourly Lane Rental" at bounding box center [750, 457] width 425 height 28
type input "**********"
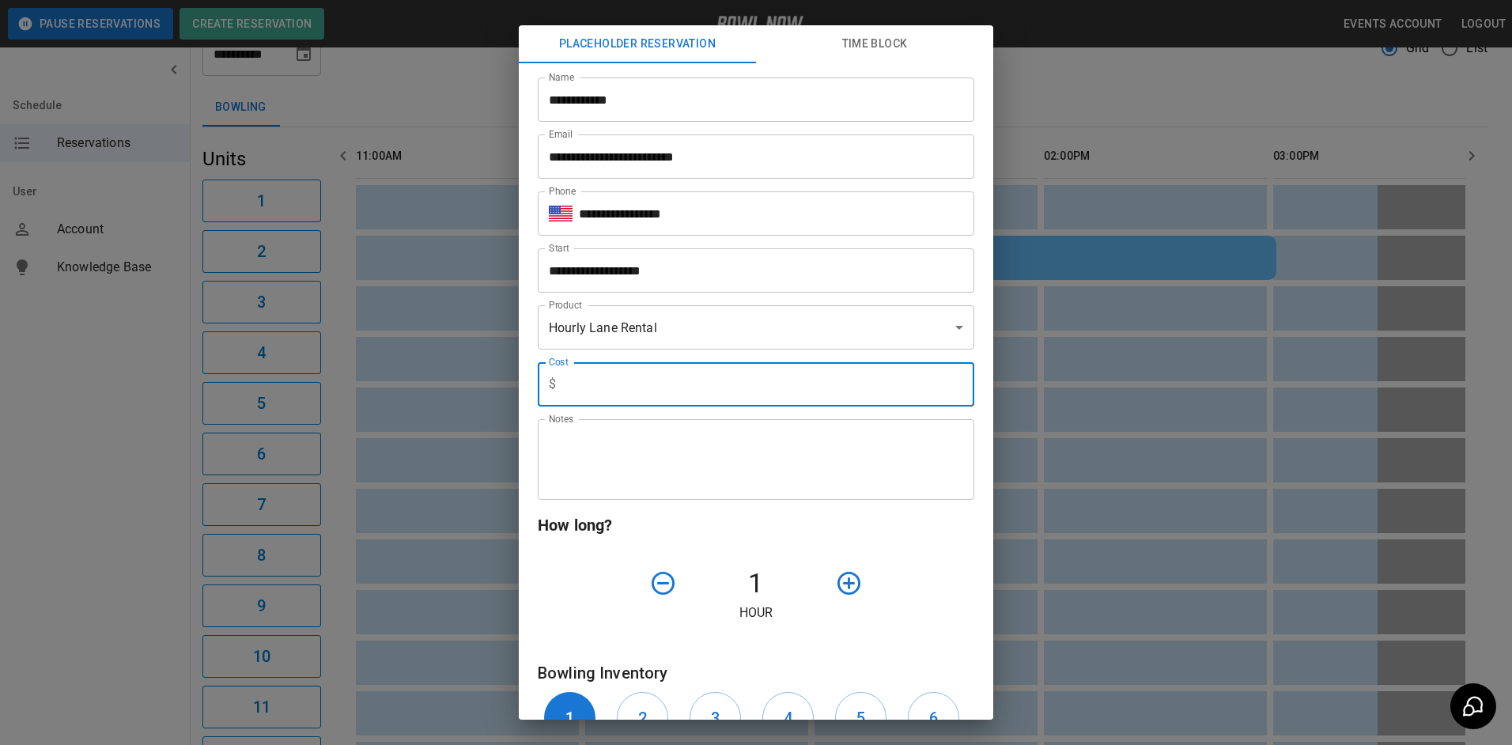
click at [621, 383] on input "text" at bounding box center [768, 384] width 412 height 44
type input "***"
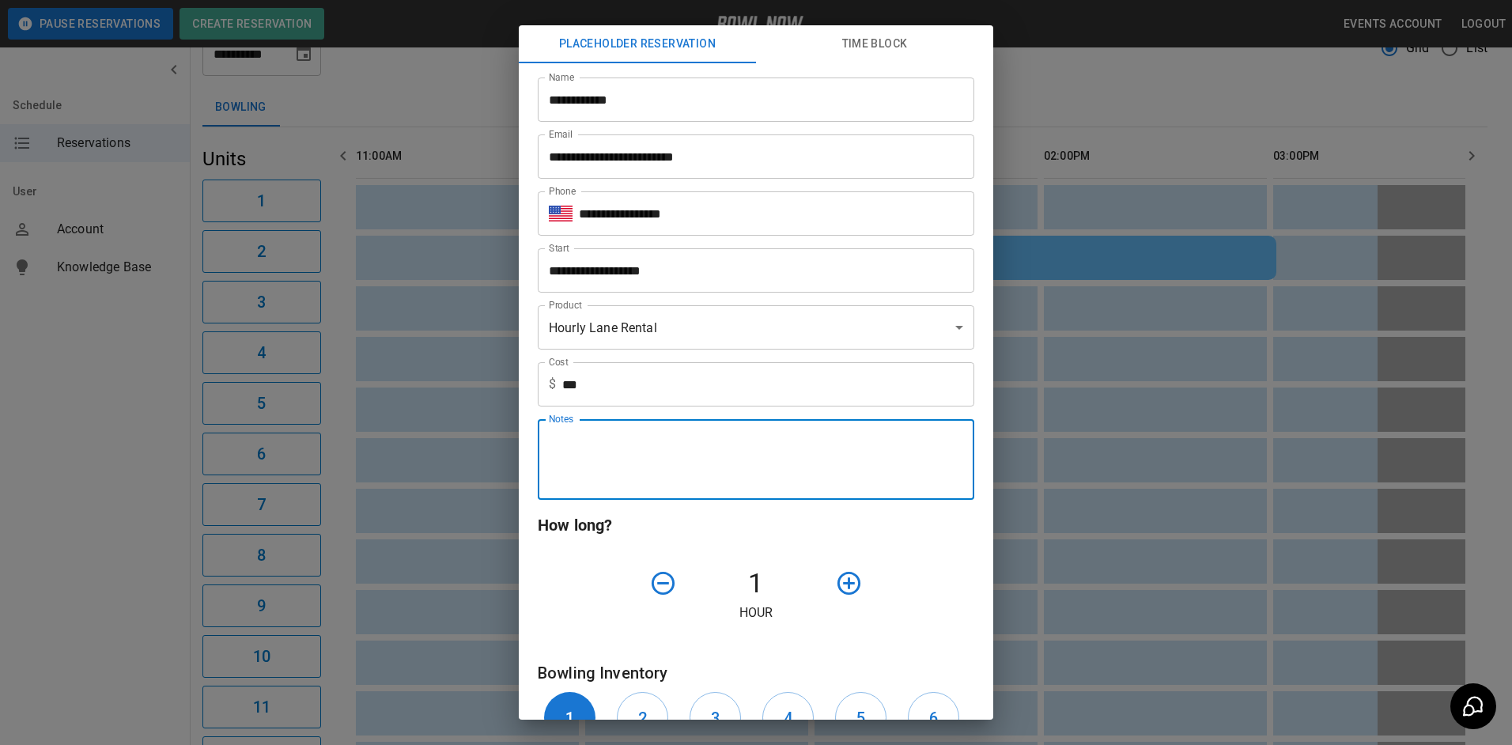
click at [619, 458] on textarea "Notes" at bounding box center [756, 459] width 414 height 55
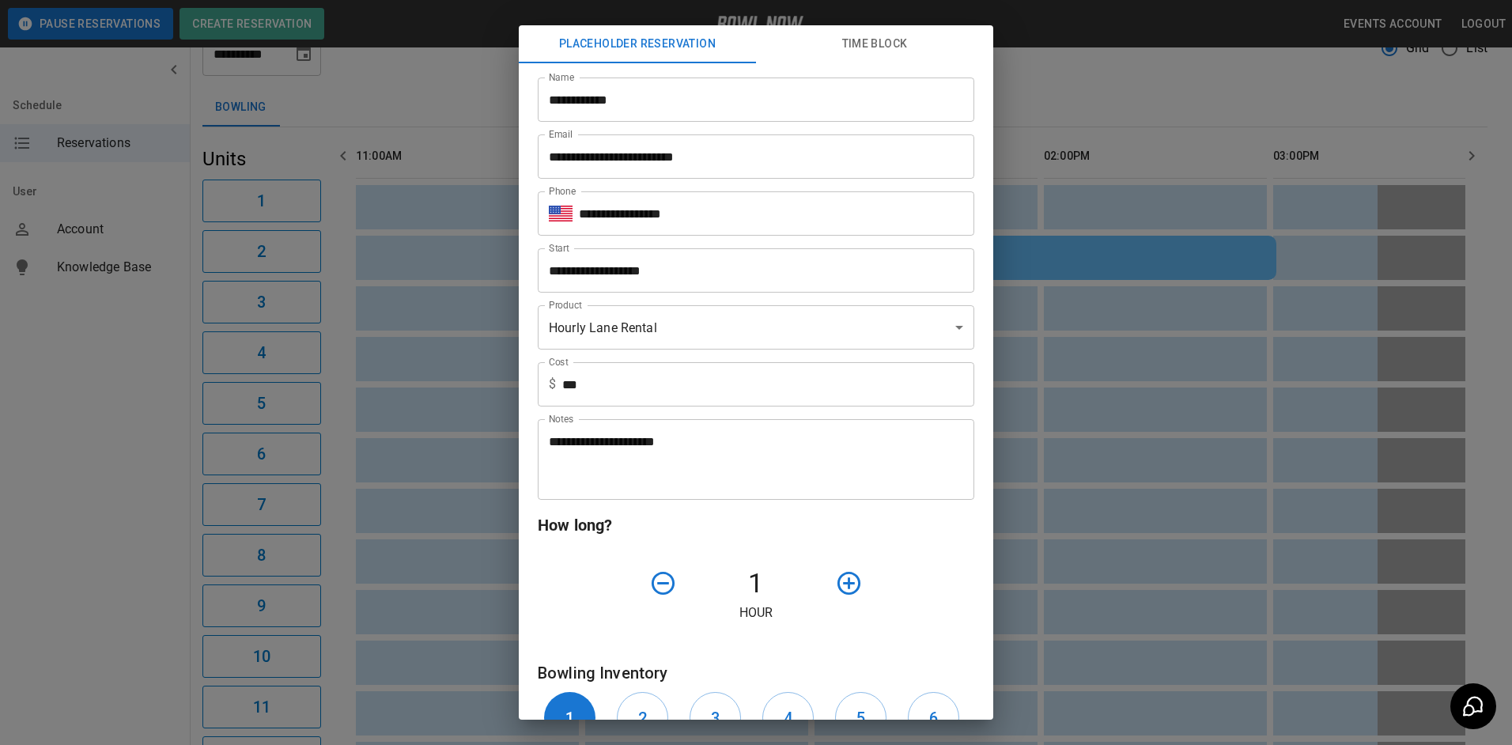
click at [873, 553] on div "How long? 1 Hour" at bounding box center [756, 567] width 436 height 110
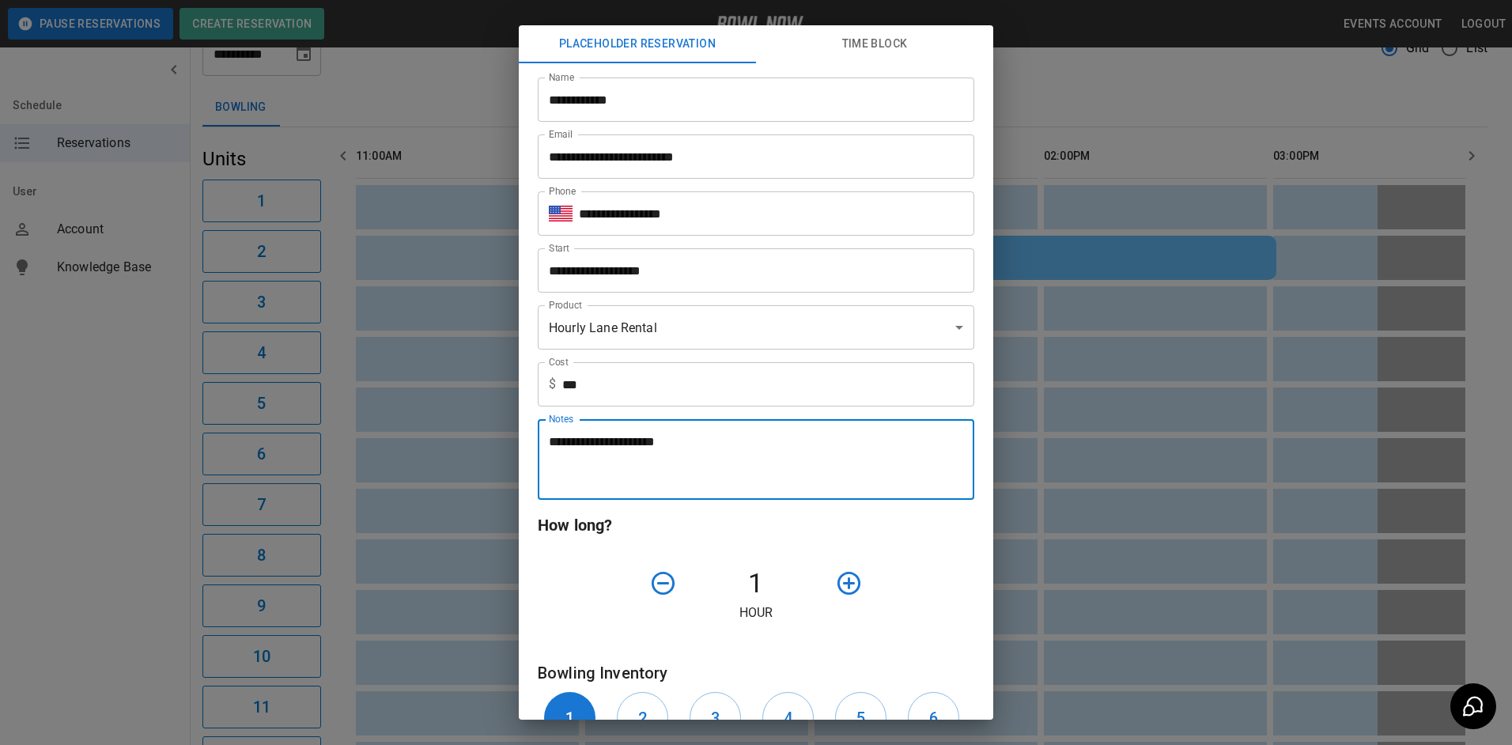
click at [768, 449] on textarea "**********" at bounding box center [750, 459] width 402 height 55
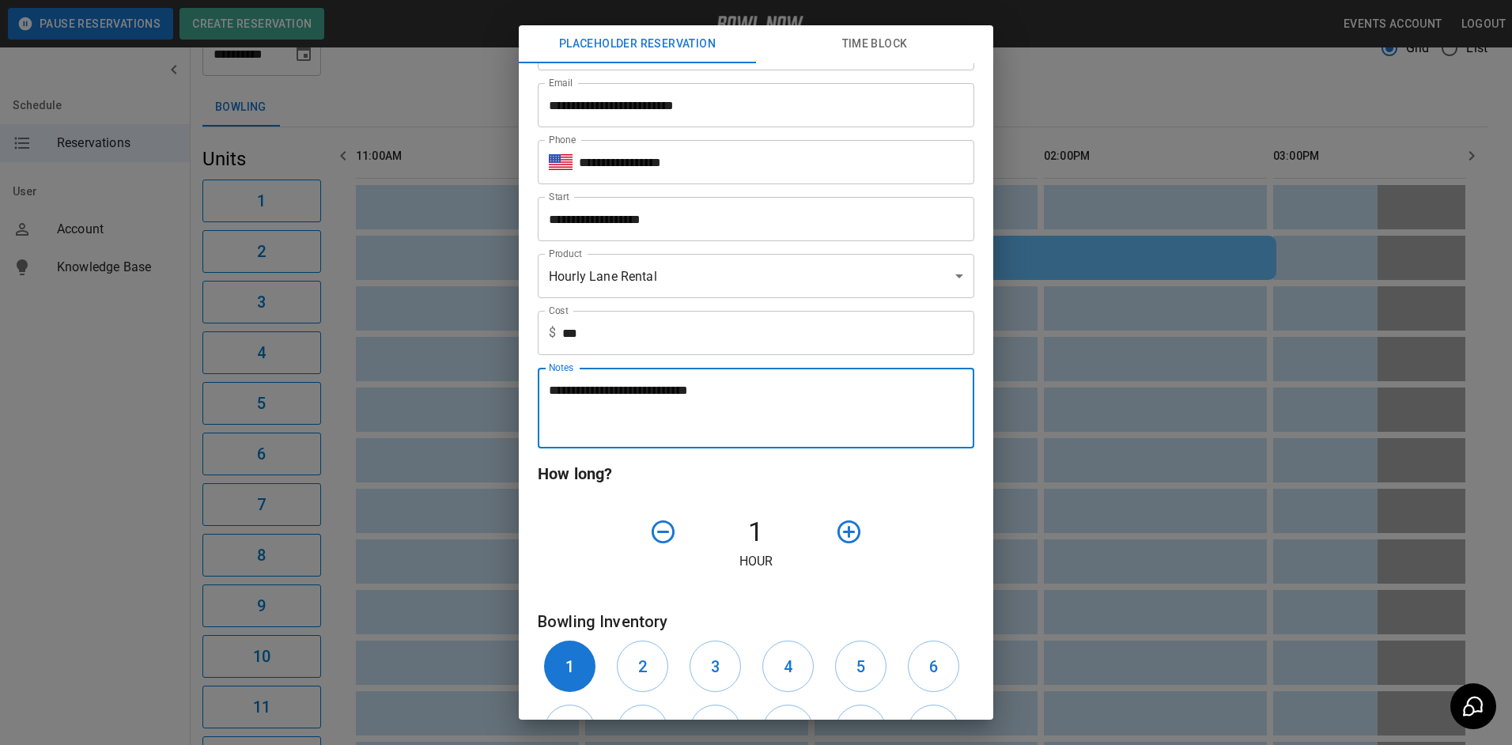
scroll to position [79, 0]
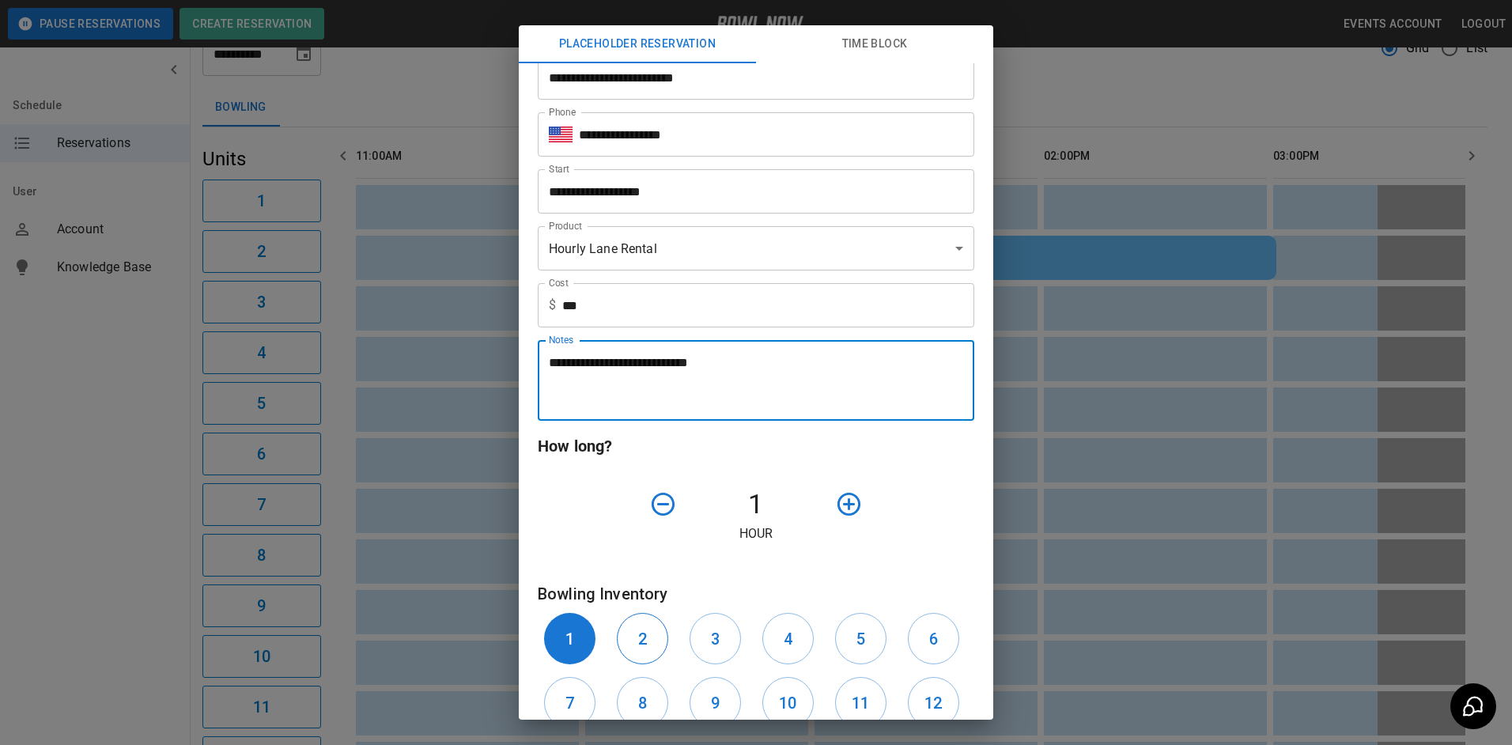
type textarea "**********"
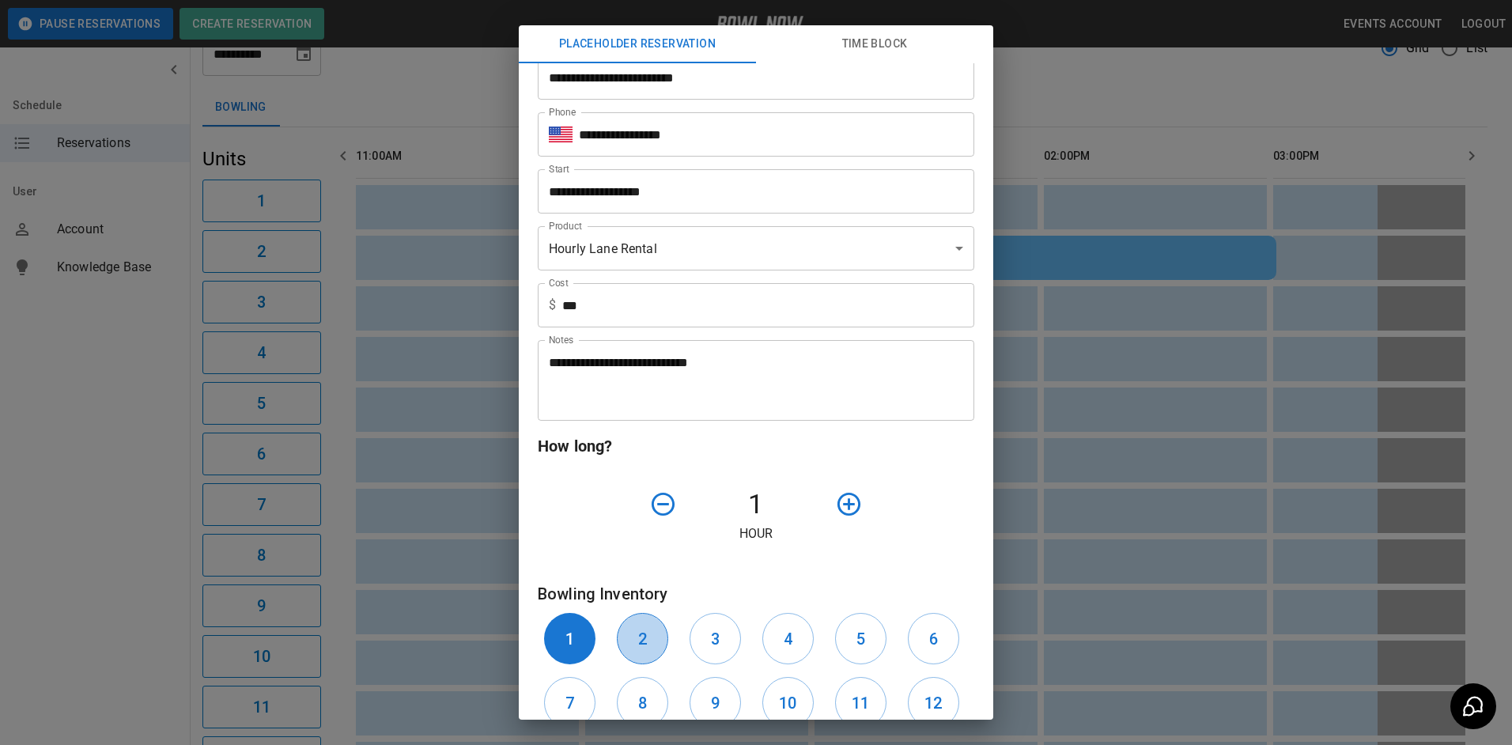
click at [623, 638] on button "2" at bounding box center [642, 638] width 51 height 51
drag, startPoint x: 706, startPoint y: 637, endPoint x: 738, endPoint y: 637, distance: 32.4
click at [711, 637] on h6 "3" at bounding box center [715, 638] width 9 height 25
click at [766, 637] on button "4" at bounding box center [787, 638] width 51 height 51
click at [835, 506] on icon "button" at bounding box center [849, 504] width 28 height 28
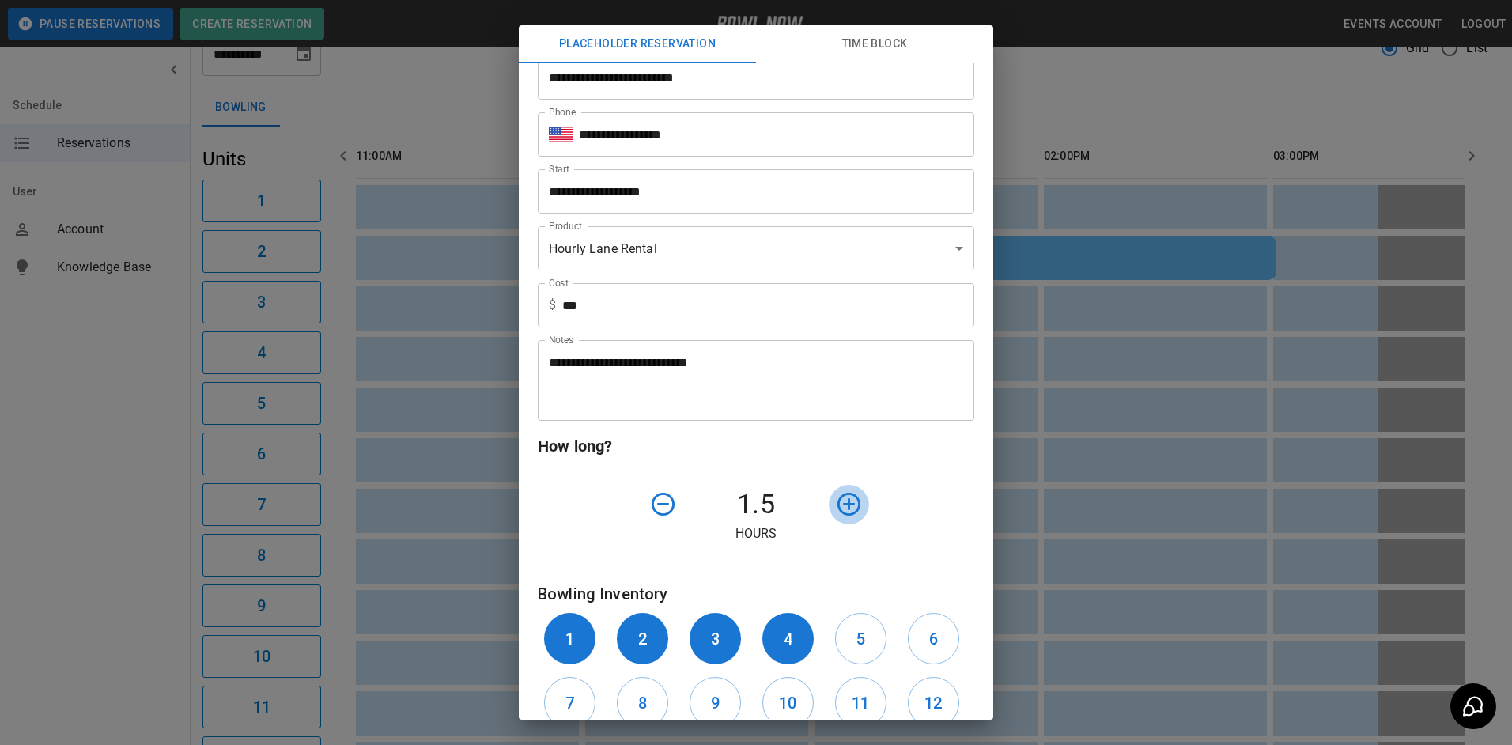
click at [835, 507] on icon "button" at bounding box center [849, 504] width 28 height 28
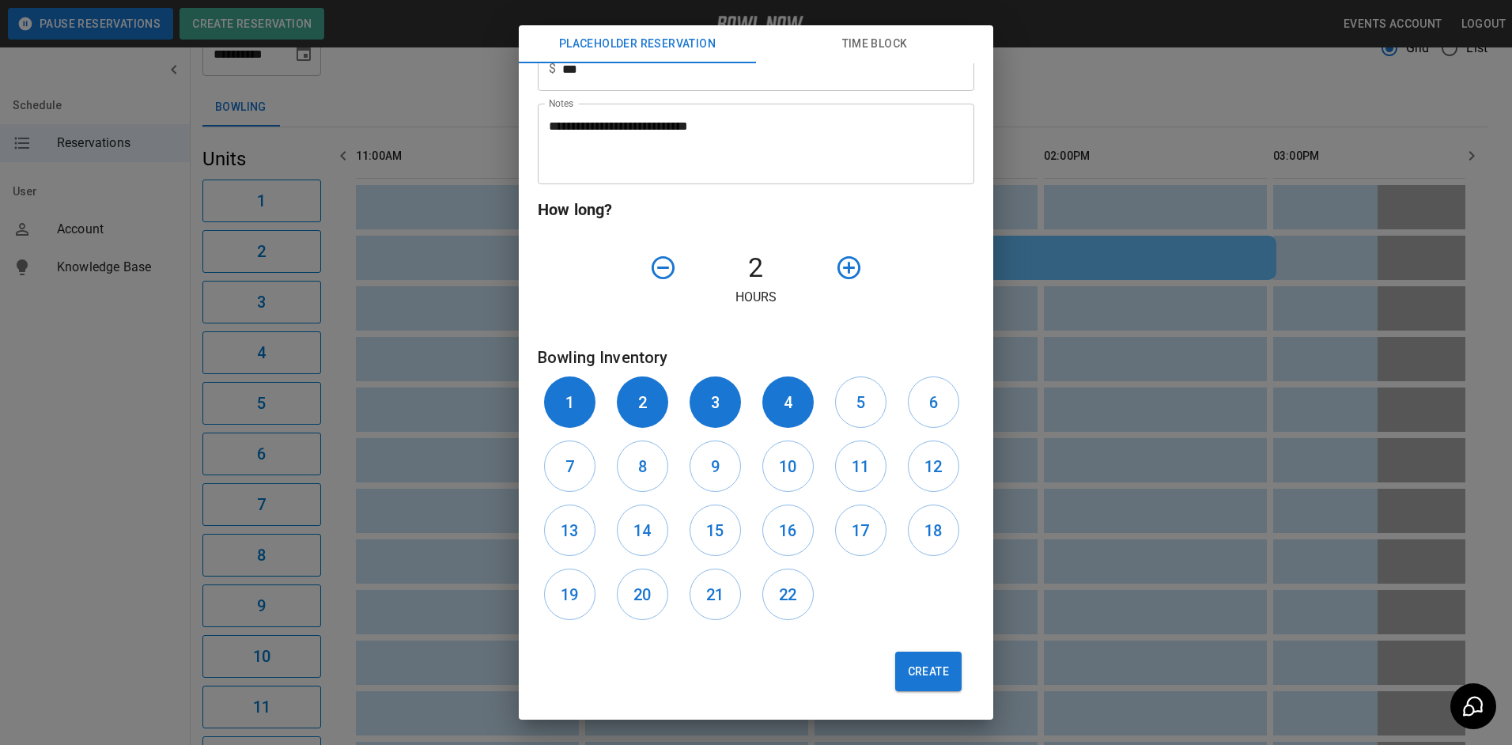
scroll to position [317, 0]
click at [923, 677] on button "Create" at bounding box center [928, 671] width 66 height 40
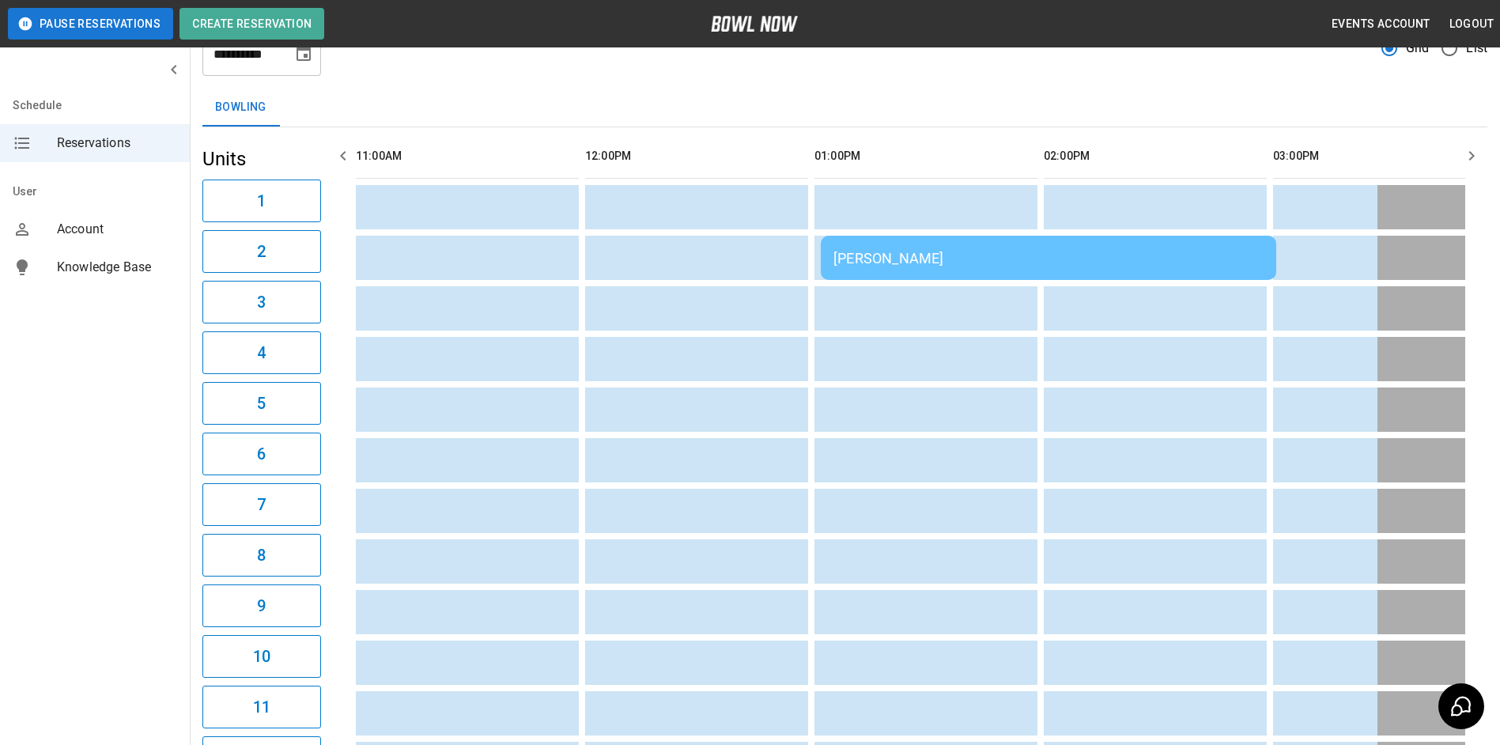
click at [898, 259] on div "[PERSON_NAME]" at bounding box center [1048, 258] width 430 height 17
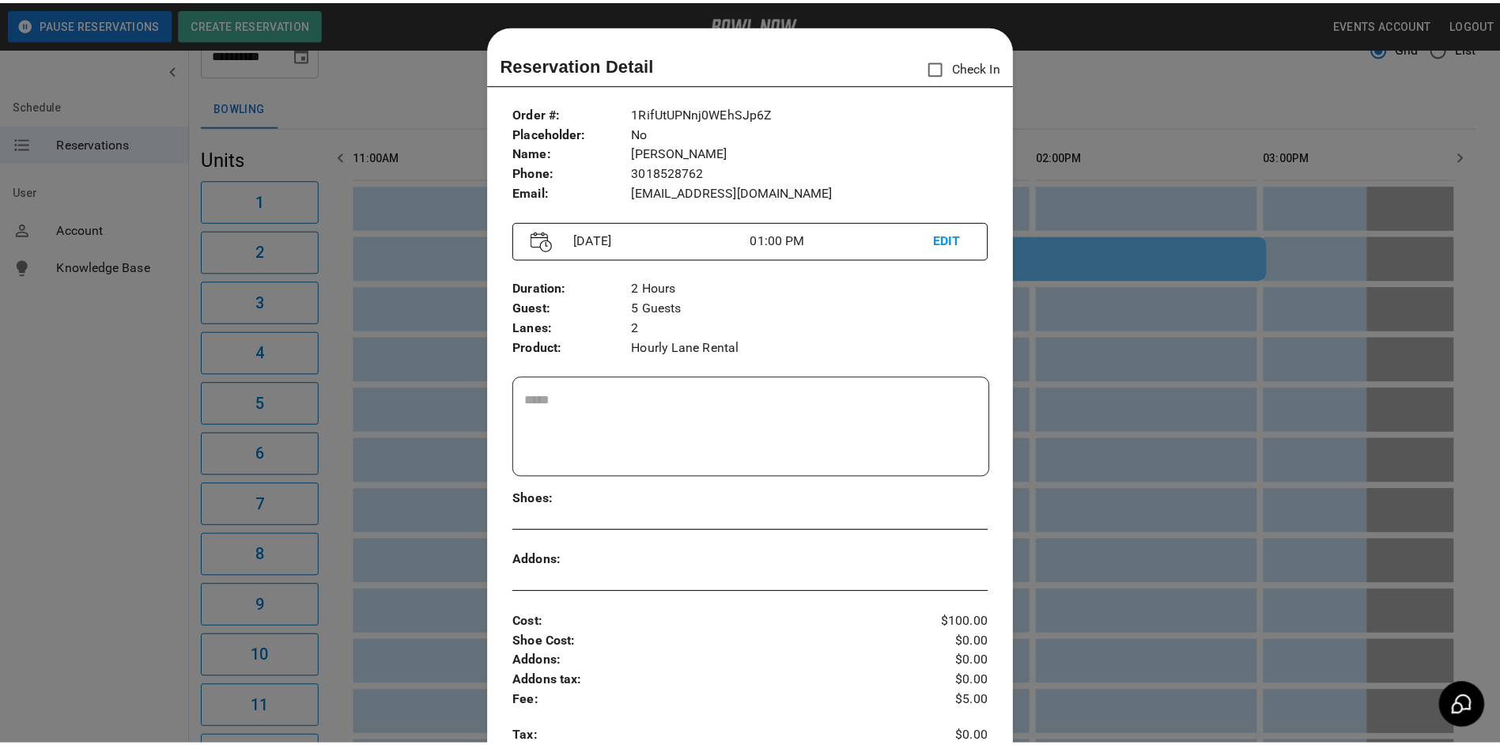
scroll to position [25, 0]
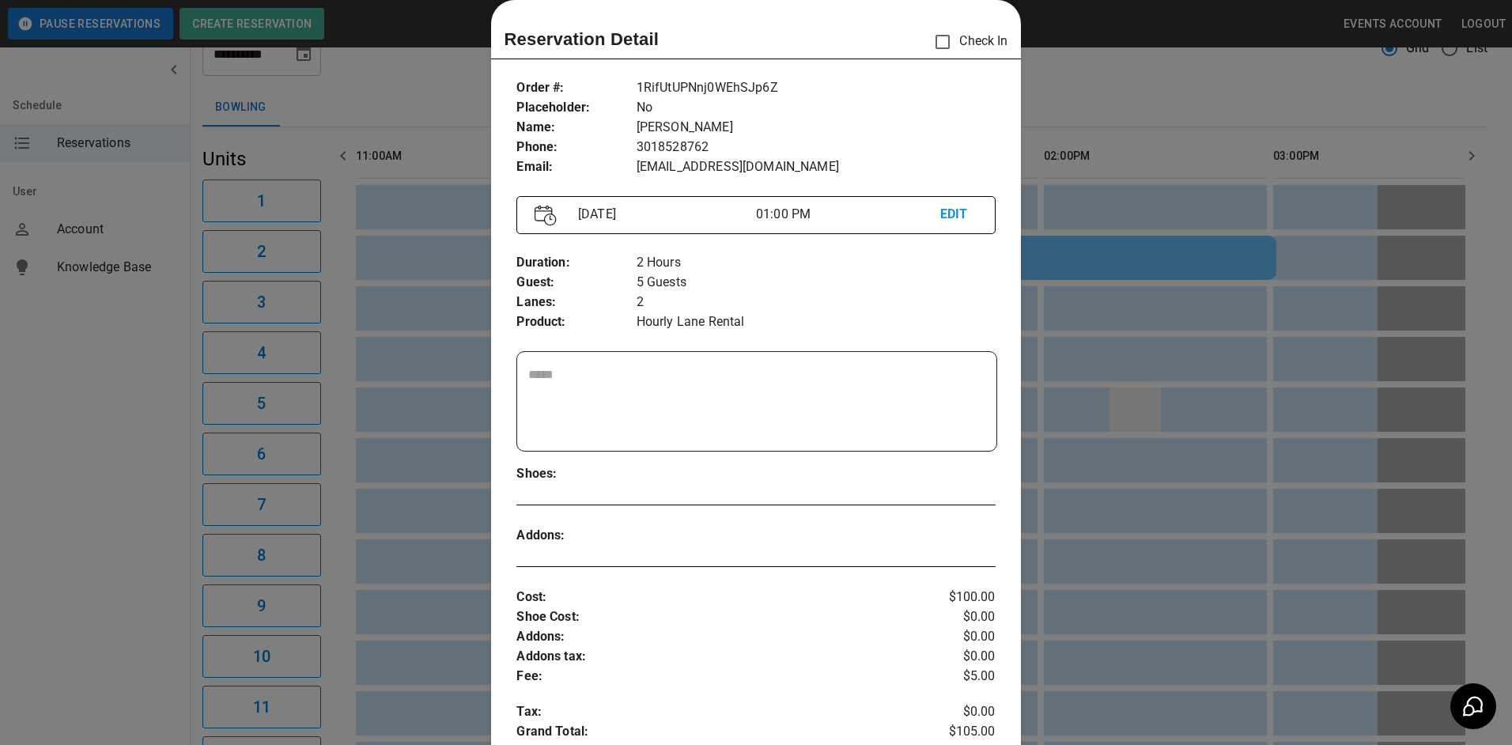
click at [1130, 424] on div at bounding box center [756, 372] width 1512 height 745
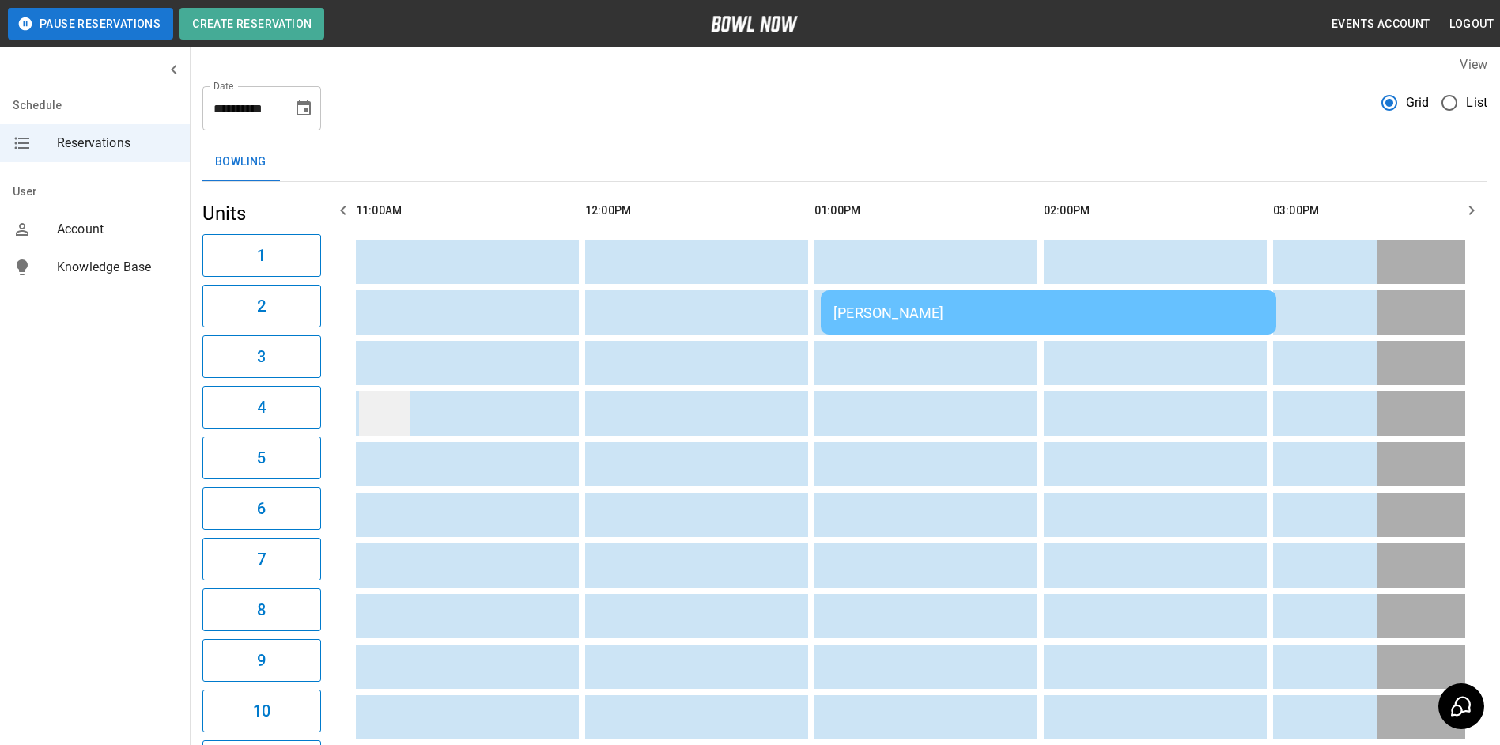
scroll to position [0, 0]
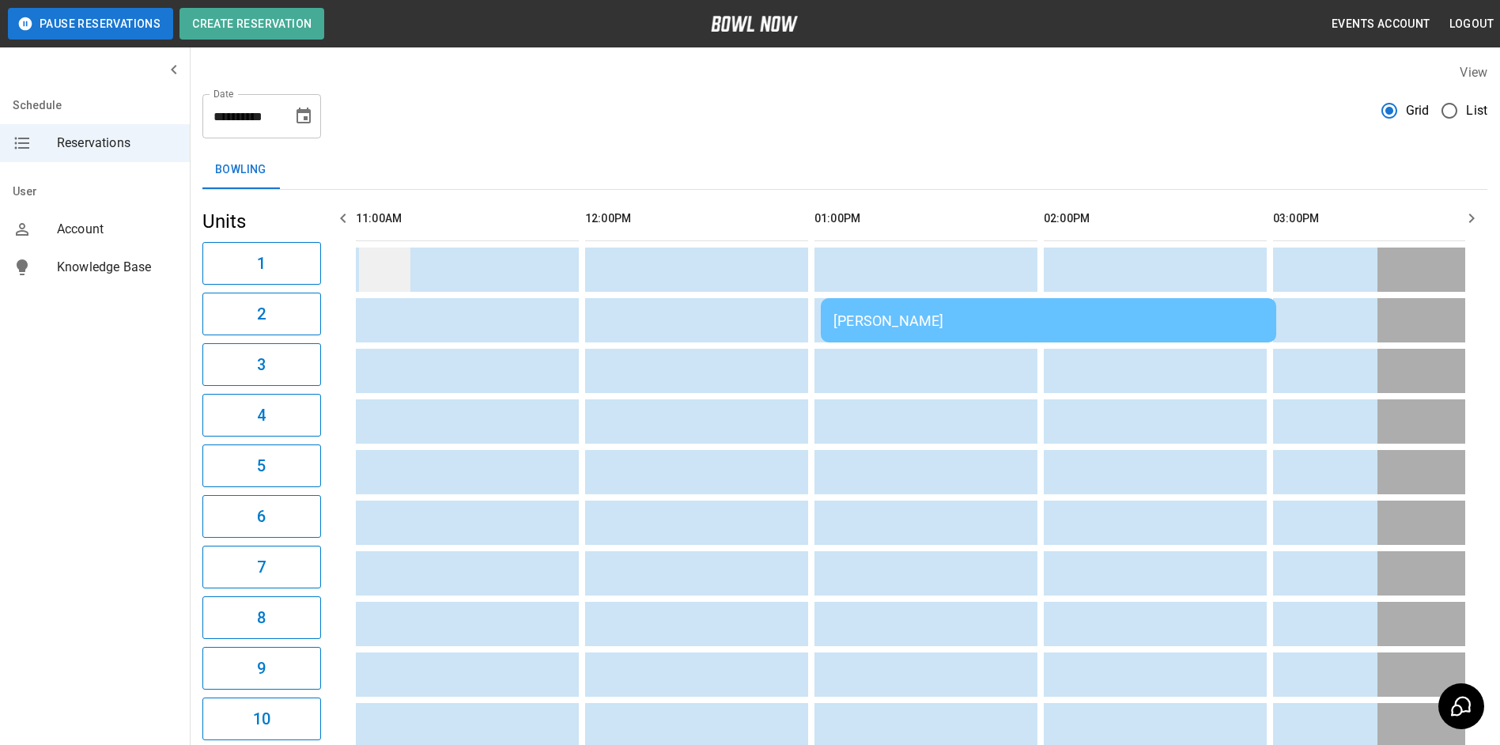
click at [382, 259] on td "sticky table" at bounding box center [384, 269] width 51 height 44
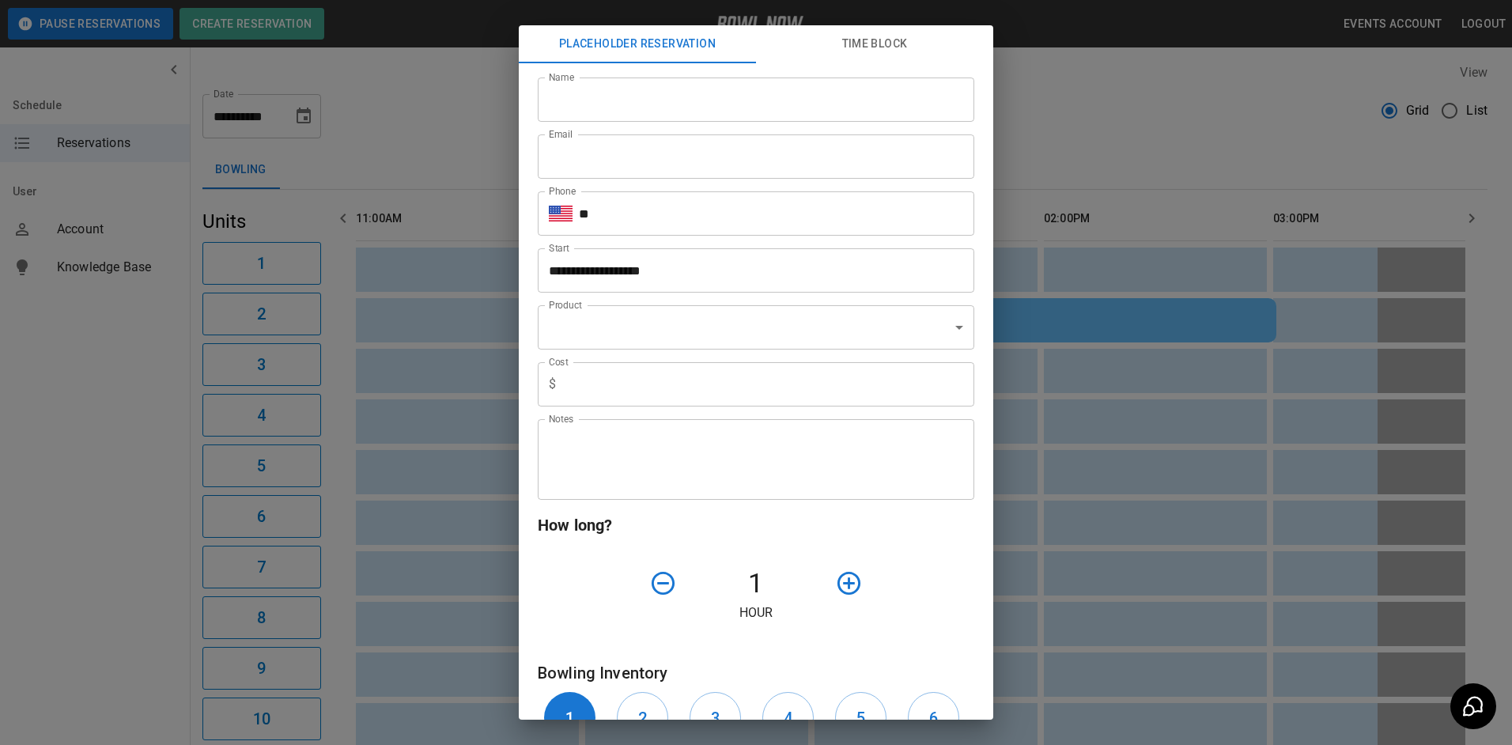
click at [659, 90] on input "Name" at bounding box center [756, 99] width 436 height 44
type input "**********"
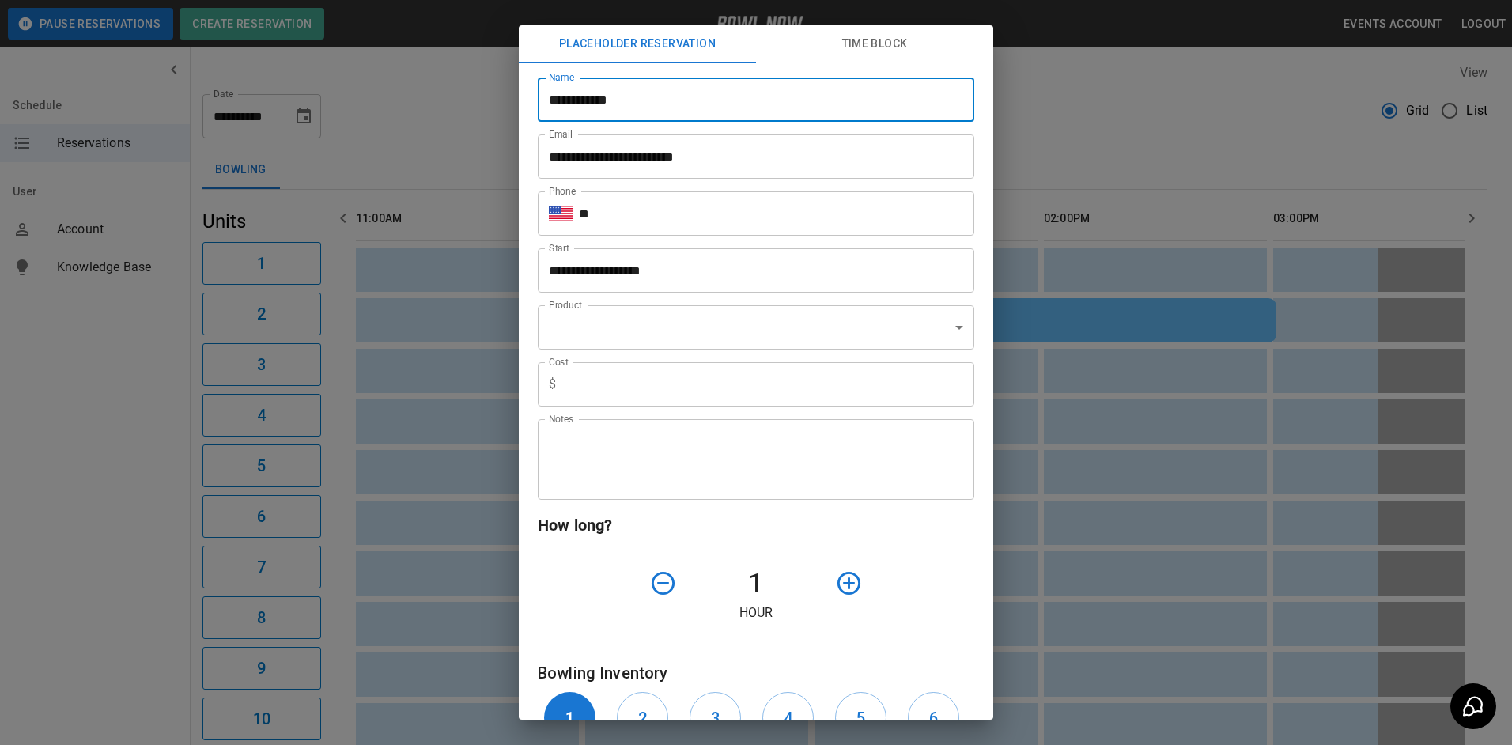
type input "***"
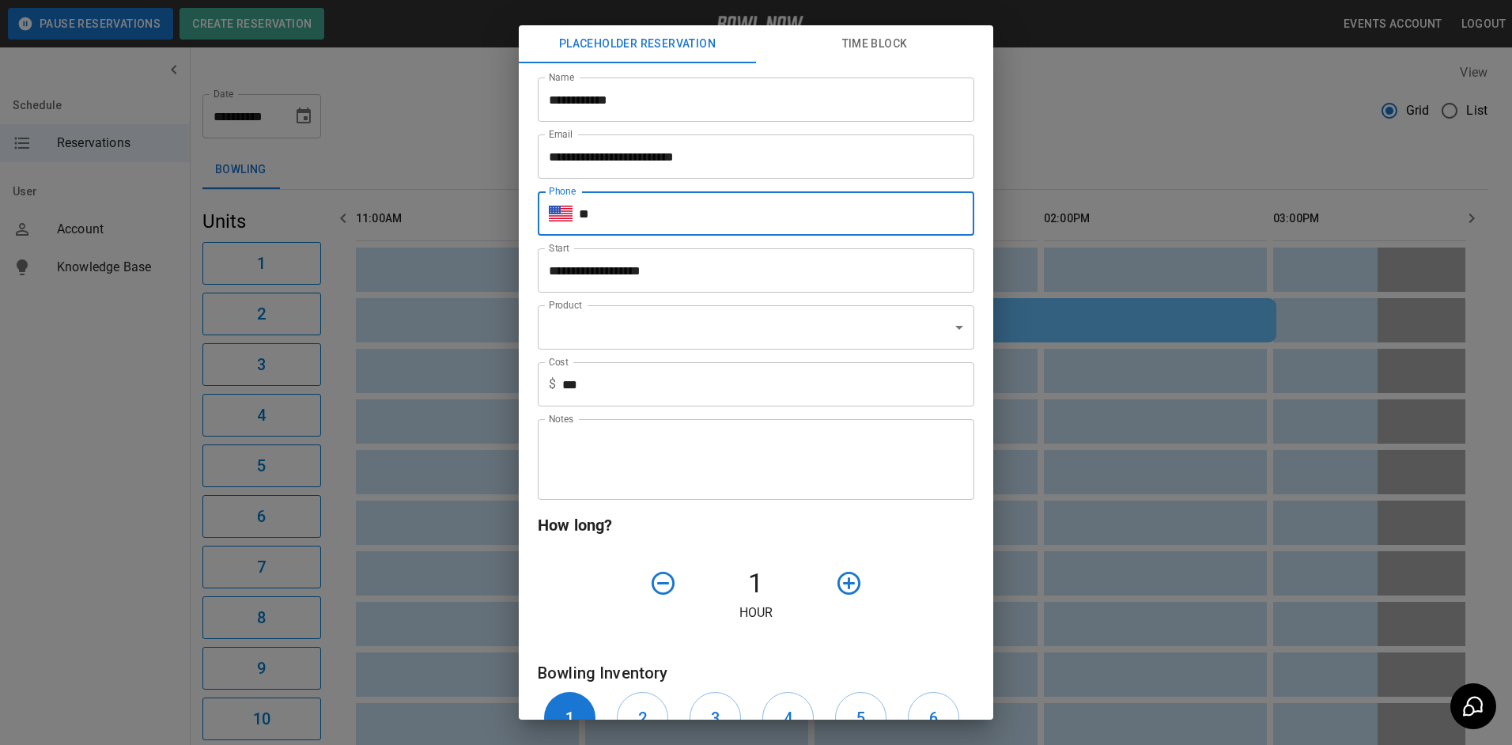
click at [682, 224] on input "**" at bounding box center [776, 213] width 395 height 44
type input "**********"
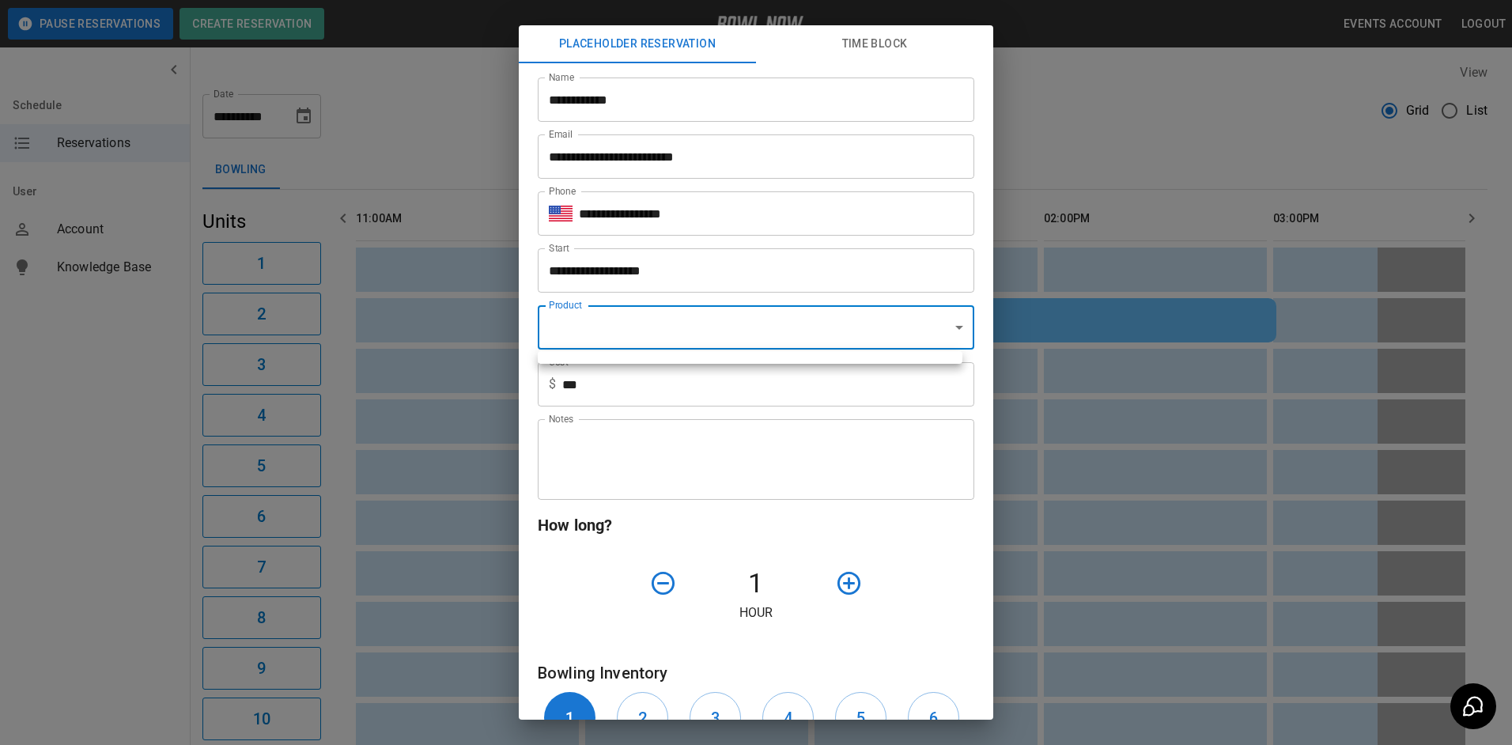
click at [681, 319] on body "**********" at bounding box center [756, 729] width 1512 height 1459
click at [669, 342] on div at bounding box center [756, 372] width 1512 height 745
click at [946, 323] on body "**********" at bounding box center [756, 729] width 1512 height 1459
click at [946, 325] on div at bounding box center [756, 372] width 1512 height 745
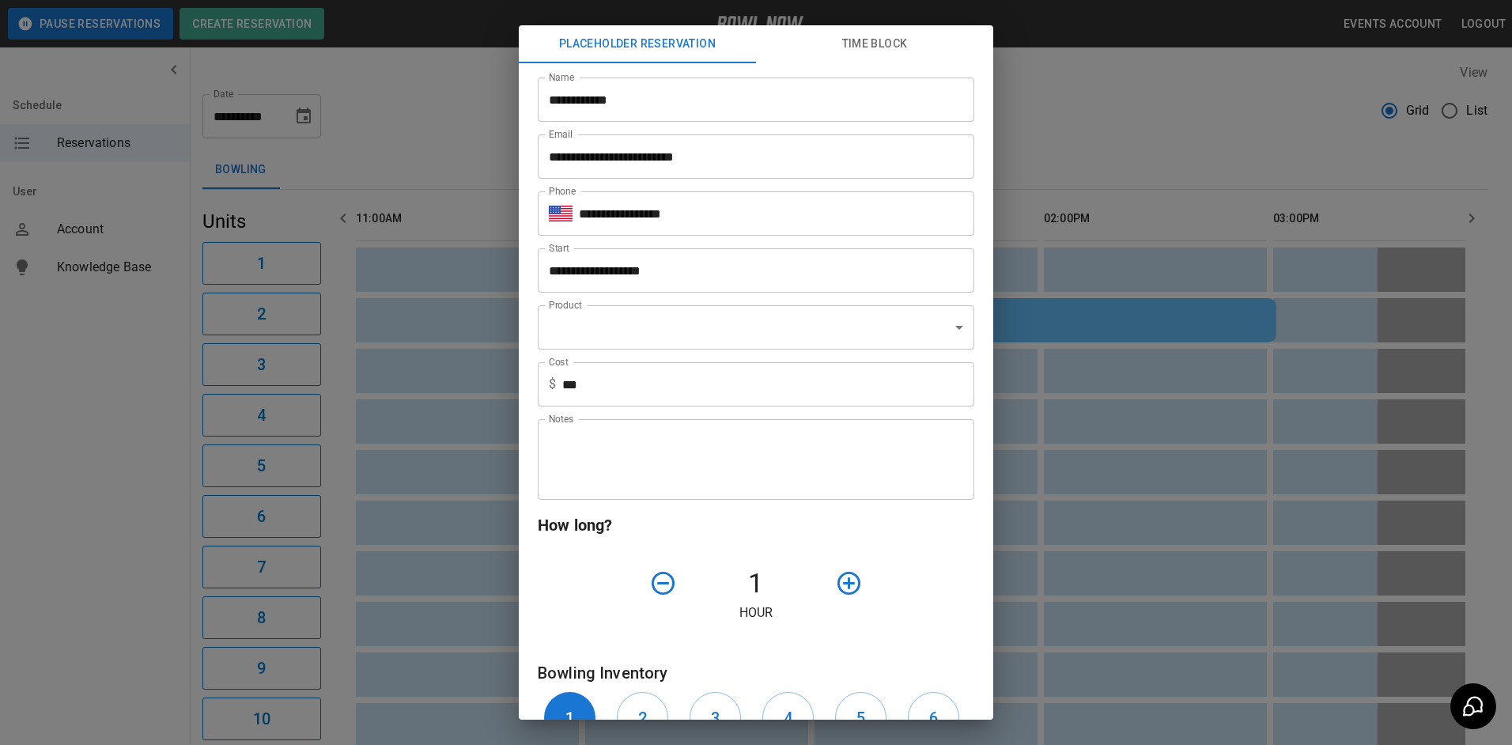
drag, startPoint x: 1067, startPoint y: 125, endPoint x: 1067, endPoint y: 137, distance: 11.9
click at [1069, 125] on div "**********" at bounding box center [756, 372] width 1512 height 745
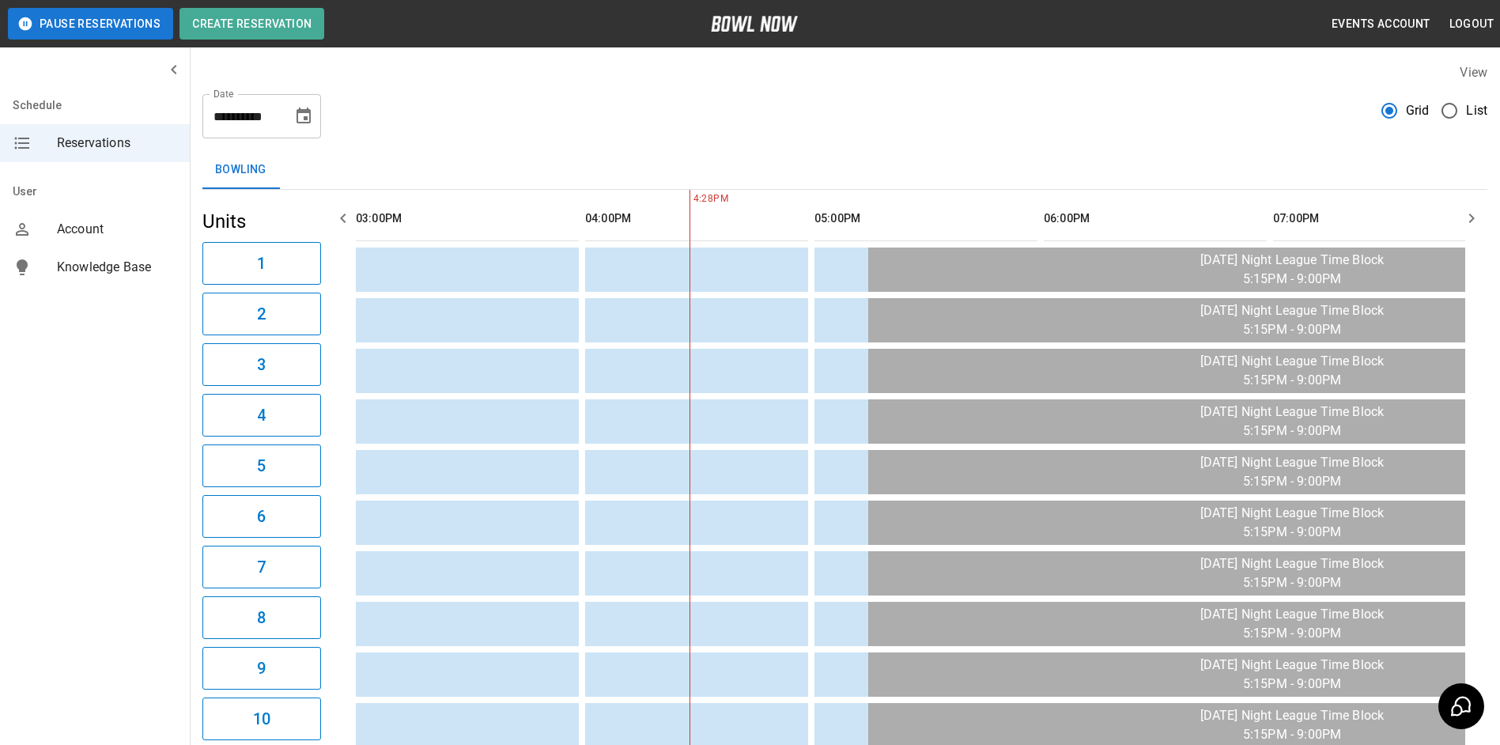
scroll to position [0, 229]
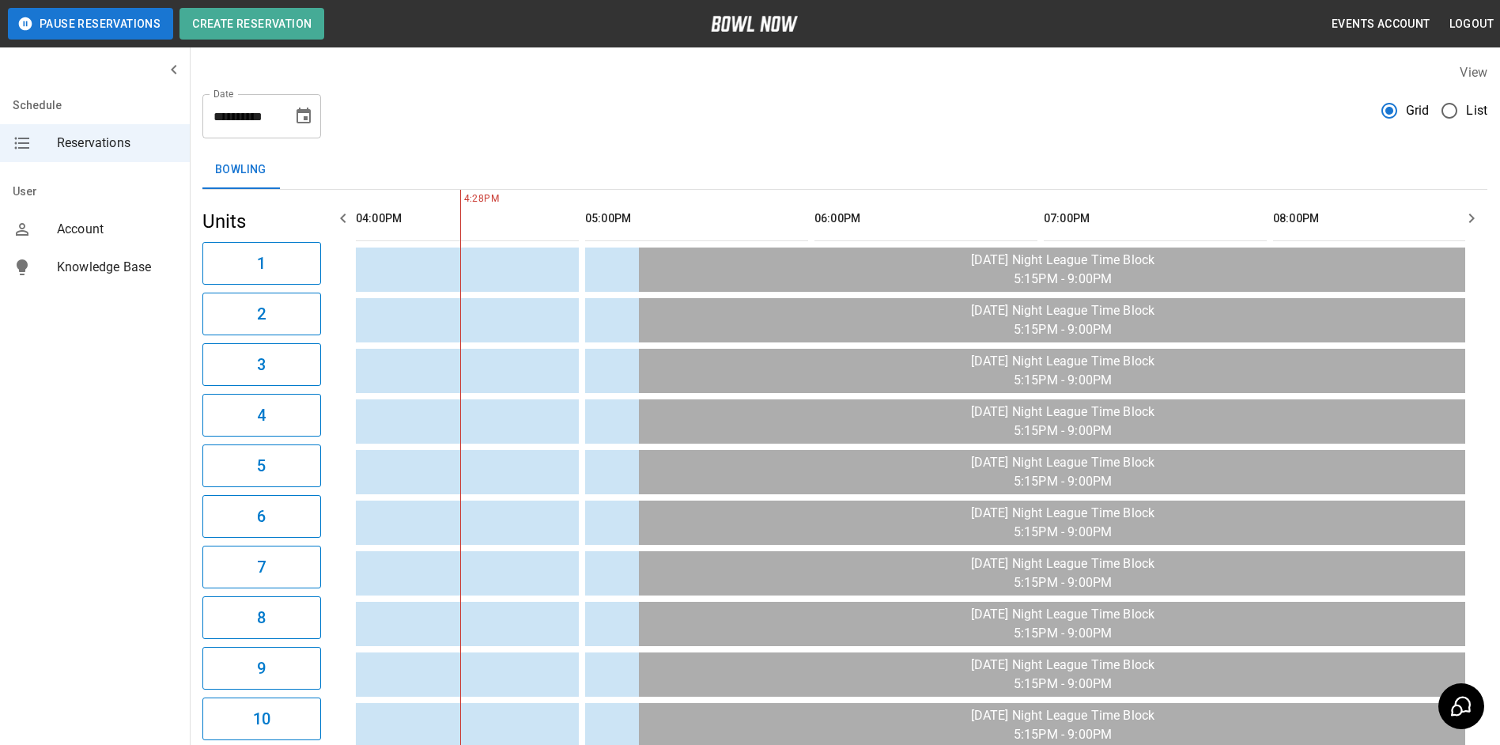
click at [303, 117] on icon "Choose date, selected date is Aug 28, 2025" at bounding box center [303, 116] width 19 height 19
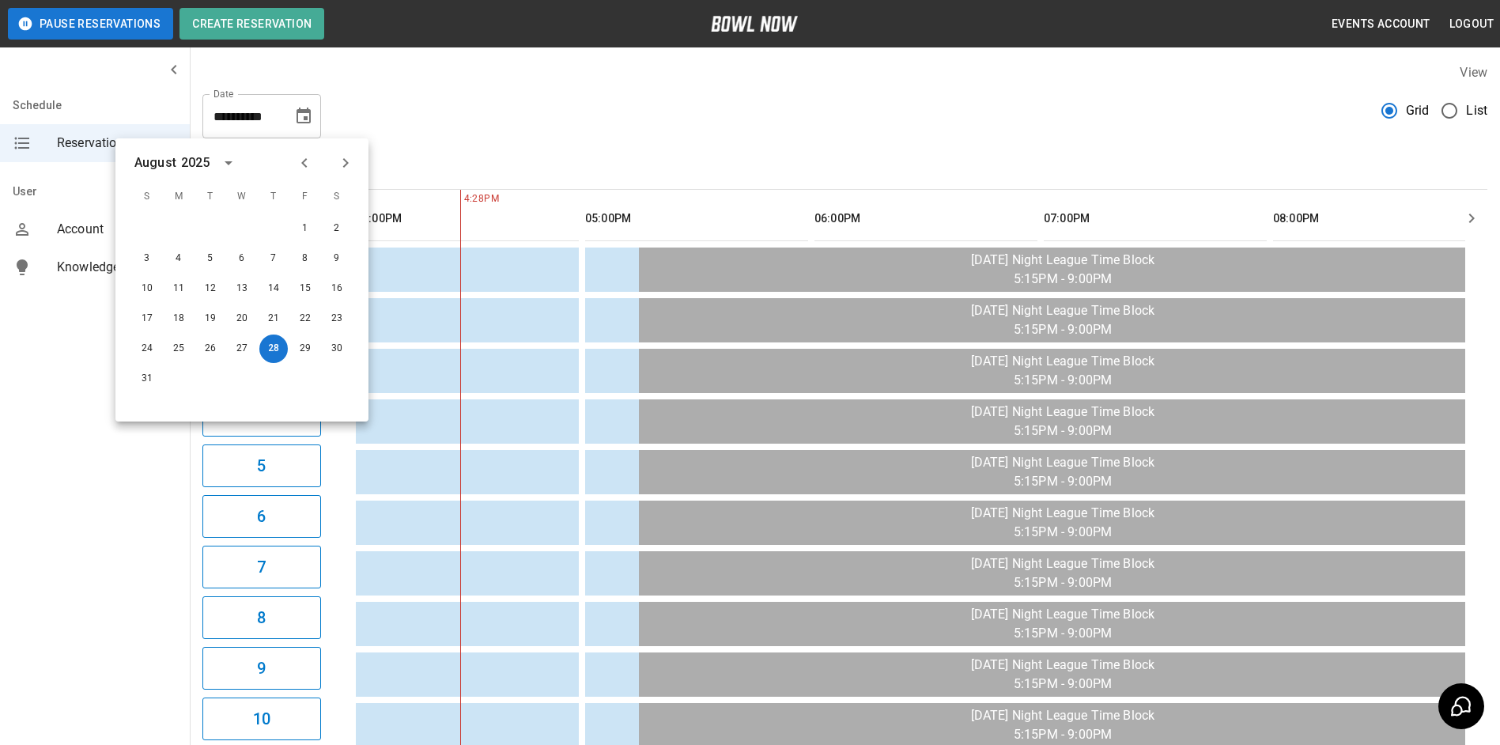
click at [340, 157] on icon "Next month" at bounding box center [345, 162] width 19 height 19
click at [145, 254] on button "7" at bounding box center [147, 258] width 28 height 28
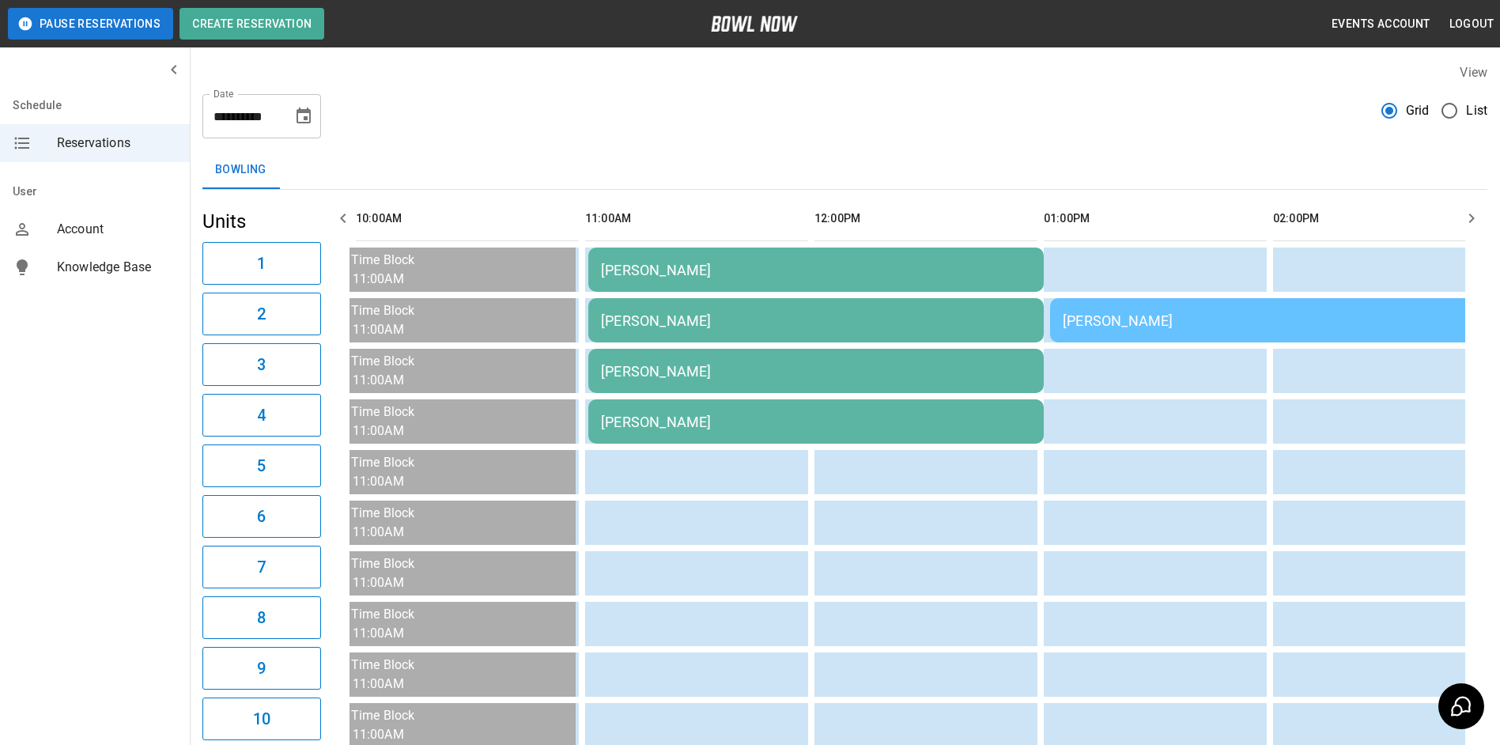
scroll to position [0, 1605]
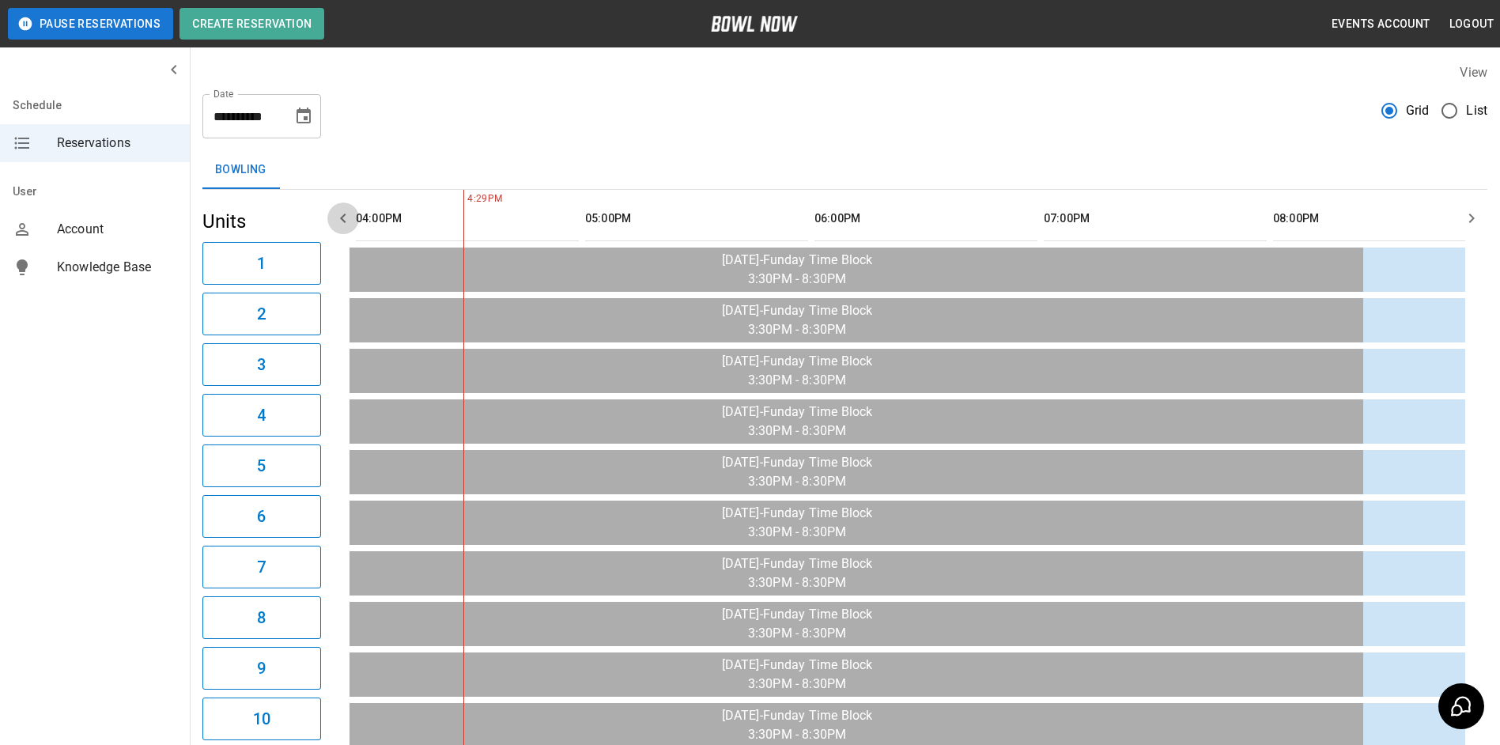
click at [345, 222] on icon "button" at bounding box center [343, 217] width 6 height 9
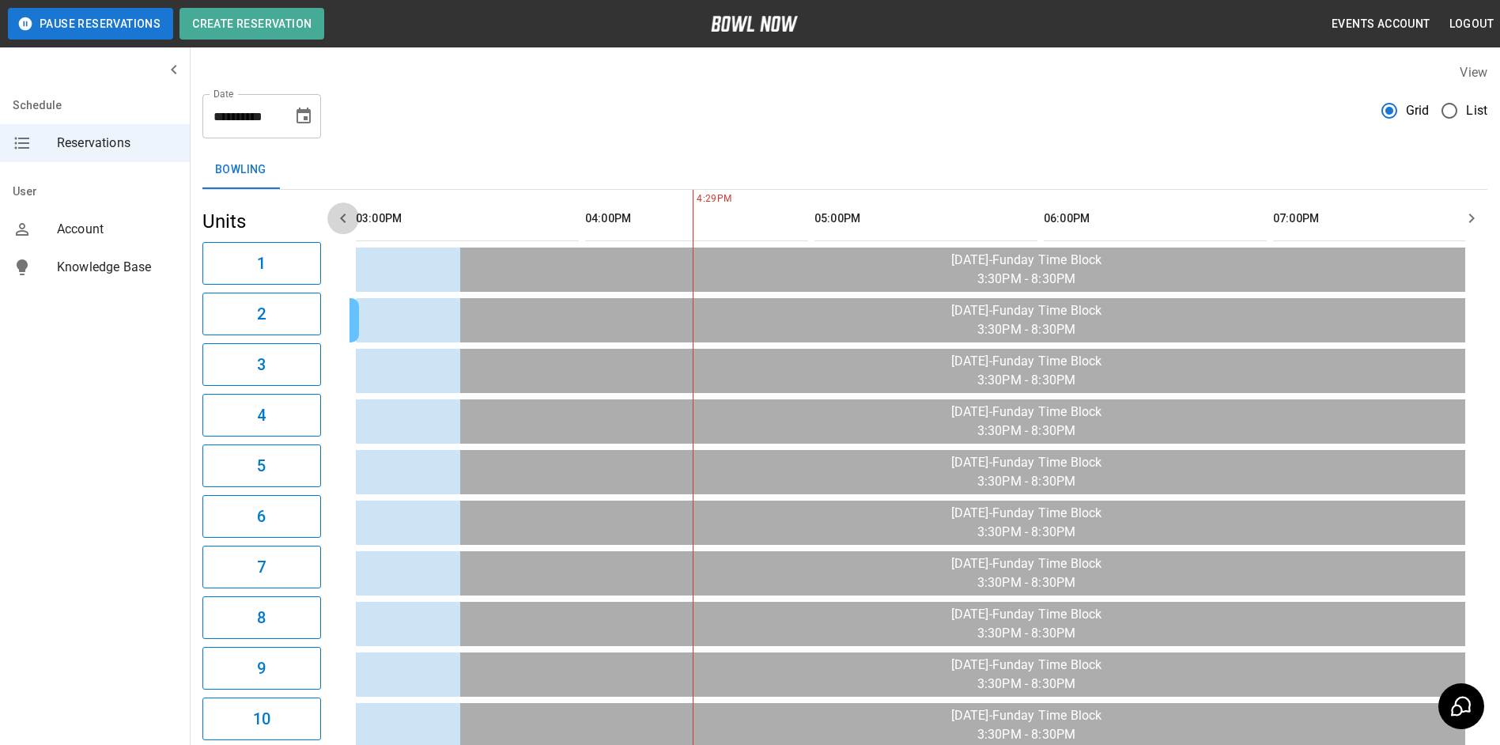
click at [345, 222] on icon "button" at bounding box center [343, 217] width 6 height 9
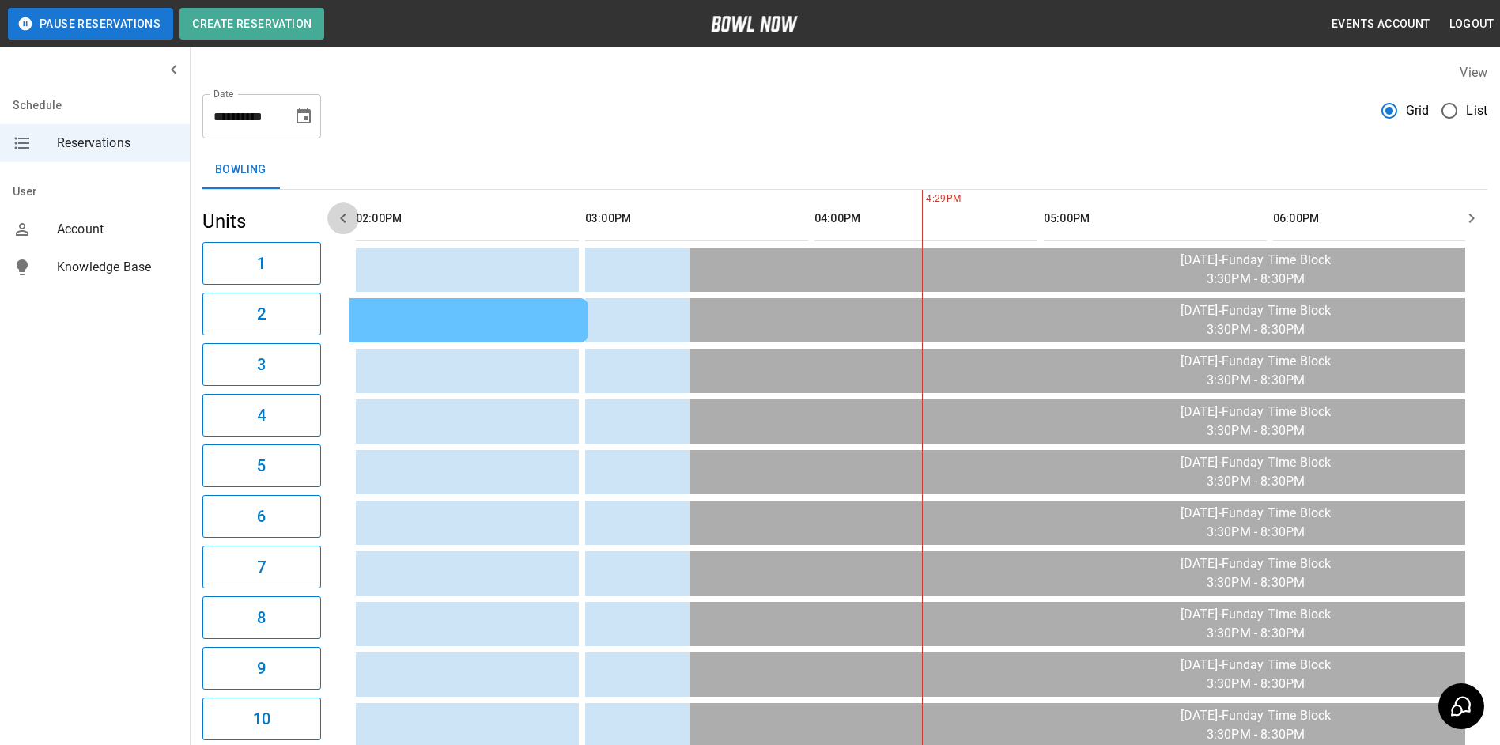
click at [345, 222] on icon "button" at bounding box center [343, 217] width 6 height 9
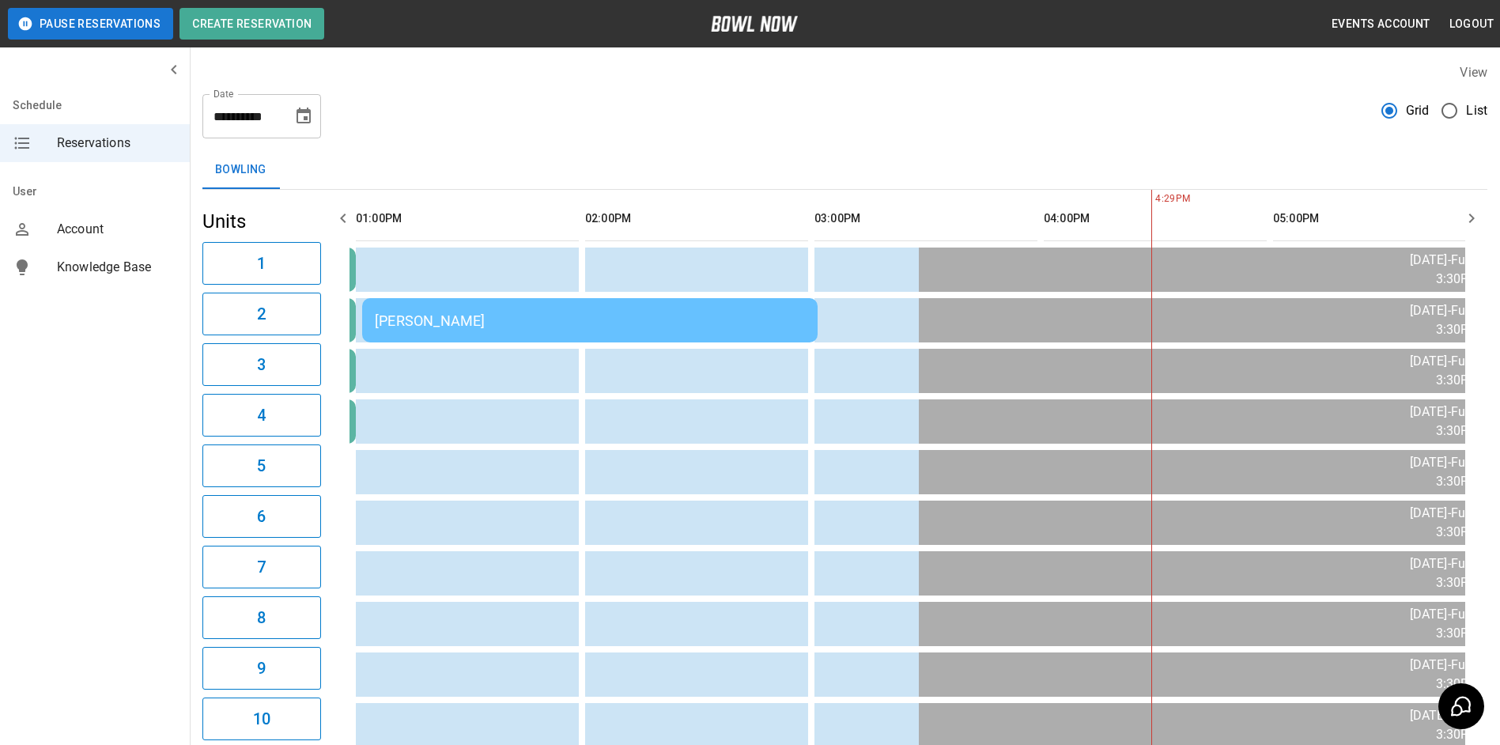
click at [345, 222] on icon "button" at bounding box center [343, 217] width 6 height 9
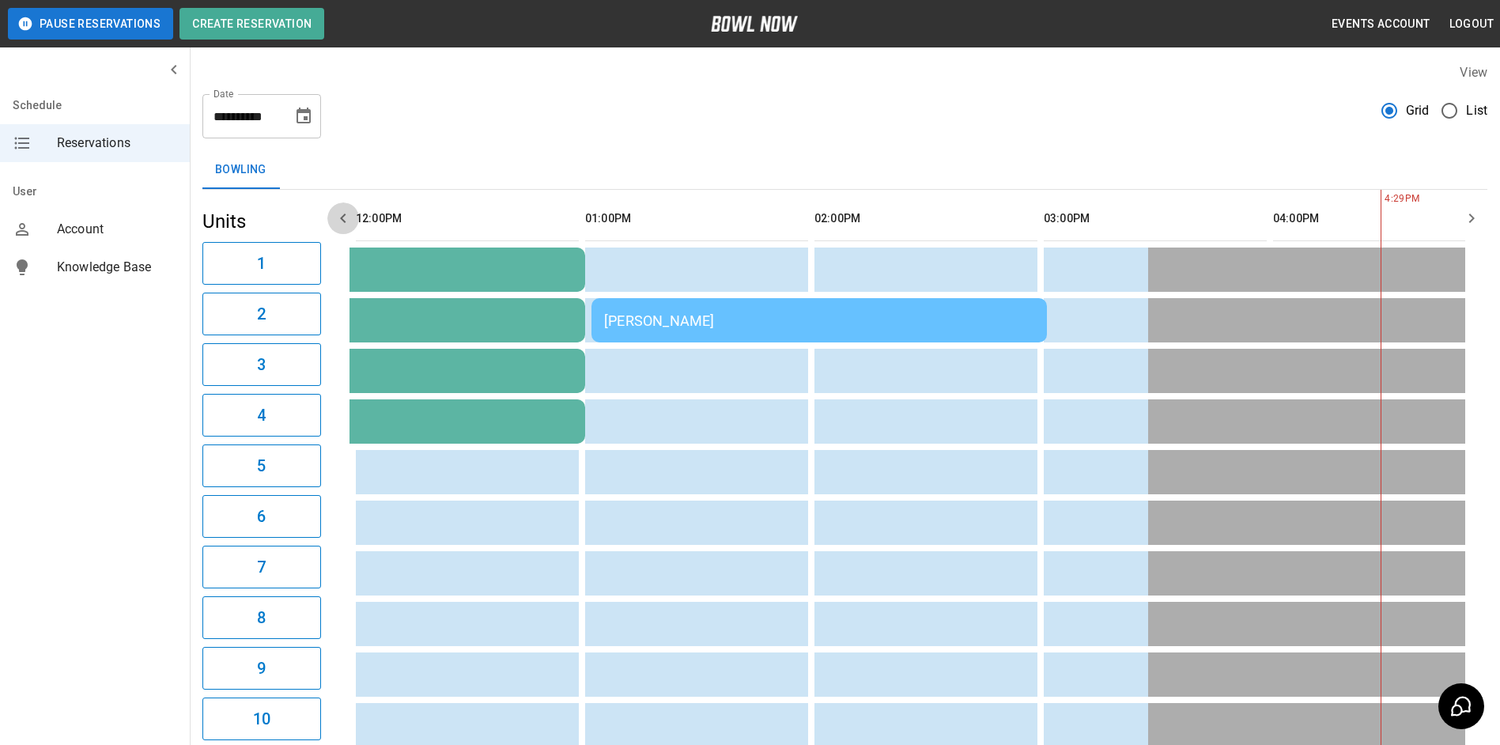
click at [345, 222] on icon "button" at bounding box center [343, 217] width 6 height 9
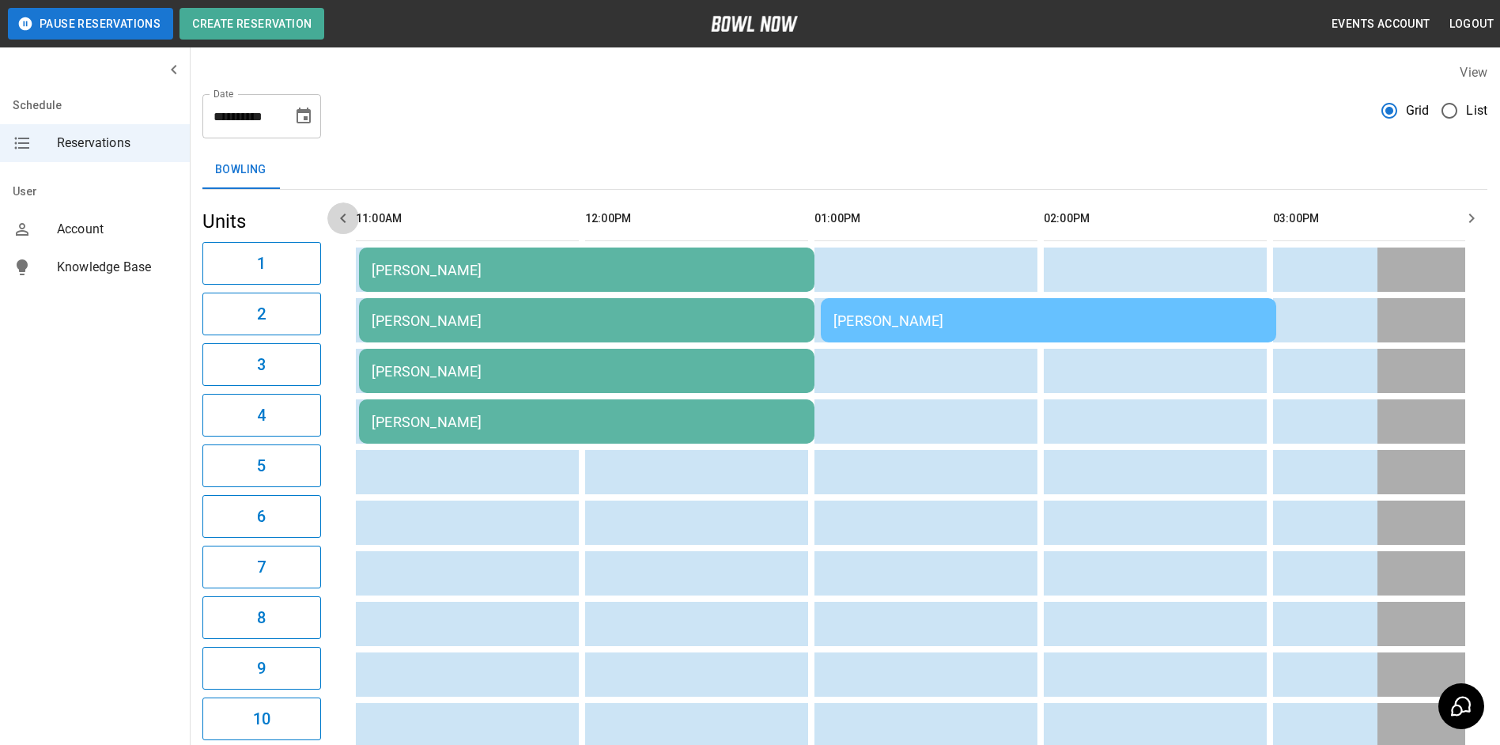
click at [345, 222] on icon "button" at bounding box center [343, 217] width 6 height 9
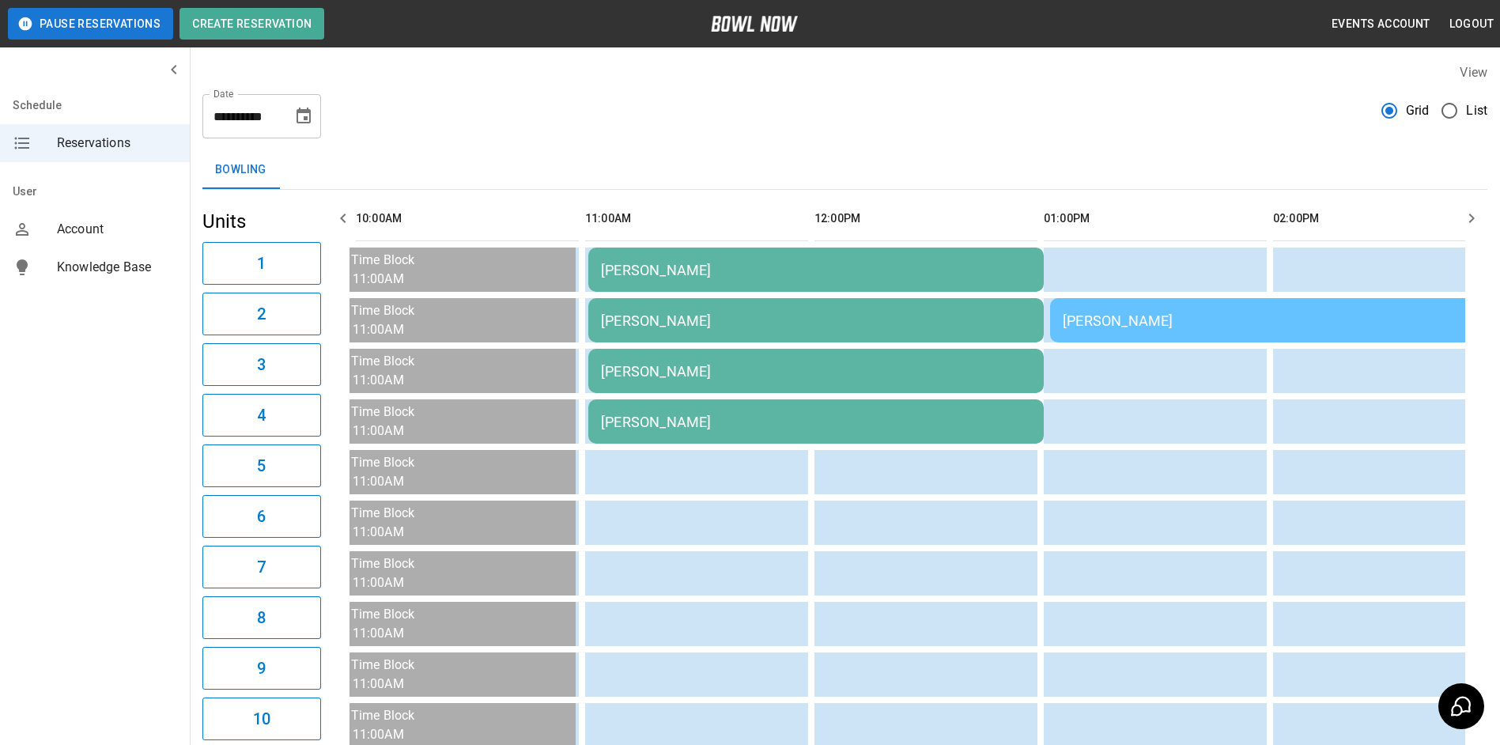
click at [306, 121] on icon "Choose date, selected date is Sep 7, 2025" at bounding box center [303, 116] width 19 height 19
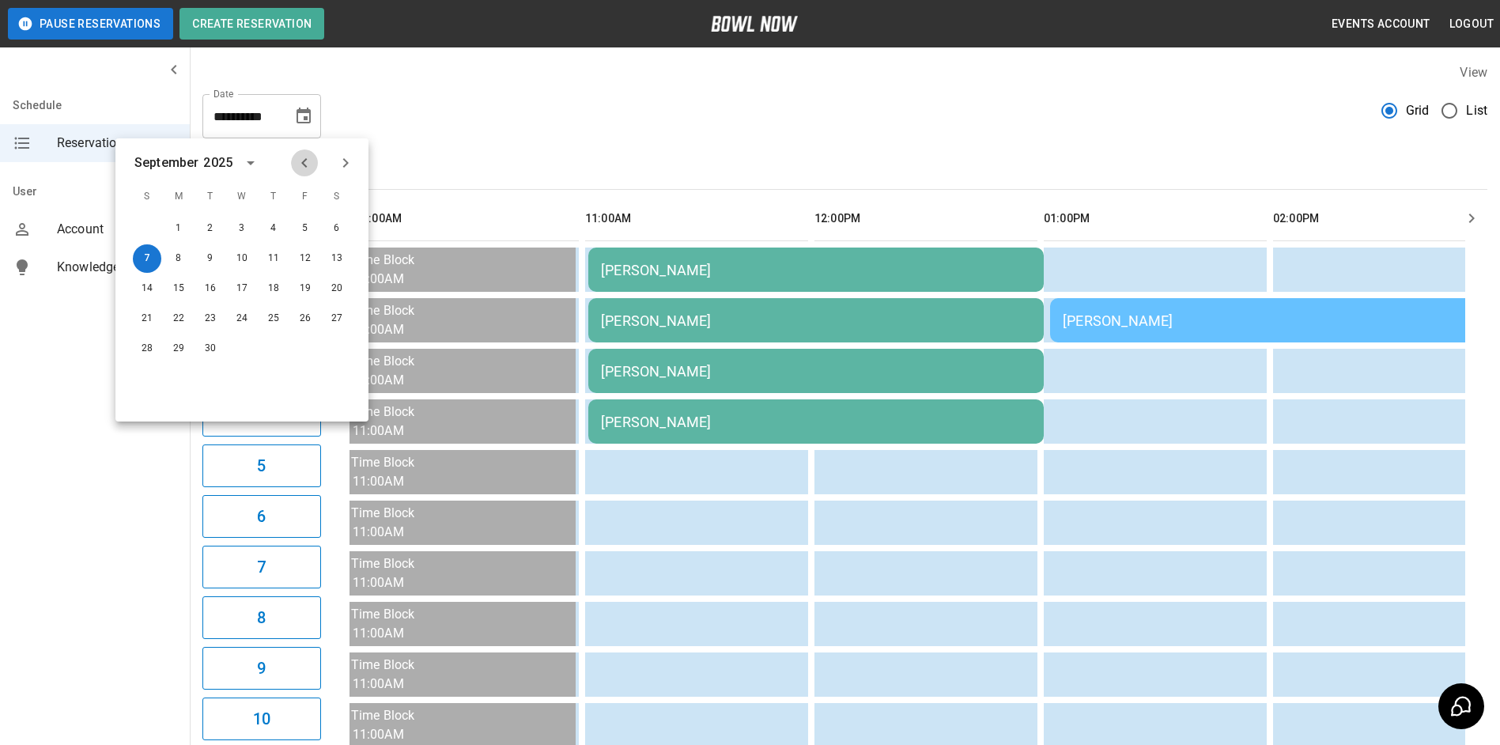
click at [299, 160] on icon "Previous month" at bounding box center [304, 162] width 19 height 19
click at [278, 347] on button "28" at bounding box center [273, 348] width 28 height 28
type input "**********"
